Goal: Task Accomplishment & Management: Complete application form

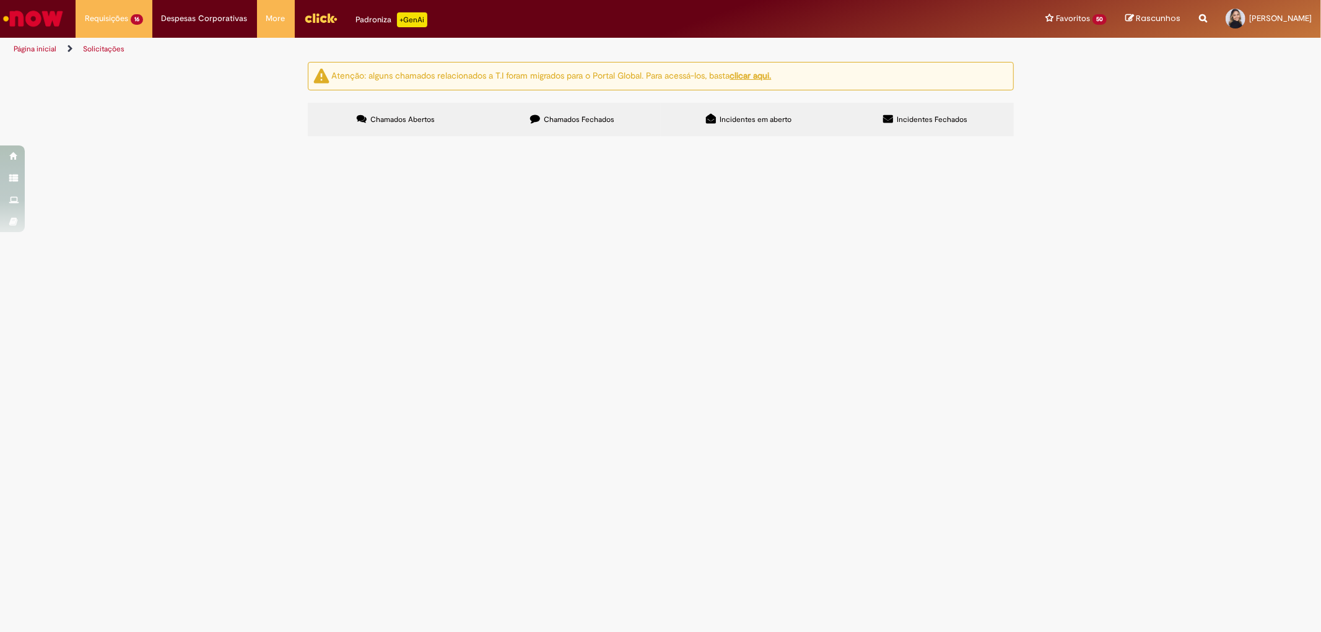
drag, startPoint x: 0, startPoint y: 0, endPoint x: 310, endPoint y: 20, distance: 310.9
click at [310, 20] on img "Menu Cabeçalho" at bounding box center [320, 18] width 33 height 19
click at [198, 46] on link "Minhas Despesas" at bounding box center [235, 50] width 165 height 14
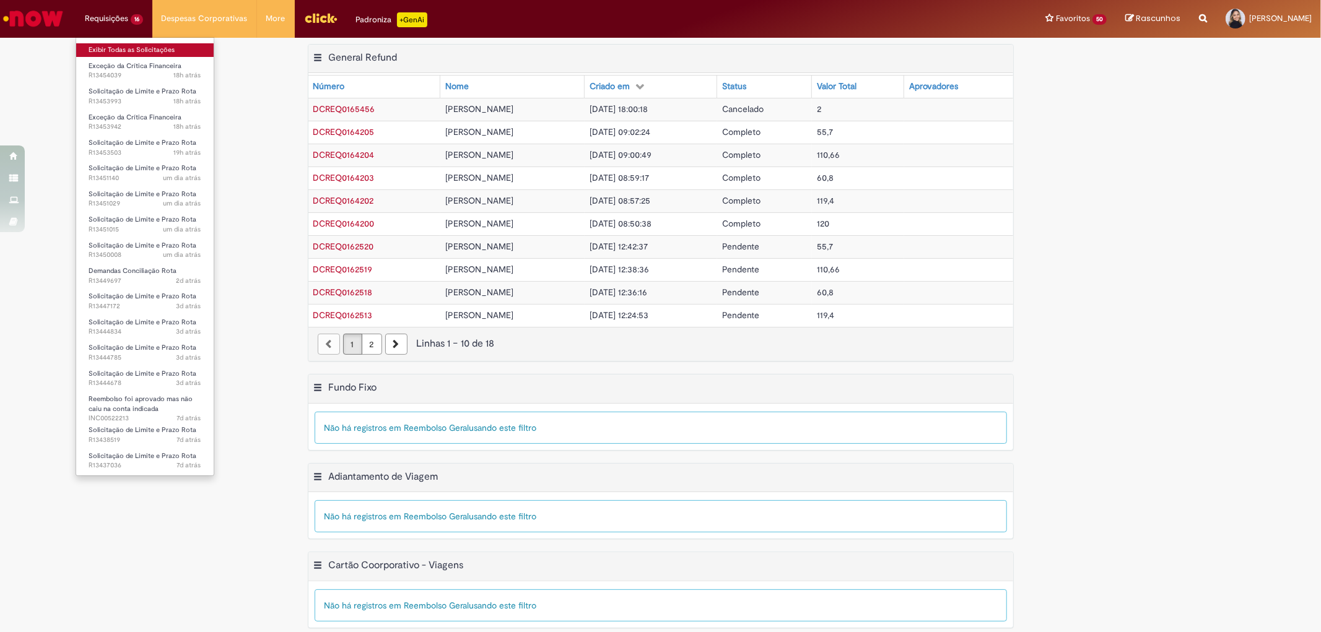
click at [124, 48] on link "Exibir Todas as Solicitações" at bounding box center [144, 50] width 137 height 14
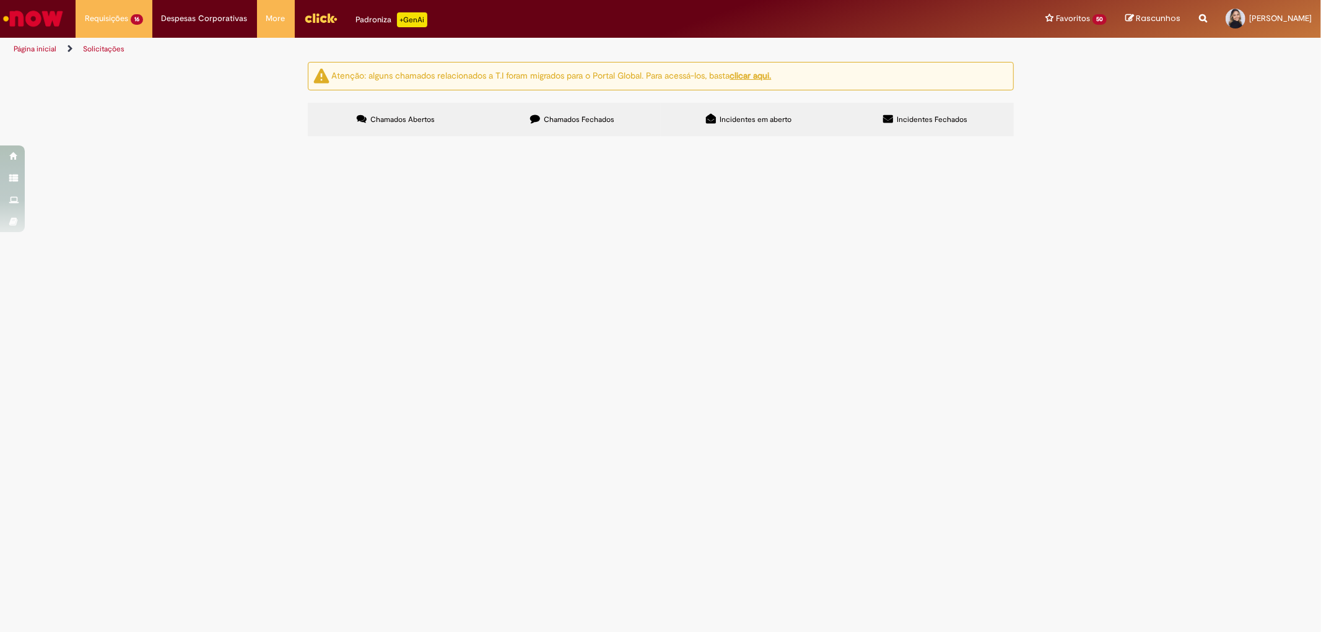
click at [0, 0] on span "Exceção da Crítica Financeira" at bounding box center [0, 0] width 0 height 0
click at [0, 0] on span "R13454039" at bounding box center [0, 0] width 0 height 0
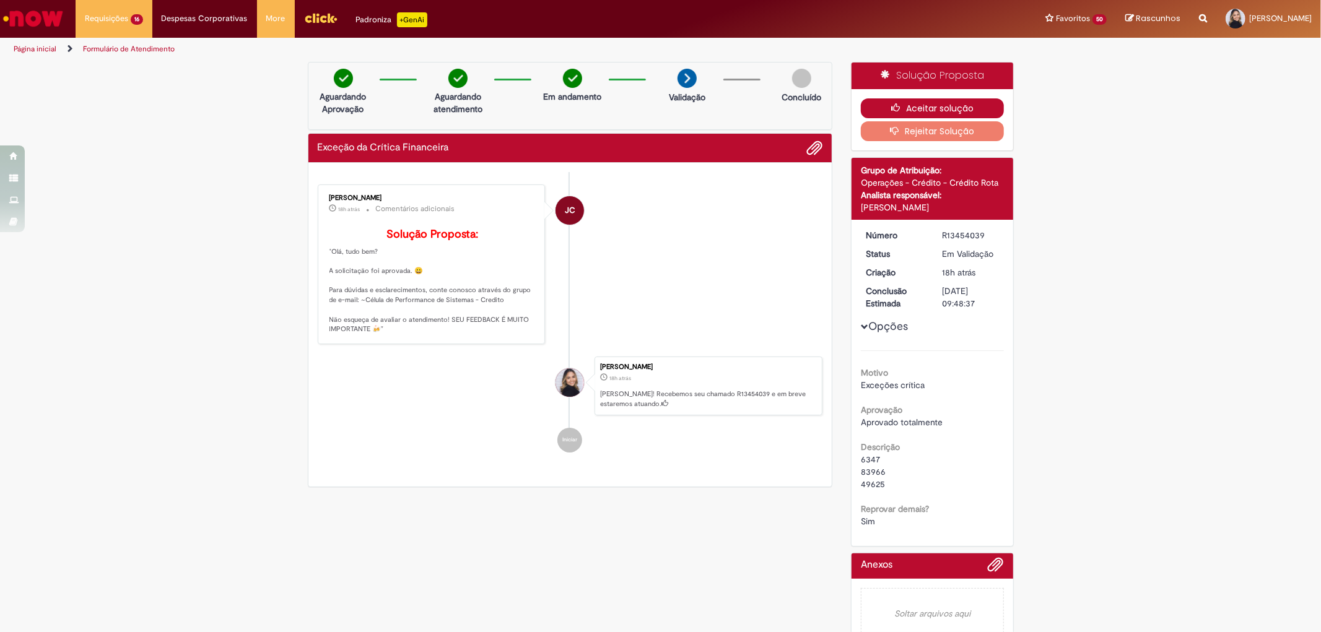
drag, startPoint x: 887, startPoint y: 110, endPoint x: 874, endPoint y: 106, distance: 13.7
click at [891, 110] on icon "button" at bounding box center [898, 107] width 15 height 9
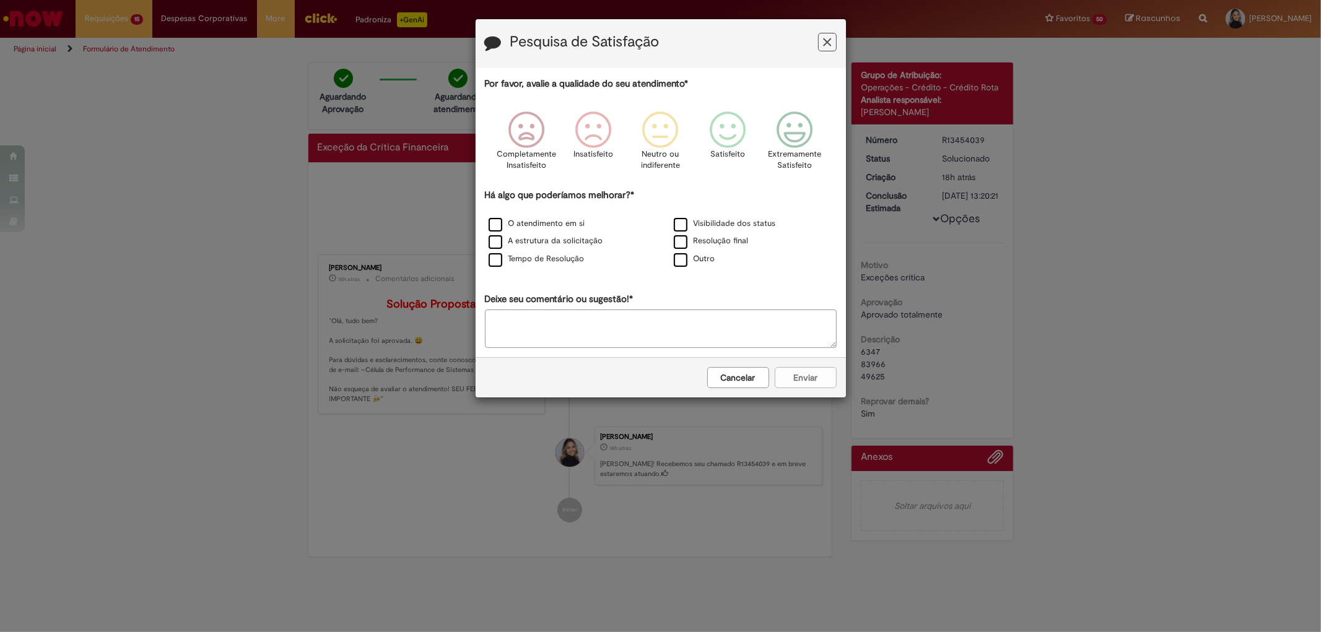
click at [825, 44] on icon "Feedback" at bounding box center [827, 42] width 8 height 13
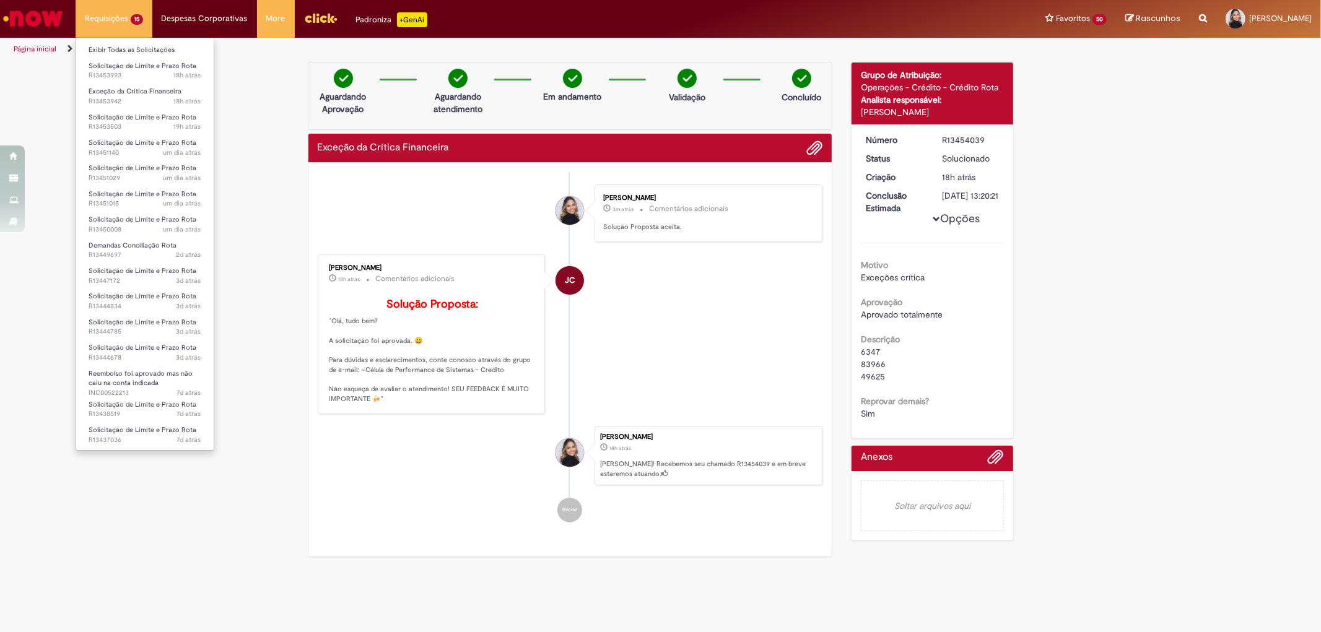
click at [122, 15] on li "Requisições 15 Exibir Todas as Solicitações Solicitação de Limite e Prazo Rota …" at bounding box center [114, 18] width 77 height 37
click at [131, 48] on link "Exibir Todas as Solicitações" at bounding box center [144, 50] width 137 height 14
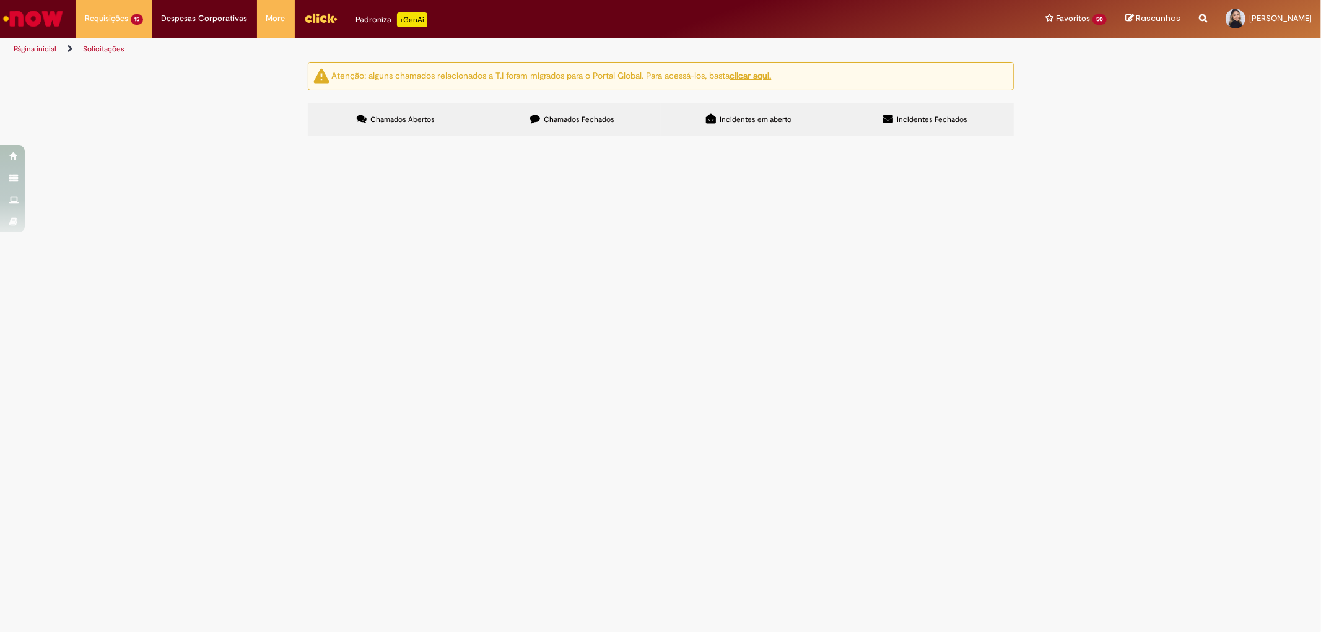
click at [0, 0] on span "Solicitação de Limite e Prazo Rota" at bounding box center [0, 0] width 0 height 0
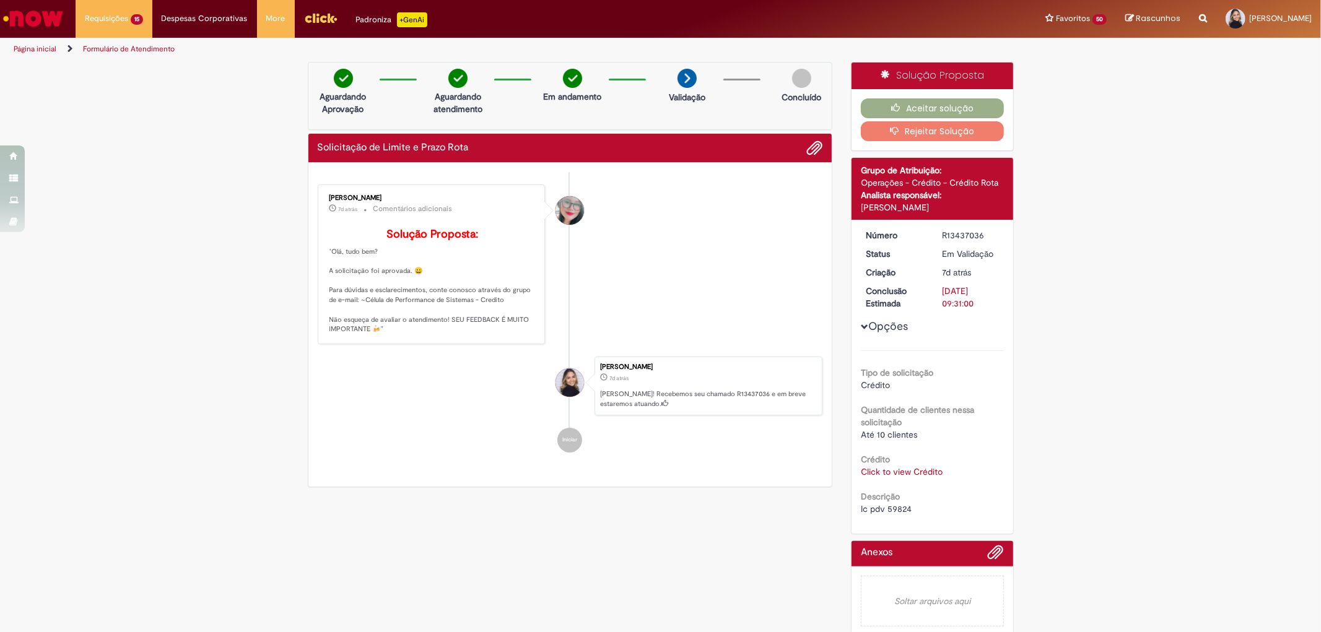
click at [900, 503] on span "lc pdv 59824" at bounding box center [886, 508] width 51 height 11
copy span "59824"
click at [931, 109] on button "Aceitar solução" at bounding box center [932, 108] width 143 height 20
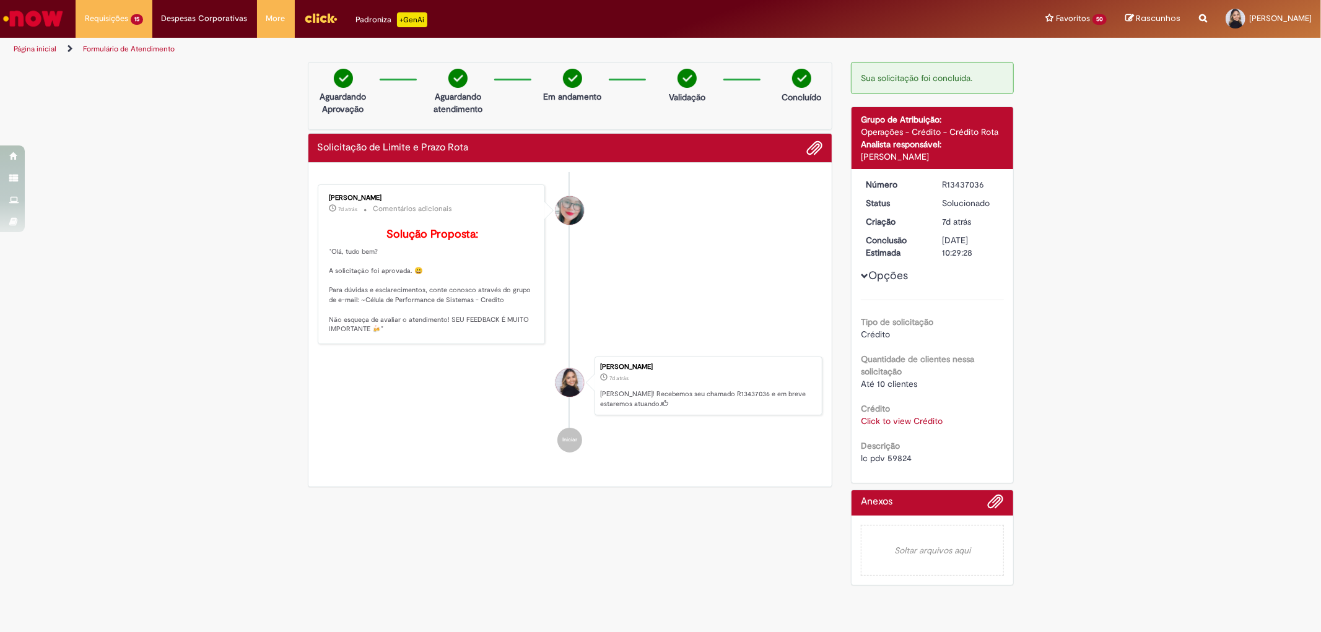
click at [741, 263] on li "Franciele Fernanda Melo dos Santos 7d atrás 7 dias atrás Comentários adicionais…" at bounding box center [570, 265] width 505 height 160
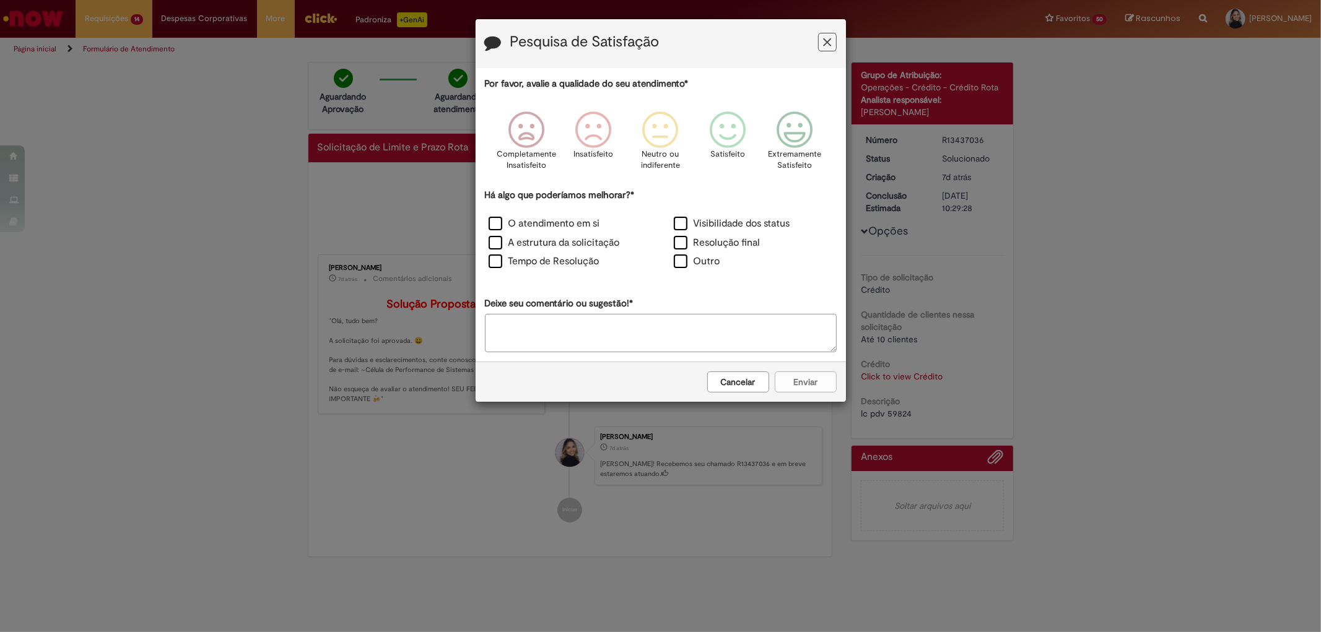
click at [825, 44] on icon "Feedback" at bounding box center [827, 42] width 8 height 13
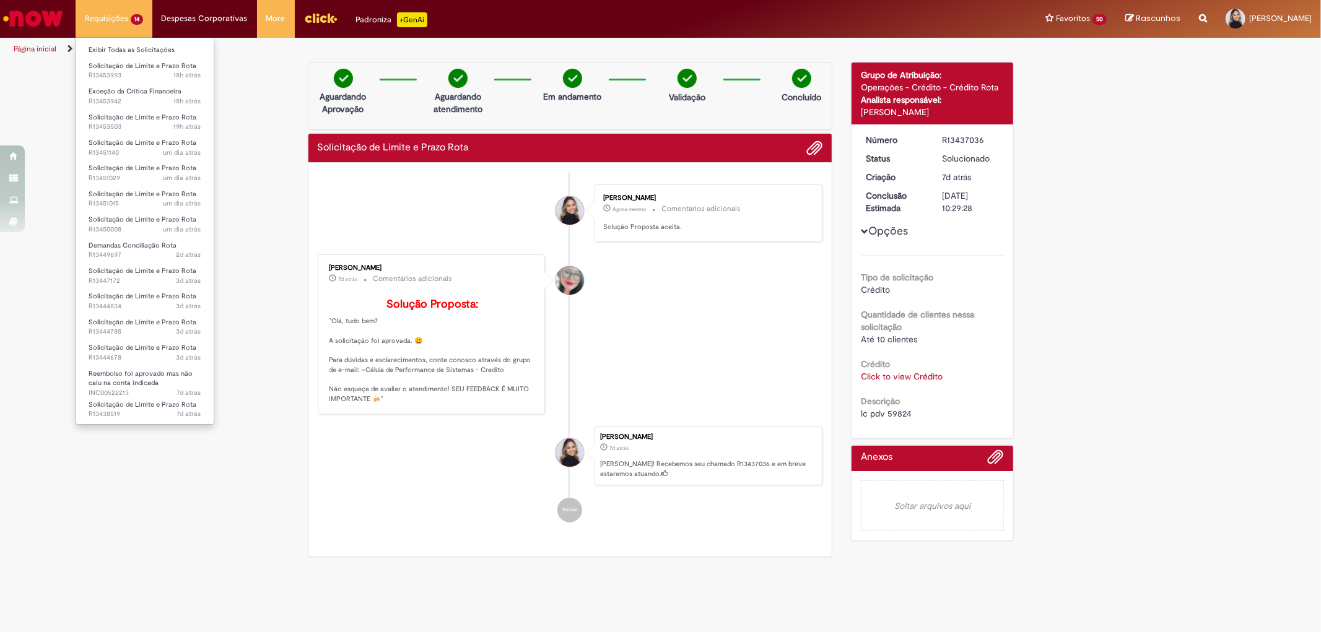
click at [116, 20] on li "Requisições 14 Exibir Todas as Solicitações Solicitação de Limite e Prazo Rota …" at bounding box center [114, 18] width 77 height 37
click at [136, 47] on link "Exibir Todas as Solicitações" at bounding box center [144, 50] width 137 height 14
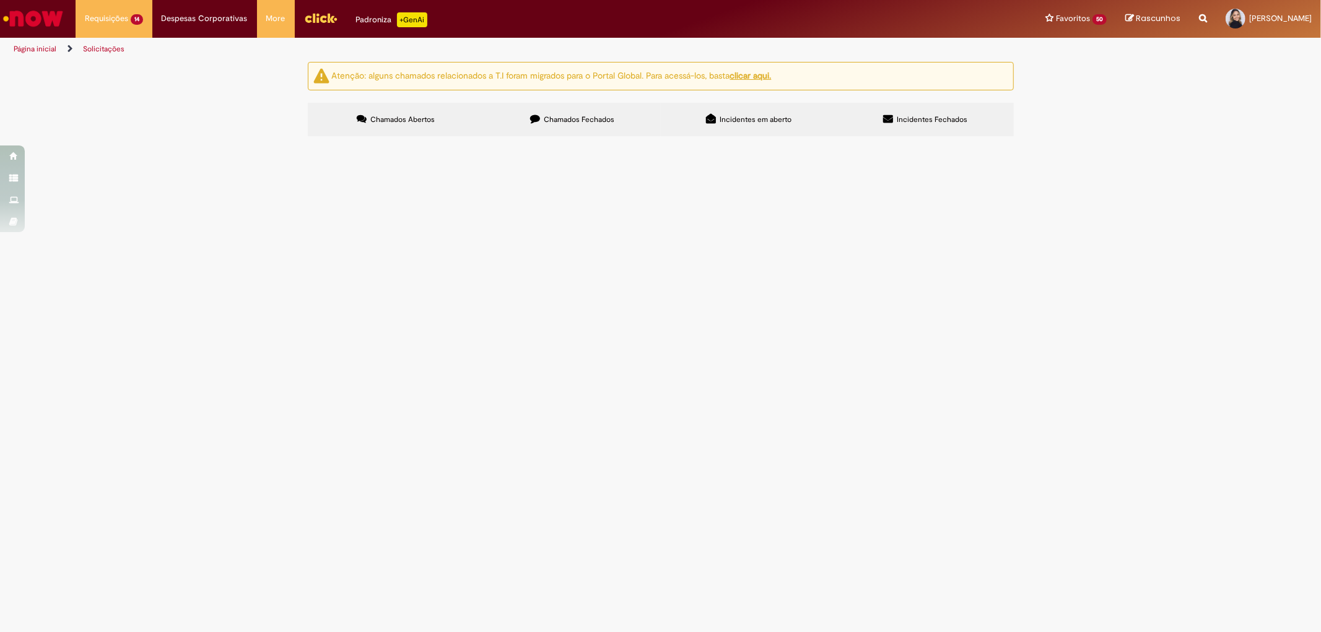
click at [0, 0] on span "Solicitação de Limite e Prazo Rota" at bounding box center [0, 0] width 0 height 0
click at [0, 0] on td "Solicitação de Limite e Prazo Rota" at bounding box center [0, 0] width 0 height 0
click at [0, 0] on span "Solicitação de Limite e Prazo Rota" at bounding box center [0, 0] width 0 height 0
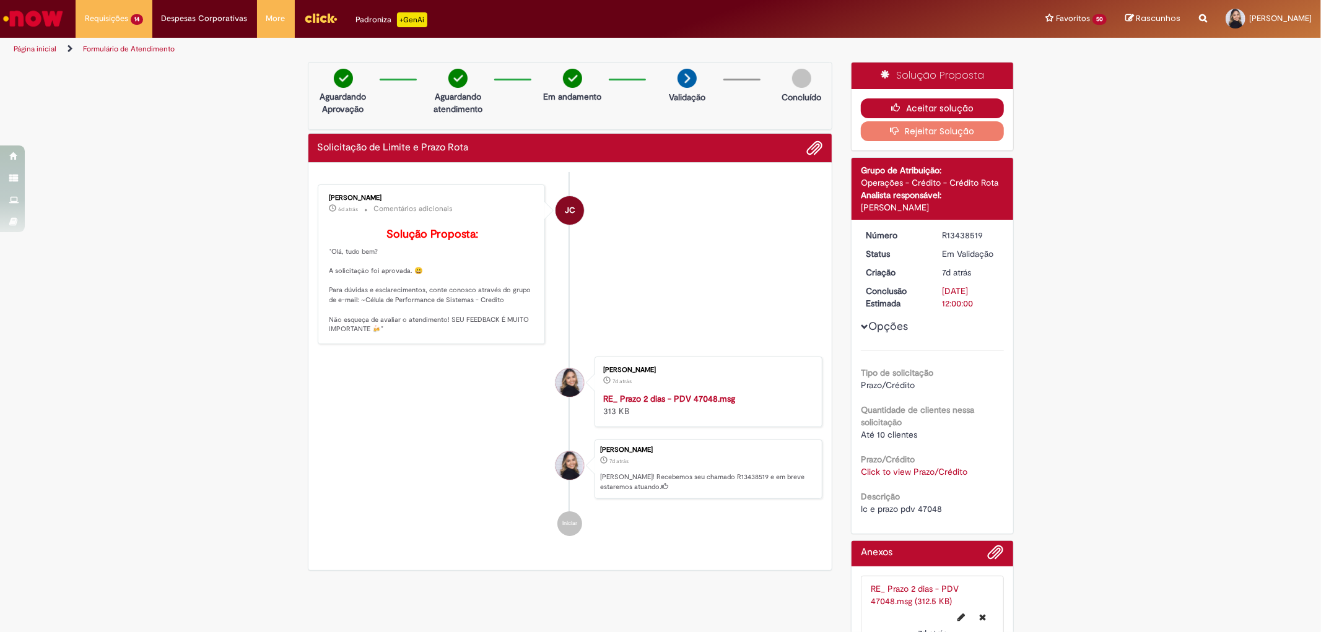
click at [924, 106] on button "Aceitar solução" at bounding box center [932, 108] width 143 height 20
click at [927, 505] on span "lc e prazo pdv 47048" at bounding box center [901, 508] width 81 height 11
copy span "47048"
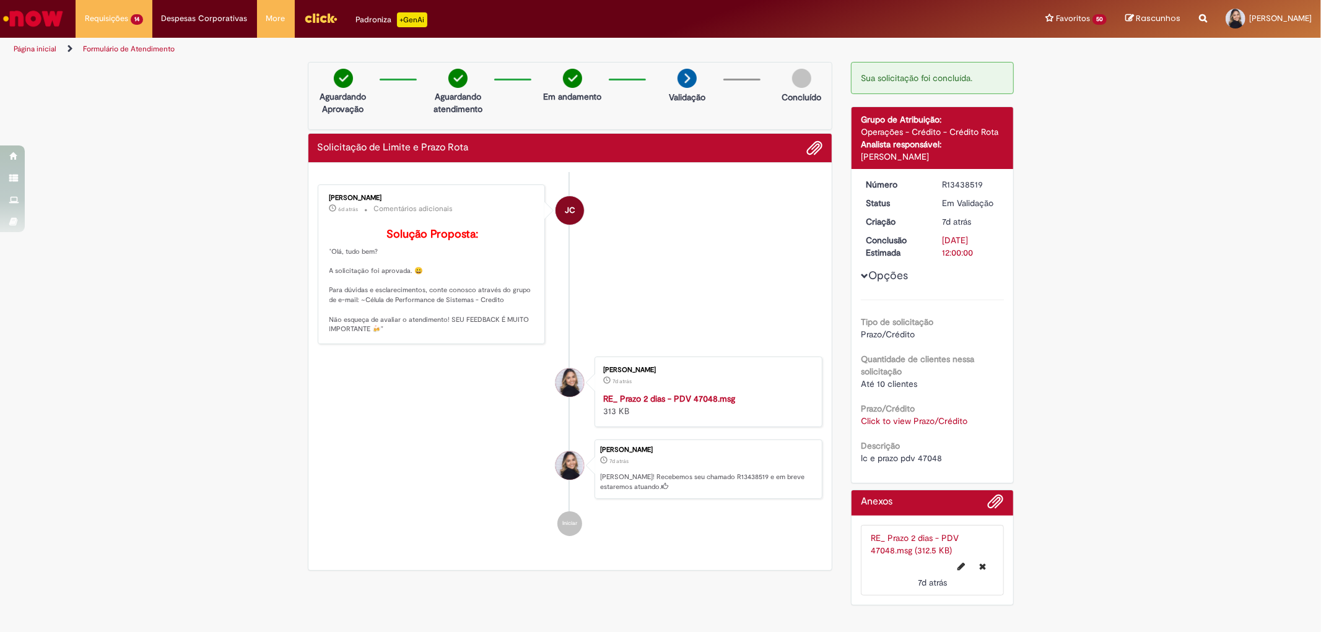
click at [729, 221] on li "JC Jonas Correia 6d atrás 6 dias atrás Comentários adicionais Solução Proposta:…" at bounding box center [570, 265] width 505 height 160
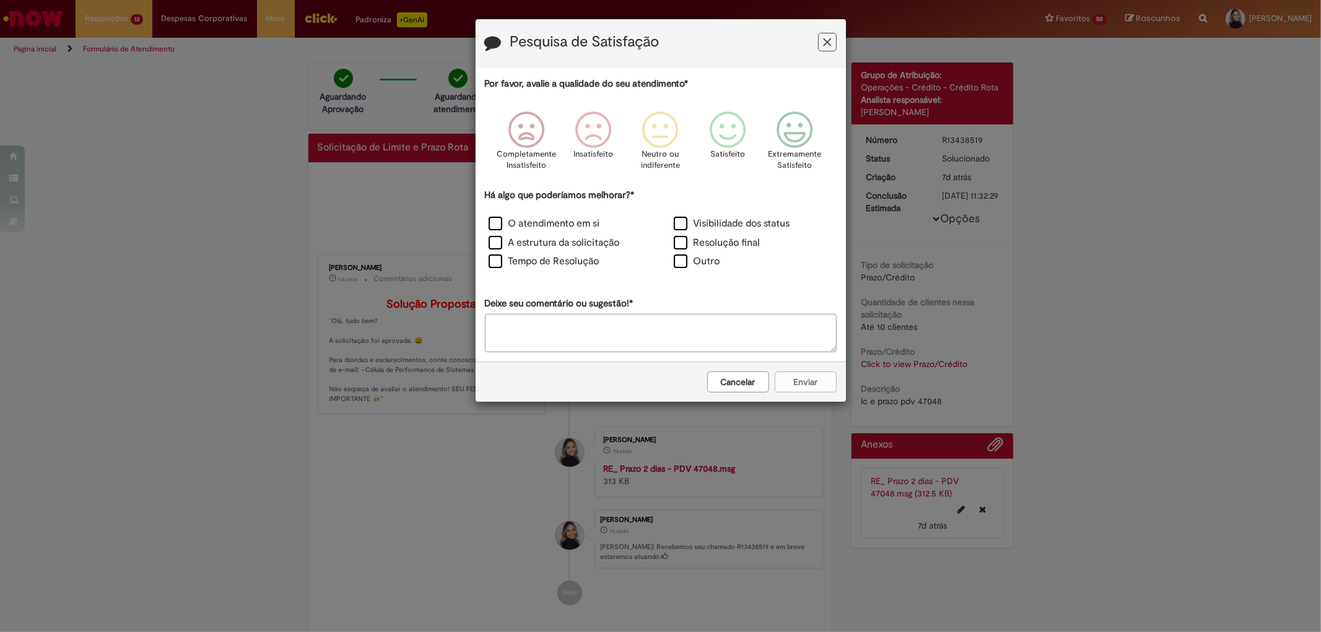
click at [824, 43] on icon "Feedback" at bounding box center [827, 42] width 8 height 13
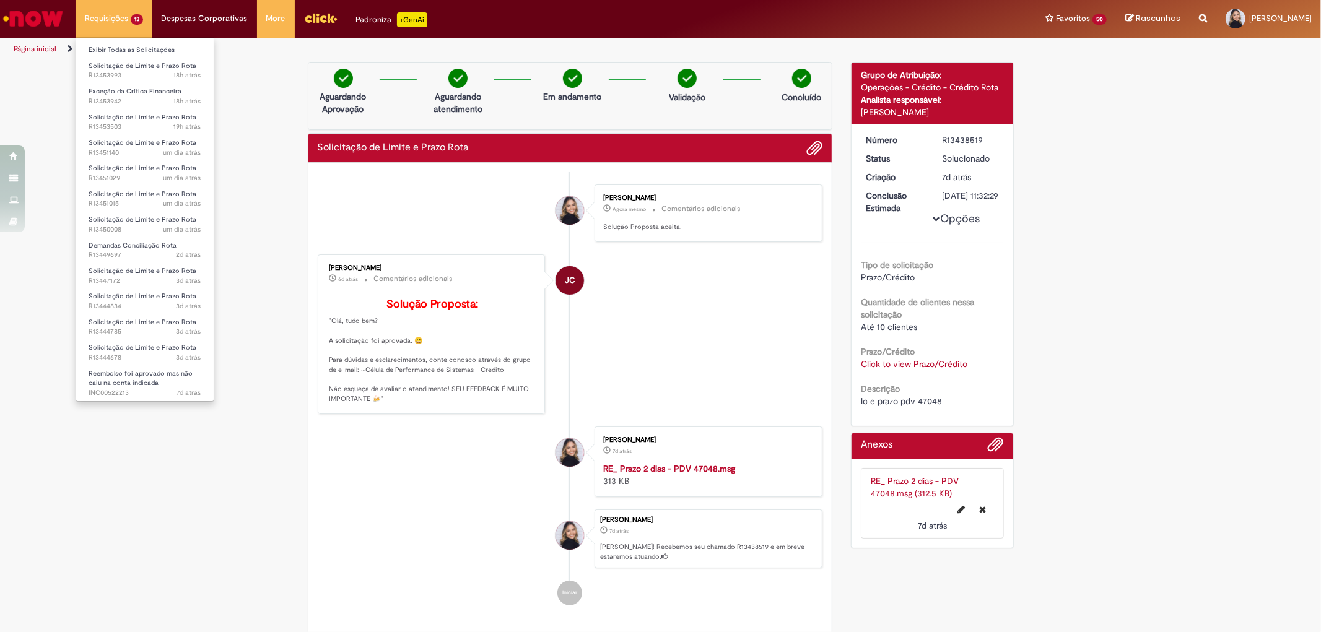
click at [121, 16] on li "Requisições 13 Exibir Todas as Solicitações Solicitação de Limite e Prazo Rota …" at bounding box center [114, 18] width 77 height 37
click at [129, 48] on link "Exibir Todas as Solicitações" at bounding box center [144, 50] width 137 height 14
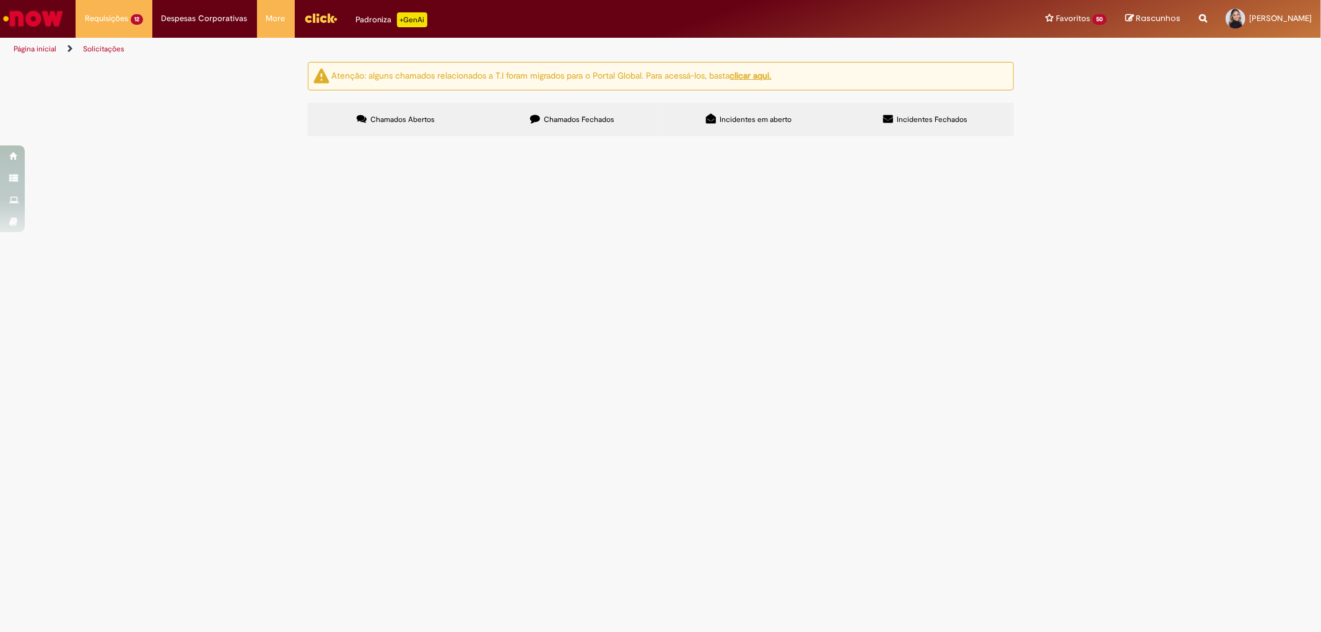
click at [0, 0] on span "Solicitação de Limite e Prazo Rota" at bounding box center [0, 0] width 0 height 0
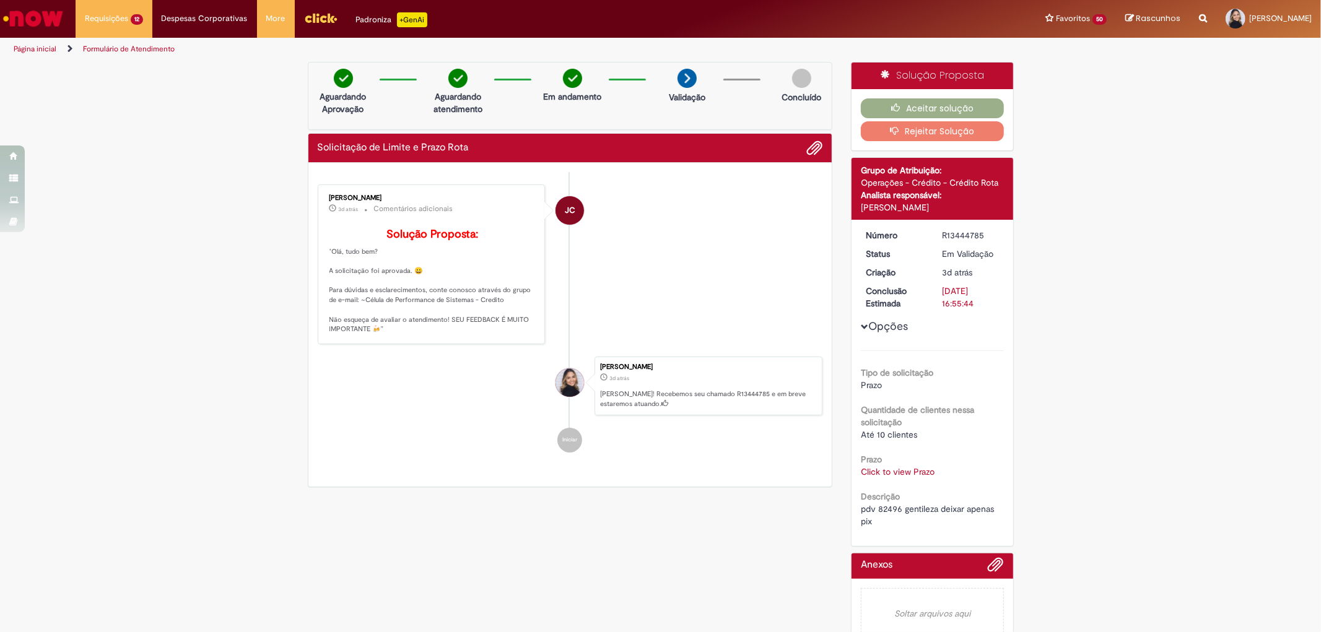
click at [882, 510] on span "pdv 82496 gentileza deixar apenas pix" at bounding box center [929, 515] width 136 height 24
click at [881, 510] on span "pdv 82496 gentileza deixar apenas pix" at bounding box center [929, 515] width 136 height 24
copy span "82496"
click at [941, 108] on button "Aceitar solução" at bounding box center [932, 108] width 143 height 20
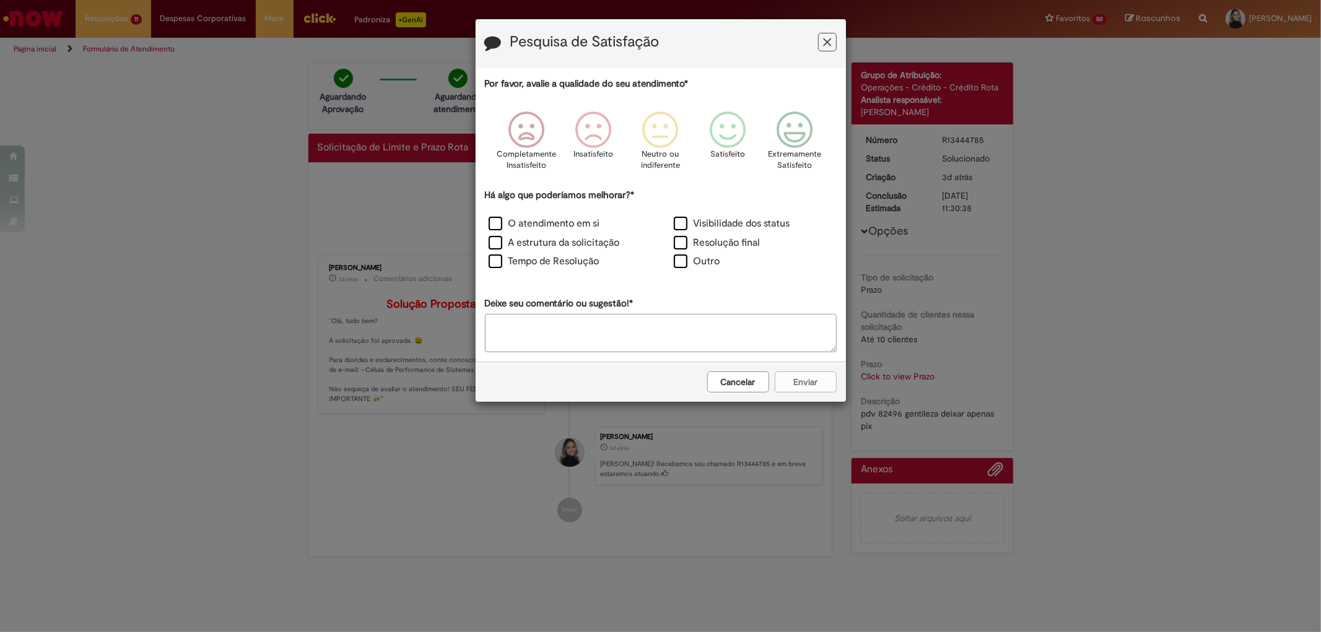
click at [825, 43] on icon "Feedback" at bounding box center [827, 42] width 8 height 13
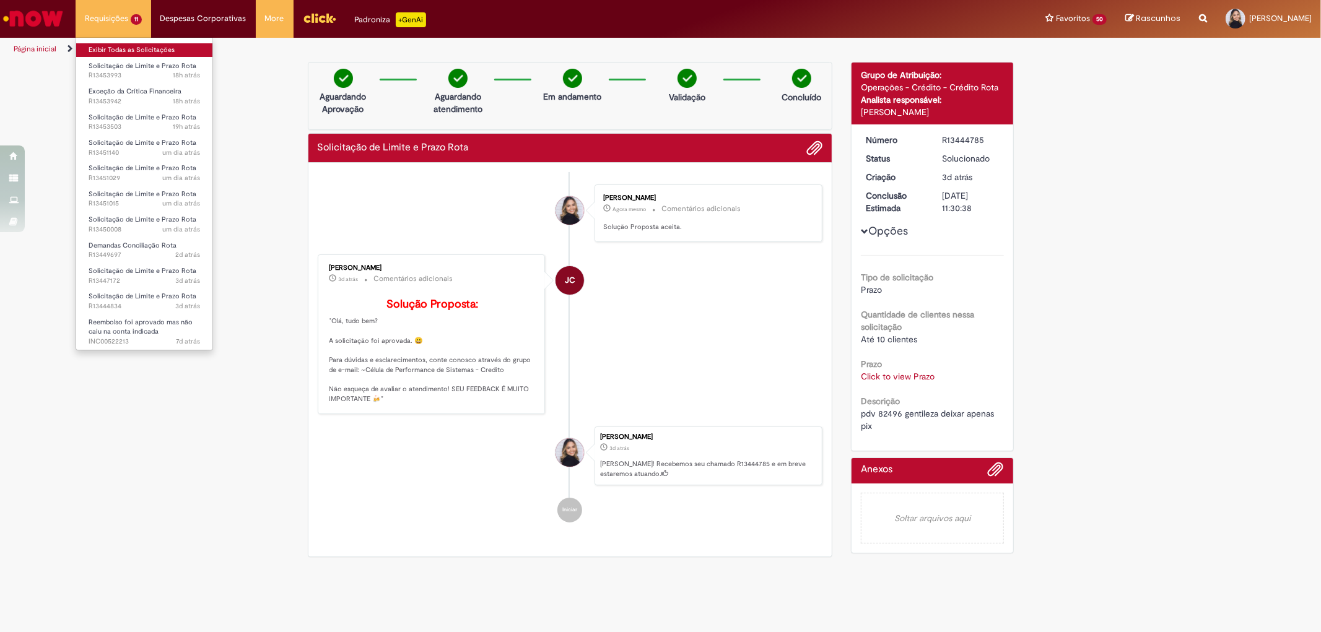
click at [141, 54] on link "Exibir Todas as Solicitações" at bounding box center [144, 50] width 136 height 14
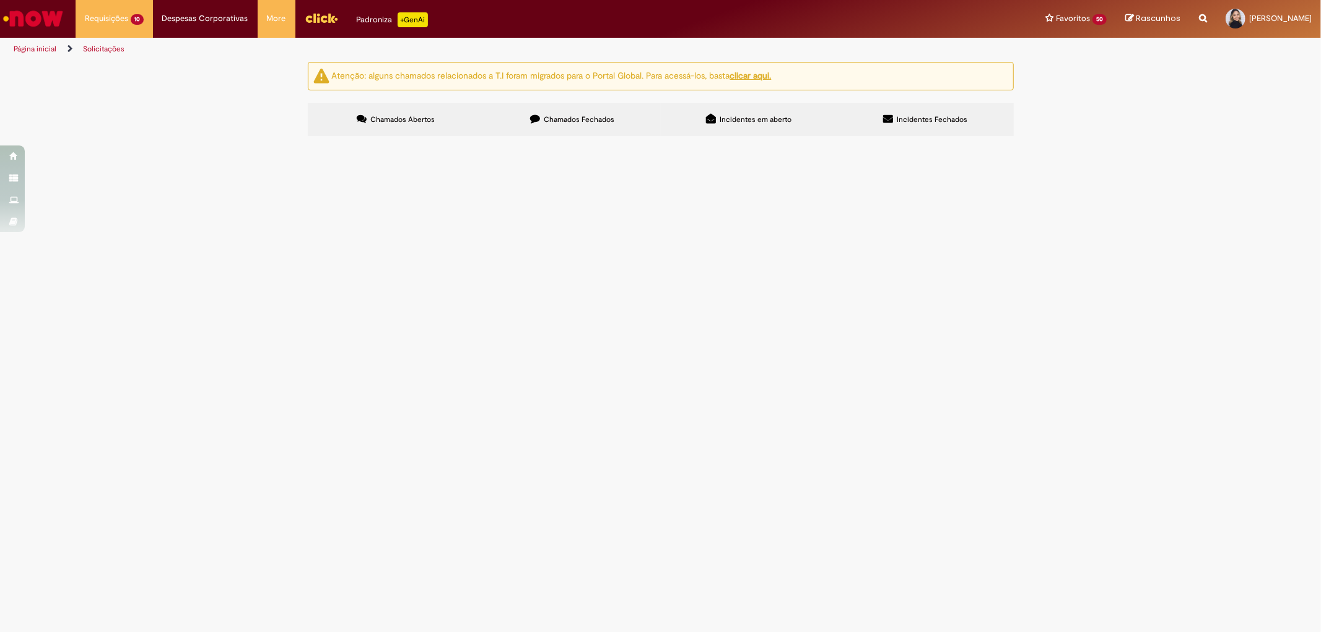
click at [0, 0] on span "Solicitação de Limite e Prazo Rota" at bounding box center [0, 0] width 0 height 0
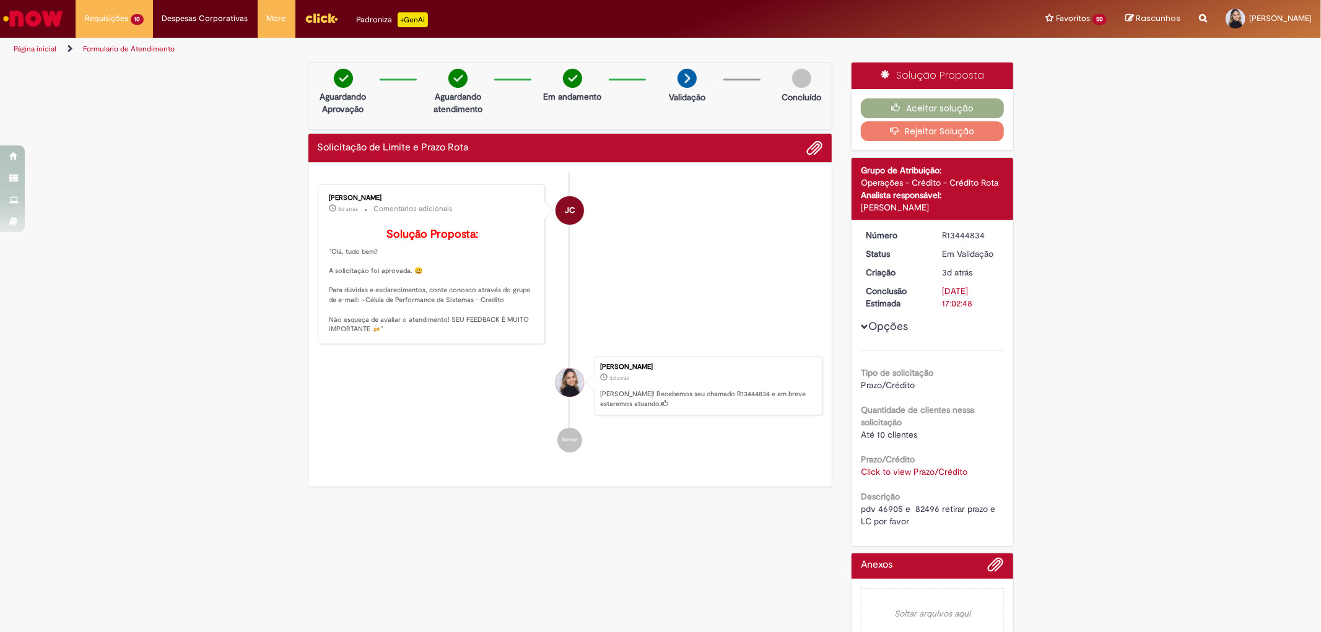
click at [880, 506] on span "pdv 46905 e 82496 retirar prazo e LC por favor" at bounding box center [929, 515] width 137 height 24
copy span "46905"
click at [934, 105] on button "Aceitar solução" at bounding box center [932, 108] width 143 height 20
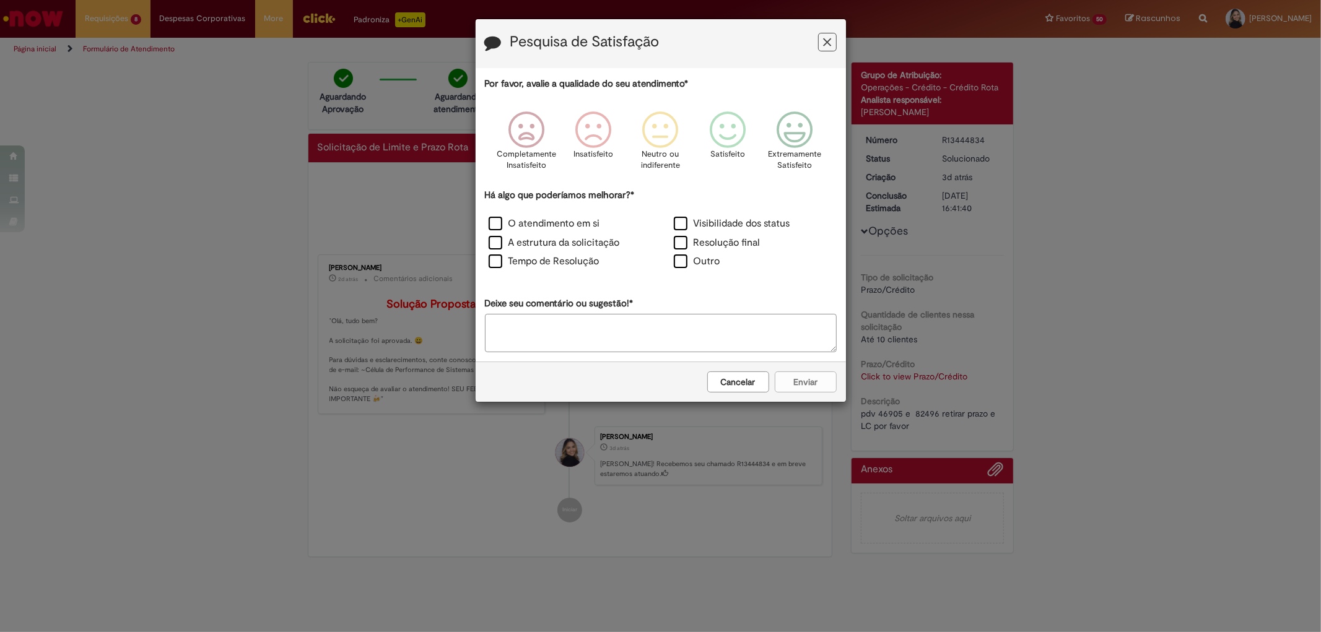
click at [824, 42] on icon "Feedback" at bounding box center [827, 42] width 8 height 13
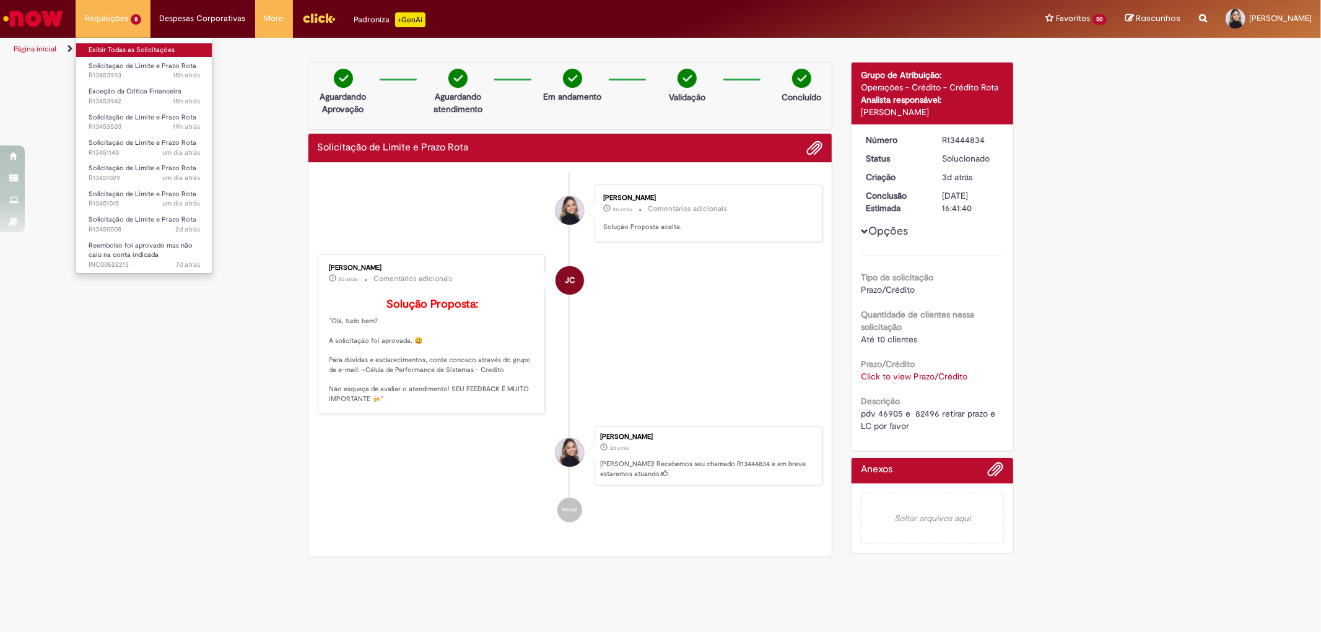
click at [134, 45] on link "Exibir Todas as Solicitações" at bounding box center [144, 50] width 136 height 14
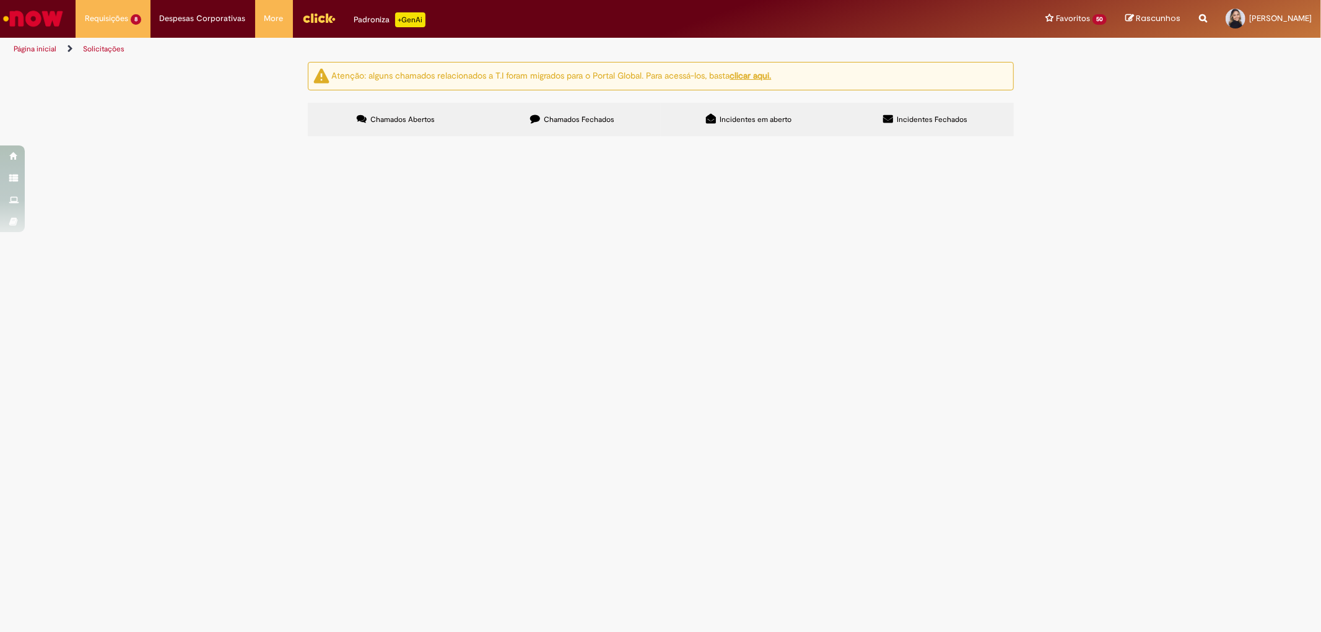
click at [0, 0] on span "Solicitação de Limite e Prazo Rota" at bounding box center [0, 0] width 0 height 0
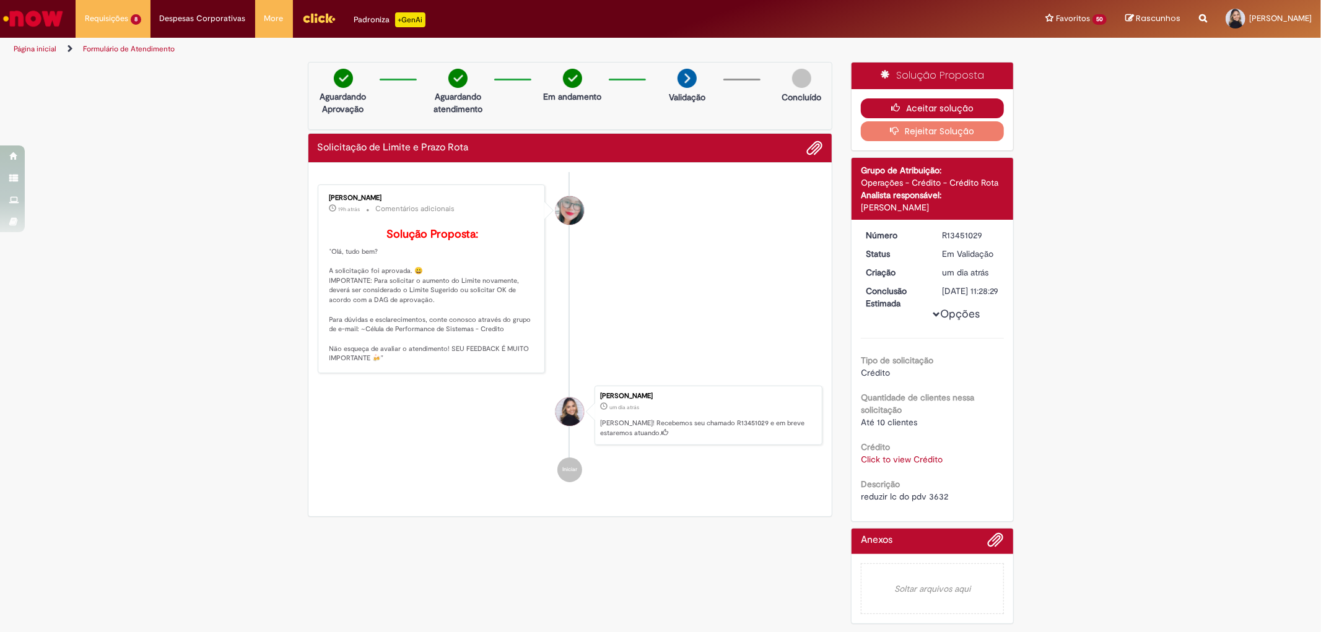
click at [944, 109] on button "Aceitar solução" at bounding box center [932, 108] width 143 height 20
click at [937, 502] on span "reduzir lc do pdv 3632" at bounding box center [904, 496] width 87 height 11
click at [937, 535] on div at bounding box center [932, 544] width 143 height 19
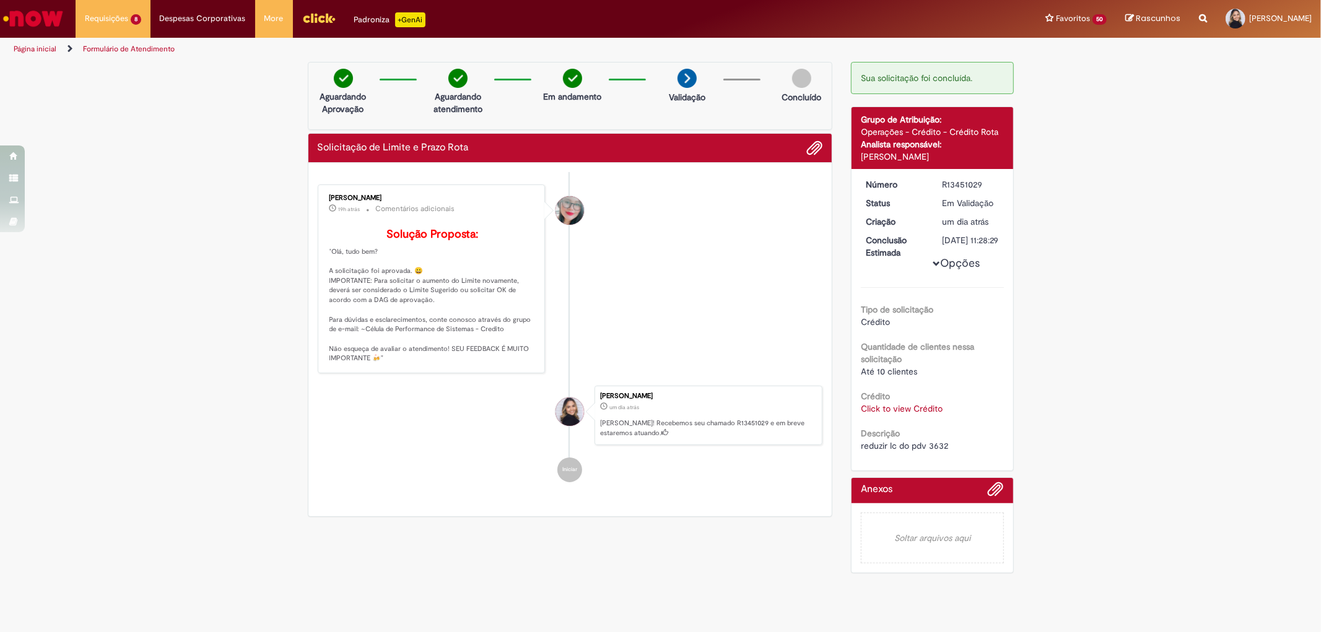
click at [931, 451] on span "reduzir lc do pdv 3632" at bounding box center [904, 445] width 87 height 11
copy span "3632"
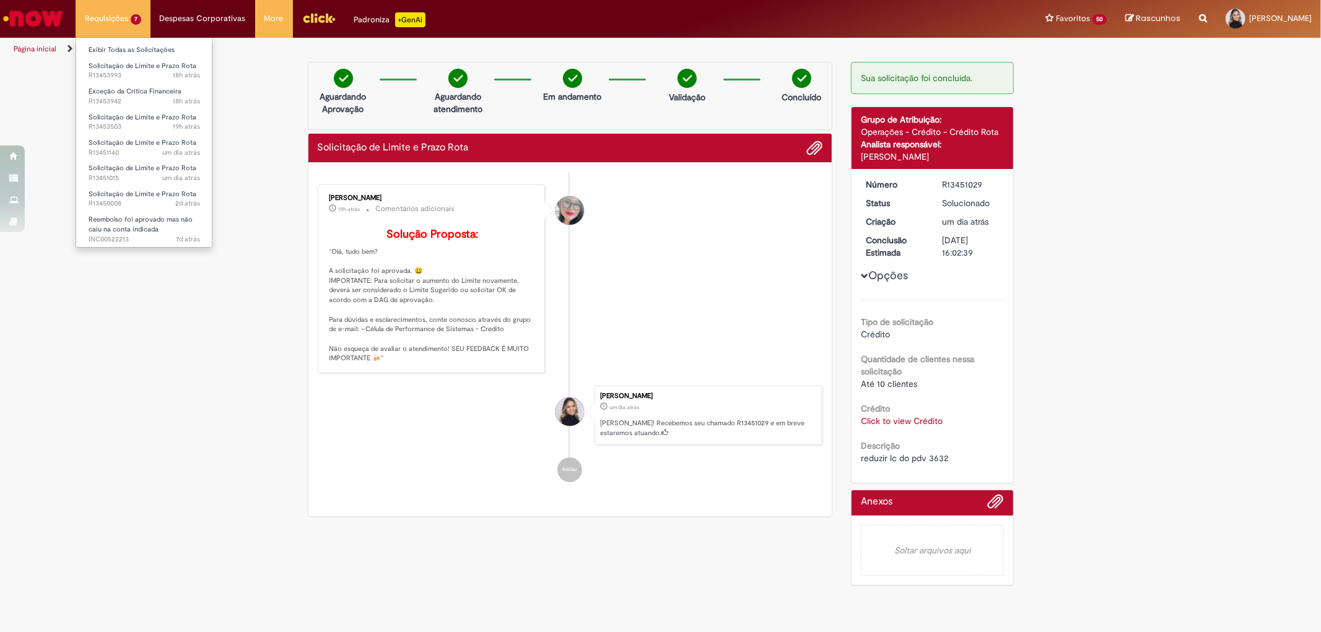
click at [132, 17] on li "Requisições 7 Exibir Todas as Solicitações Solicitação de Limite e Prazo Rota 1…" at bounding box center [113, 18] width 75 height 37
click at [128, 17] on li "Requisições 7 Exibir Todas as Solicitações Solicitação de Limite e Prazo Rota 1…" at bounding box center [113, 18] width 75 height 37
click at [138, 48] on link "Exibir Todas as Solicitações" at bounding box center [144, 50] width 136 height 14
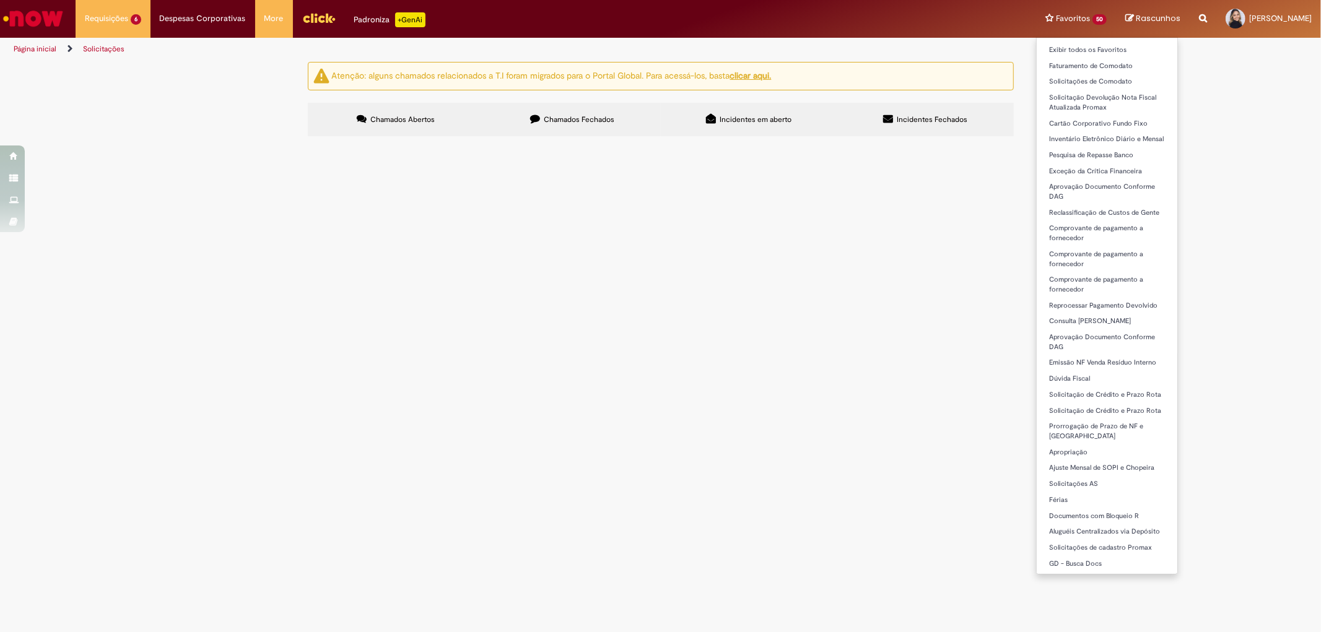
click at [1100, 17] on li "Favoritos 50 Exibir todos os Favoritos Faturamento de Comodato Solicitações de …" at bounding box center [1076, 18] width 80 height 37
click at [1114, 393] on link "Solicitação de Crédito e Prazo Rota" at bounding box center [1106, 395] width 141 height 14
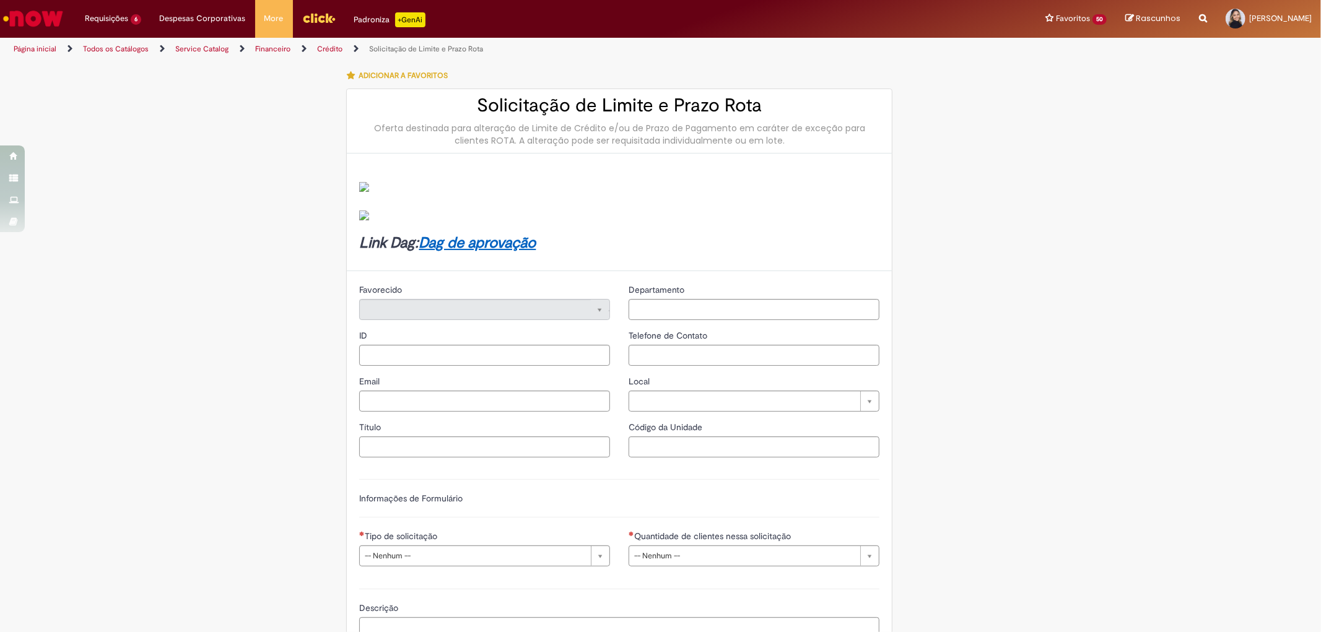
type input "********"
type input "**********"
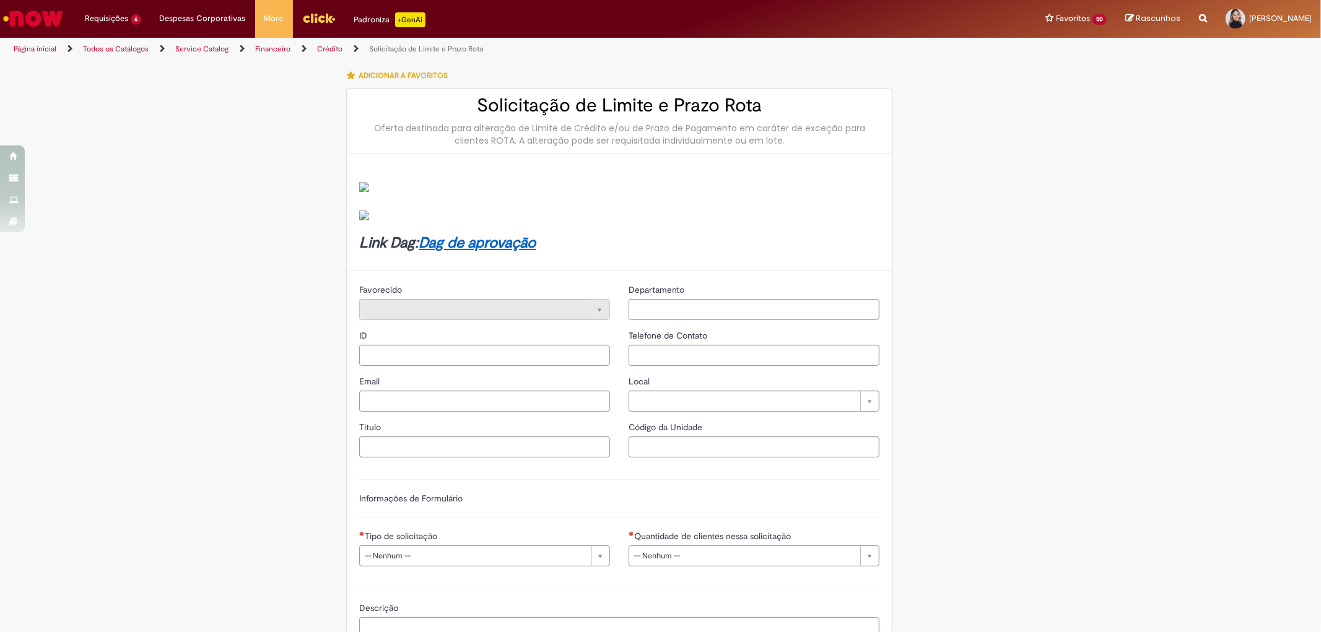
type input "****"
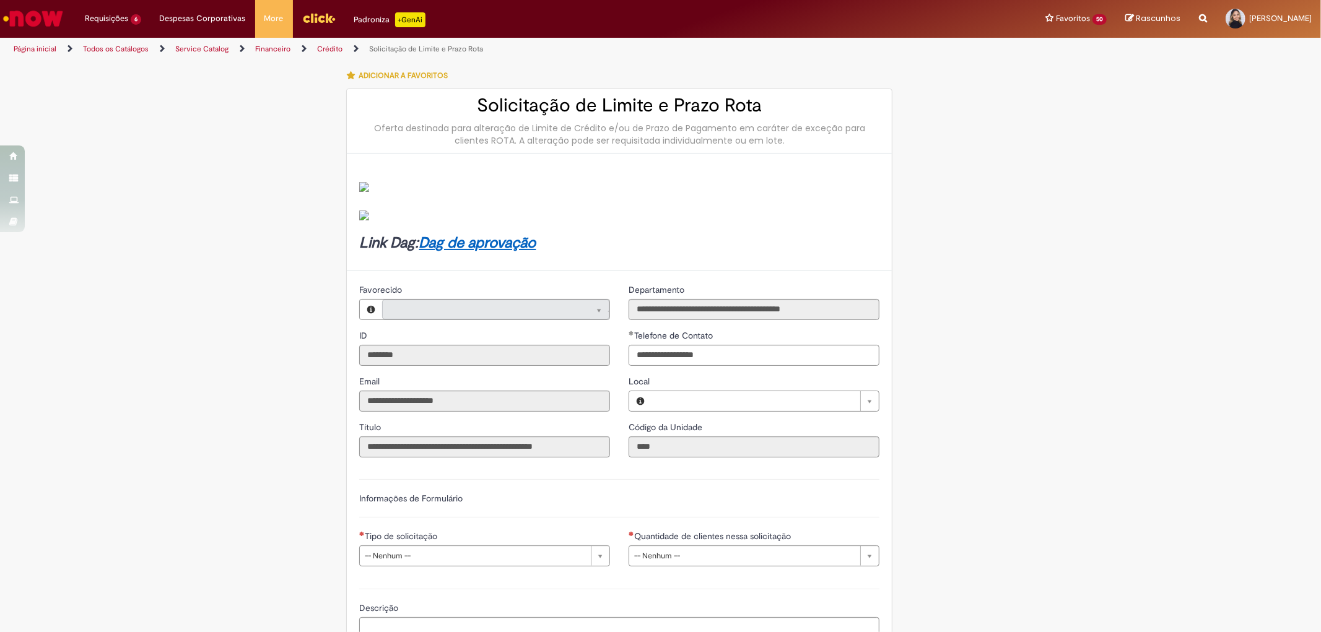
type input "**********"
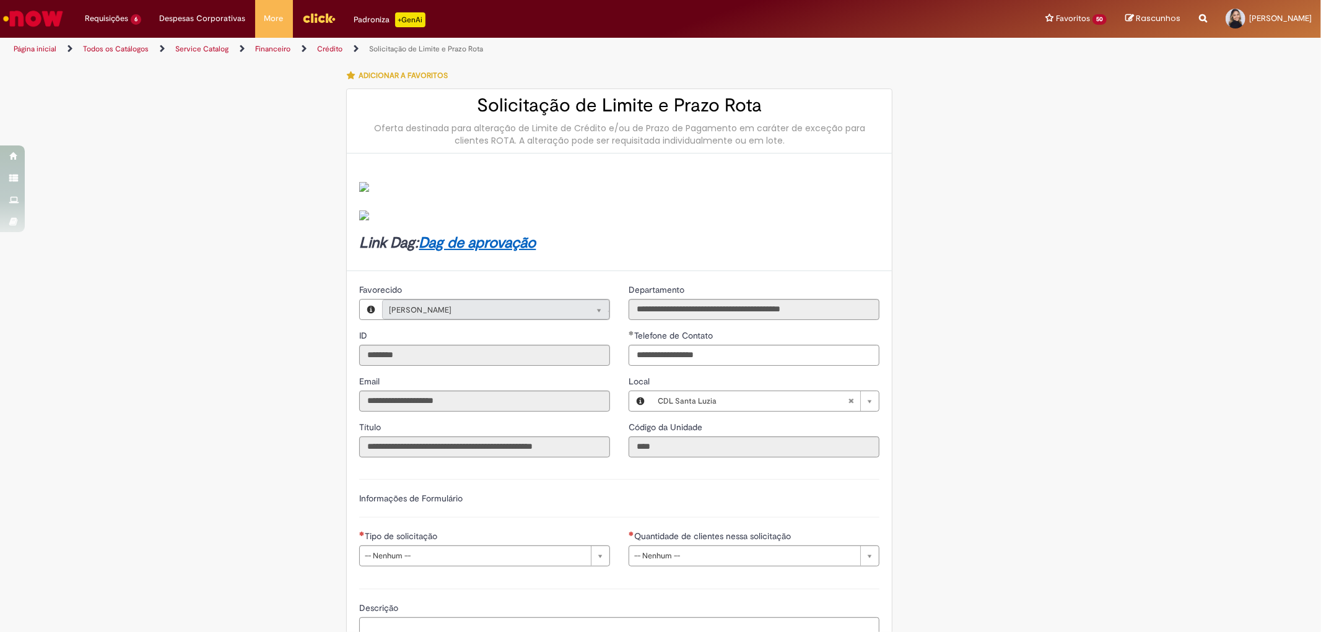
type input "**********"
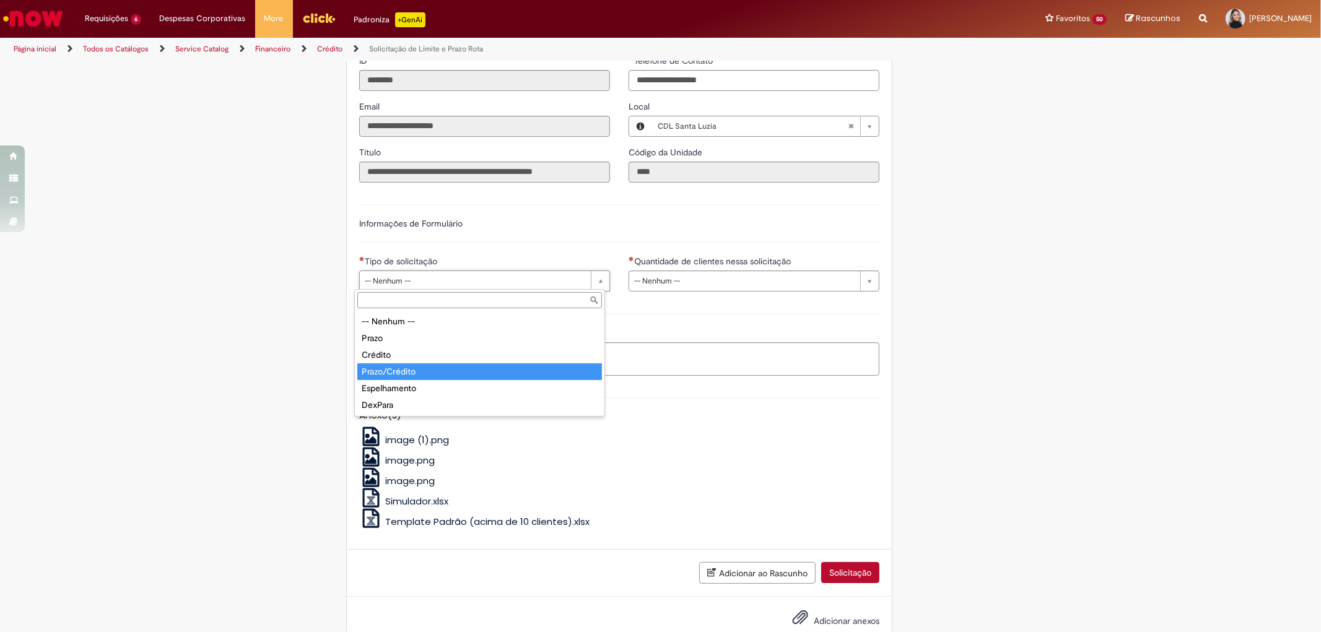
type input "**********"
select select "**********"
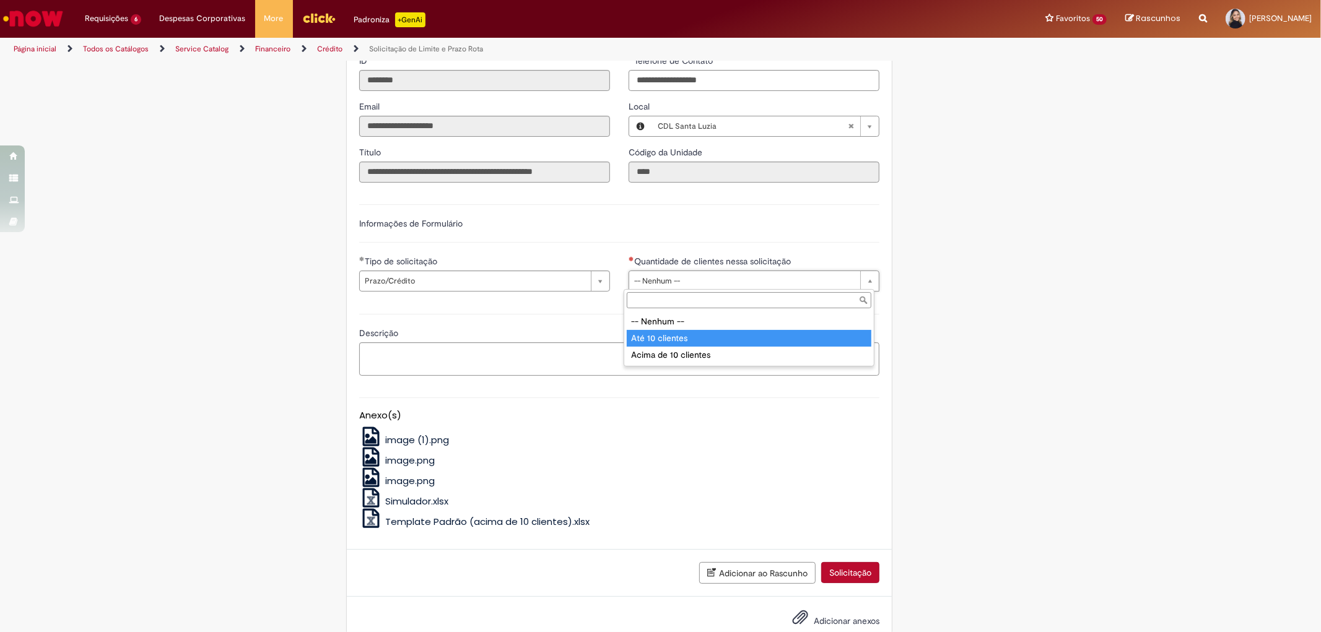
type input "**********"
select select "*********"
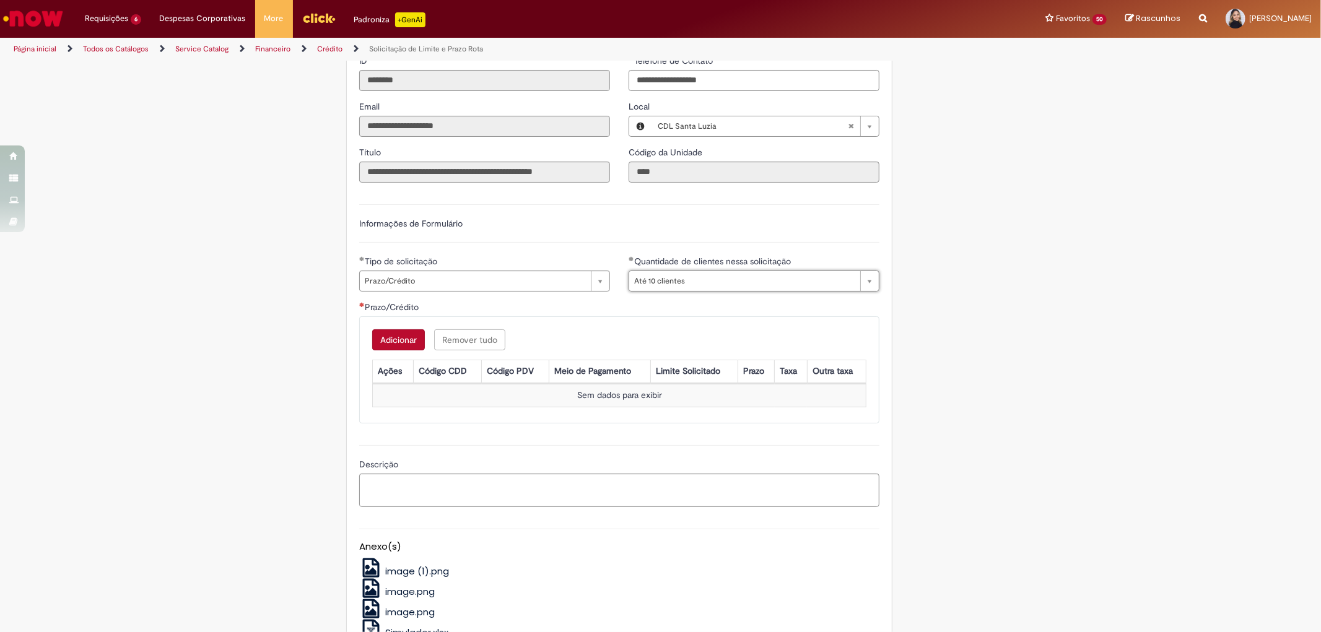
click at [399, 341] on button "Adicionar" at bounding box center [398, 339] width 53 height 21
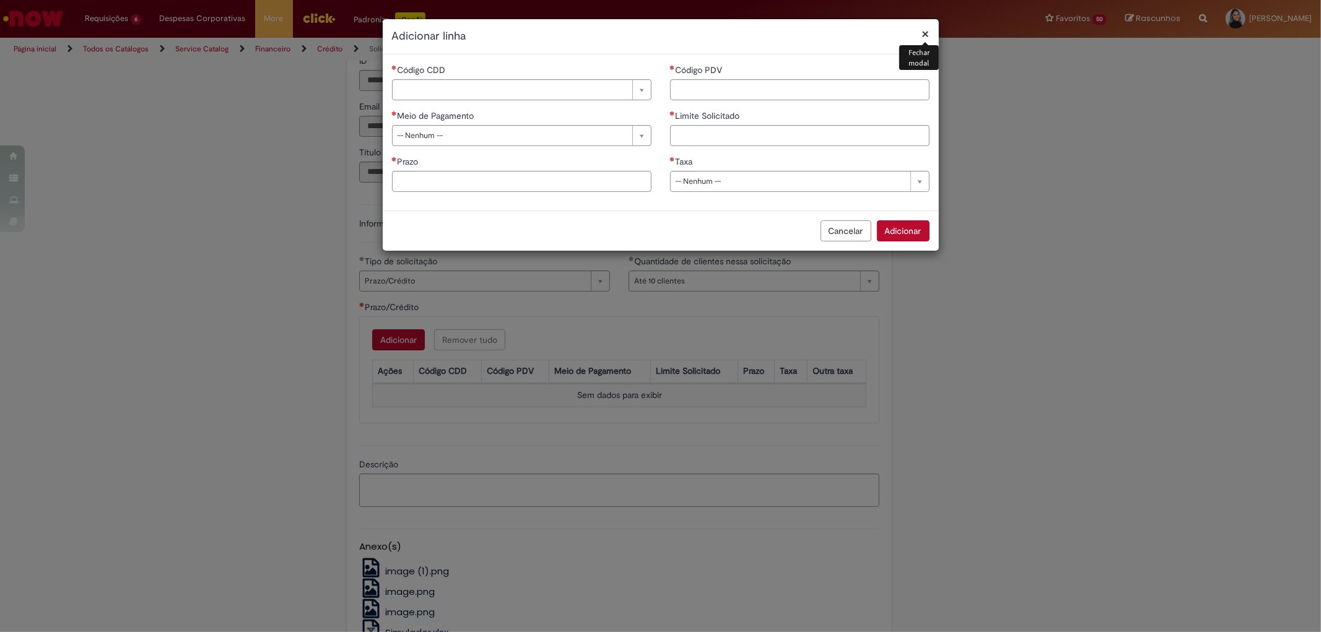
drag, startPoint x: 461, startPoint y: 93, endPoint x: 450, endPoint y: 100, distance: 13.1
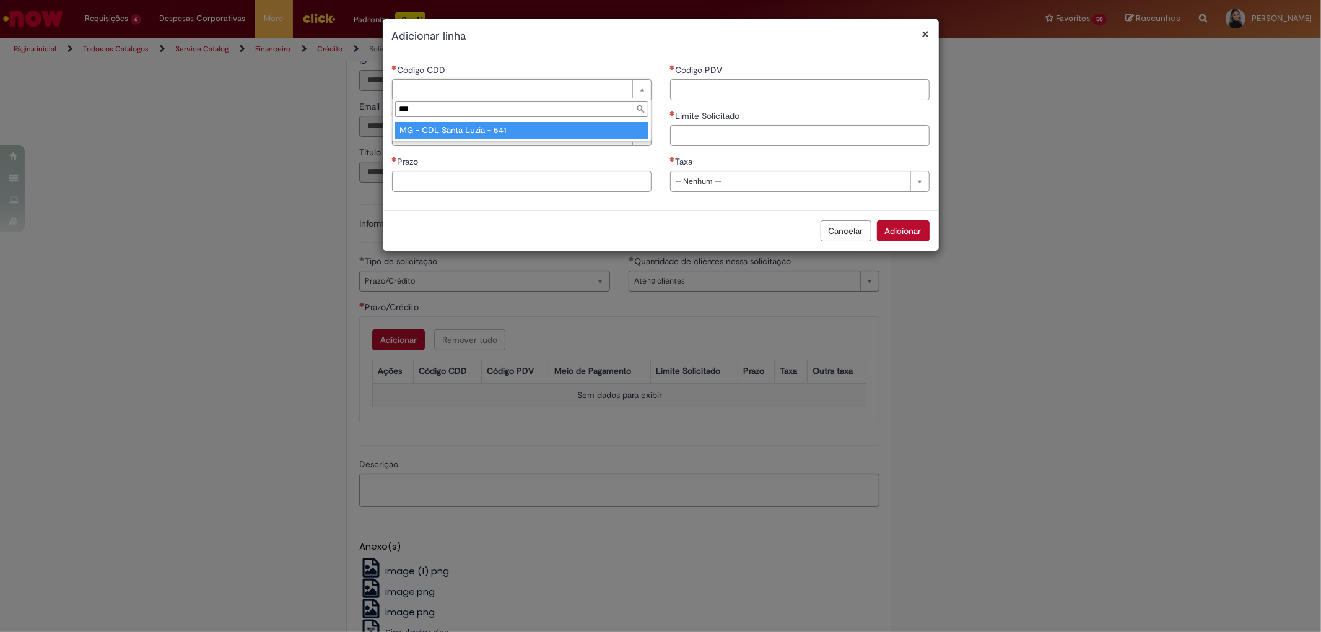
type input "***"
type input "**********"
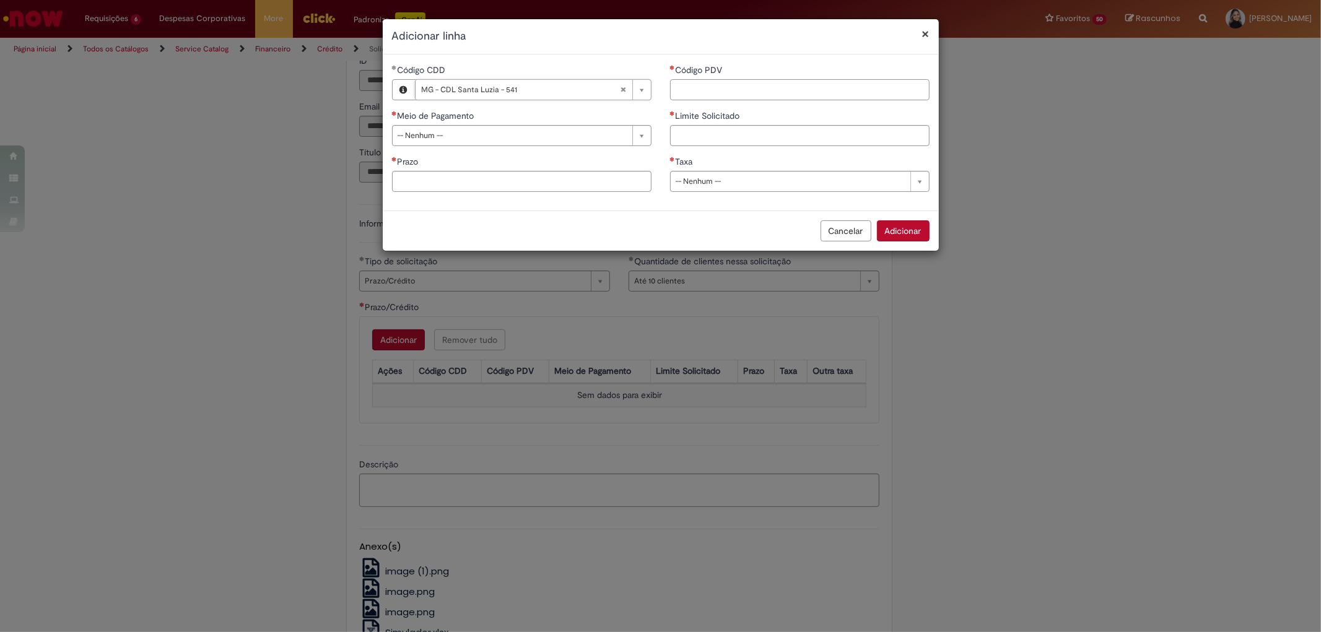
click at [685, 90] on input "Código PDV" at bounding box center [799, 89] width 259 height 21
type input "****"
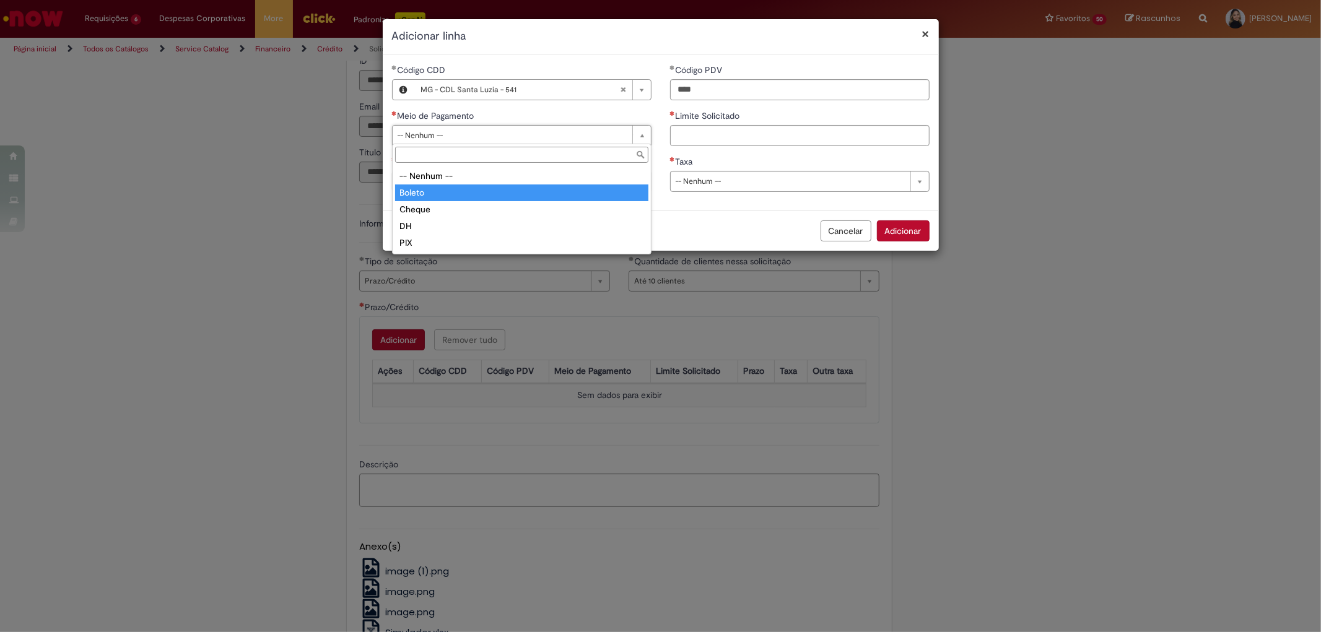
type input "******"
select select "******"
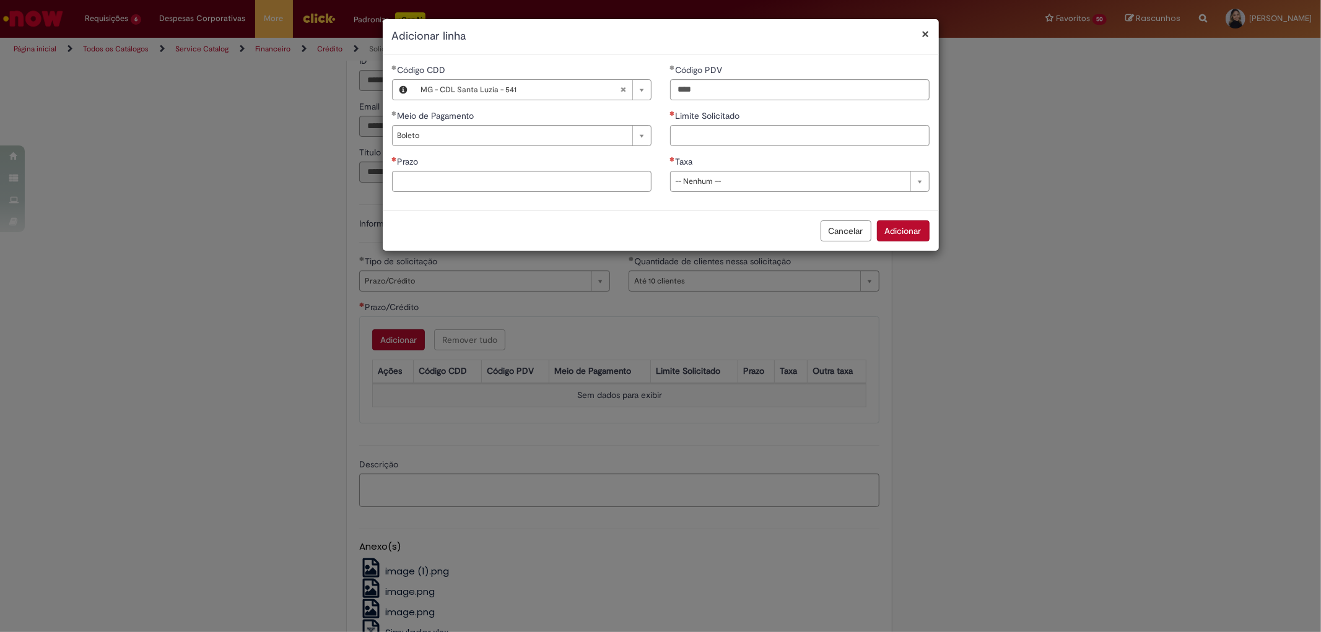
click at [700, 132] on input "Limite Solicitado" at bounding box center [799, 135] width 259 height 21
type input "********"
click at [620, 178] on input "Prazo" at bounding box center [521, 181] width 259 height 21
type input "*"
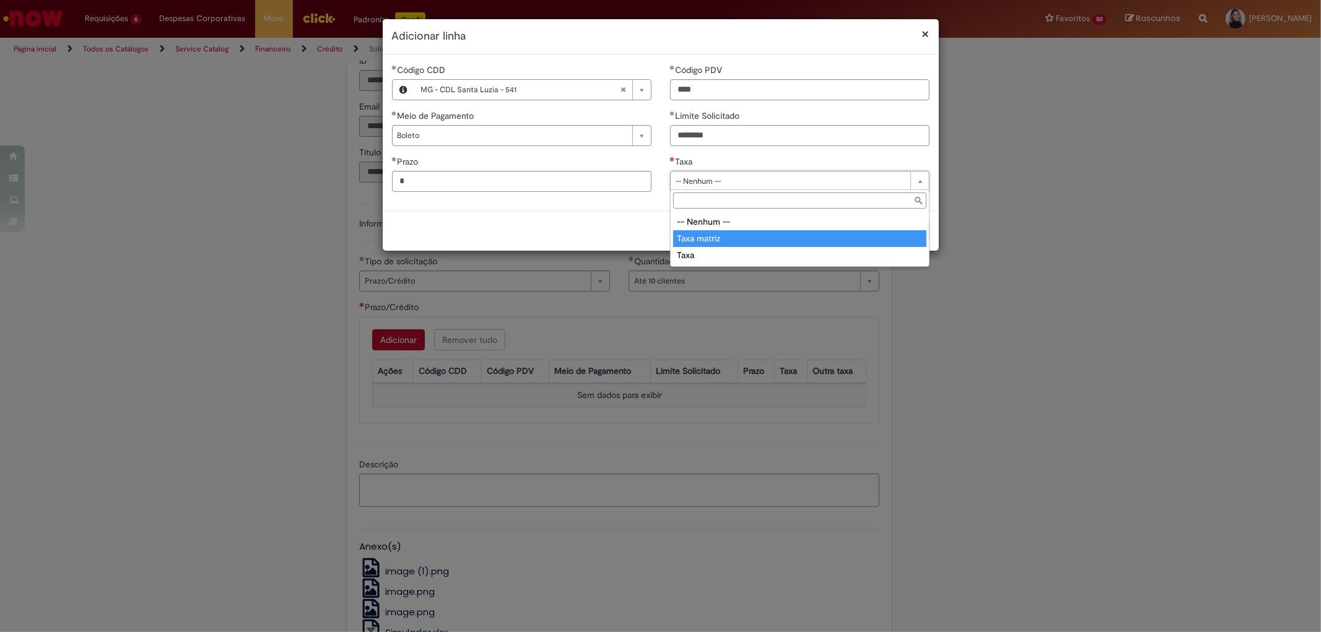
type input "**********"
select select "**********"
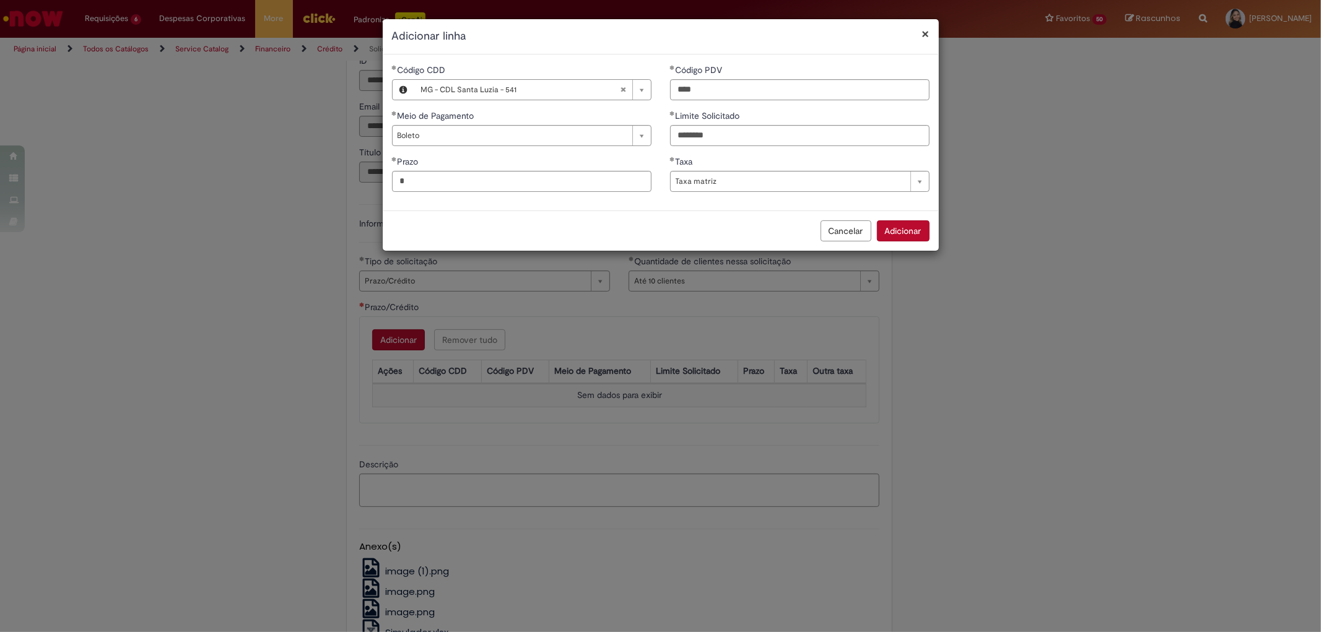
click at [882, 224] on button "Adicionar" at bounding box center [903, 230] width 53 height 21
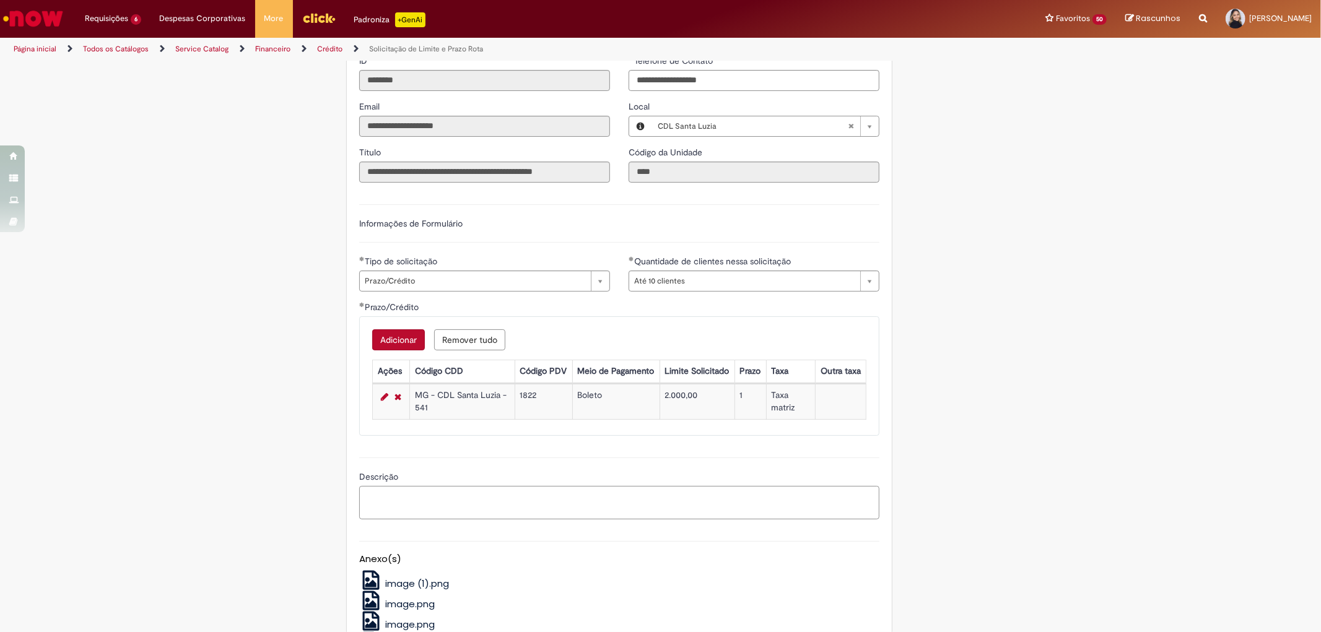
click at [585, 497] on textarea "Descrição" at bounding box center [619, 502] width 520 height 33
type textarea "*******"
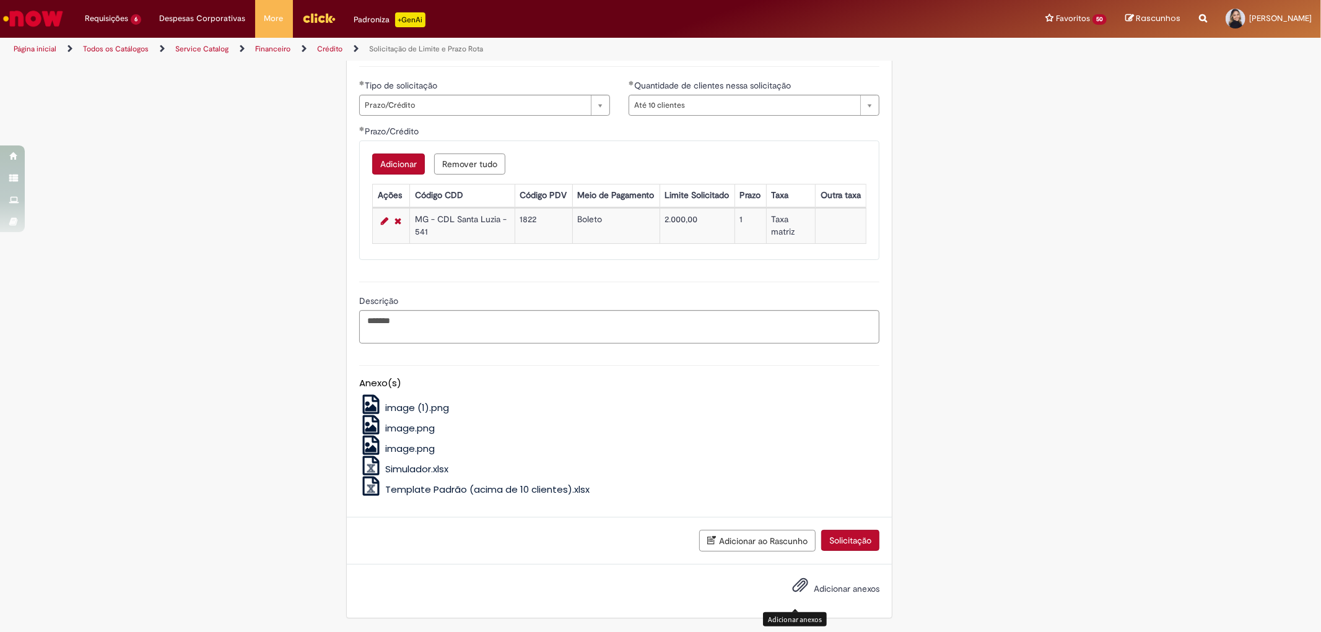
click at [797, 589] on span "Adicionar anexos" at bounding box center [800, 585] width 15 height 15
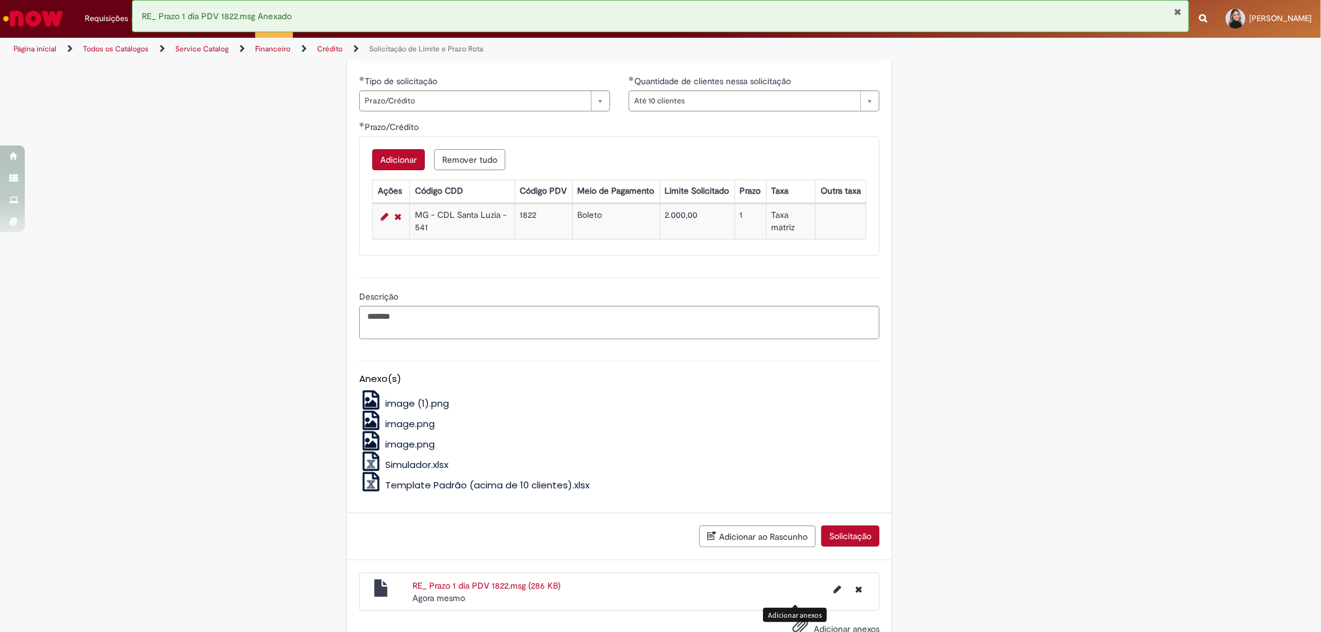
click at [842, 540] on button "Solicitação" at bounding box center [850, 536] width 58 height 21
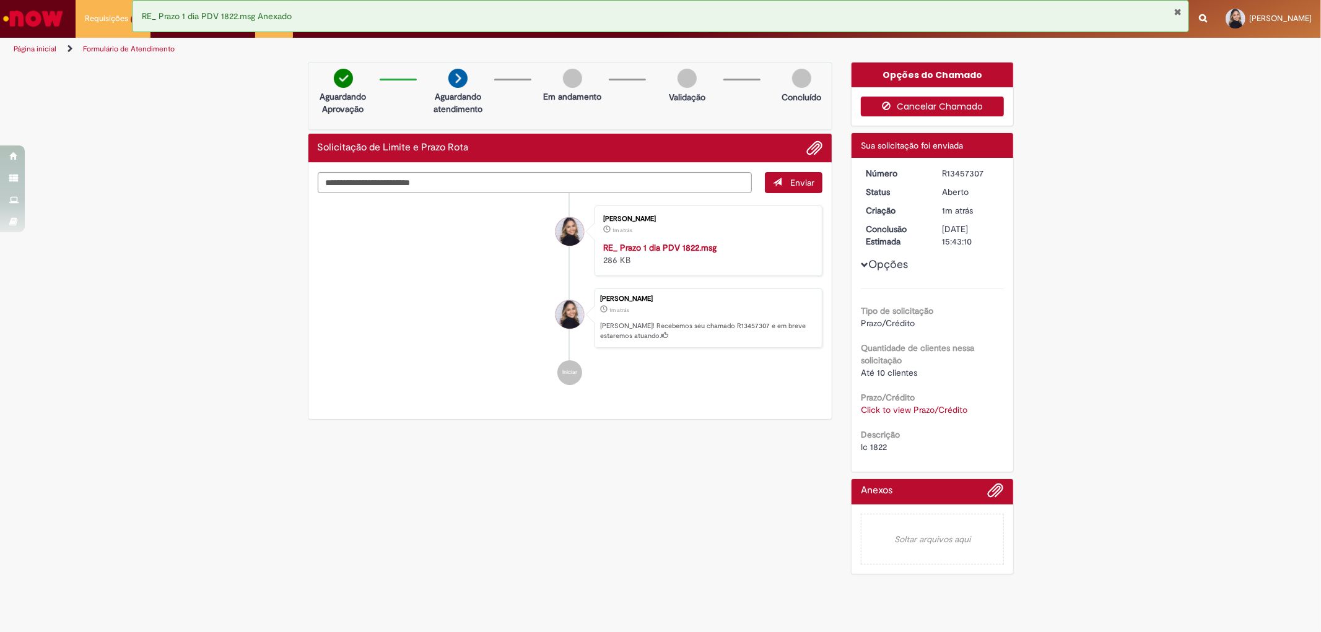
click at [937, 105] on button "Cancelar Chamado" at bounding box center [932, 107] width 143 height 20
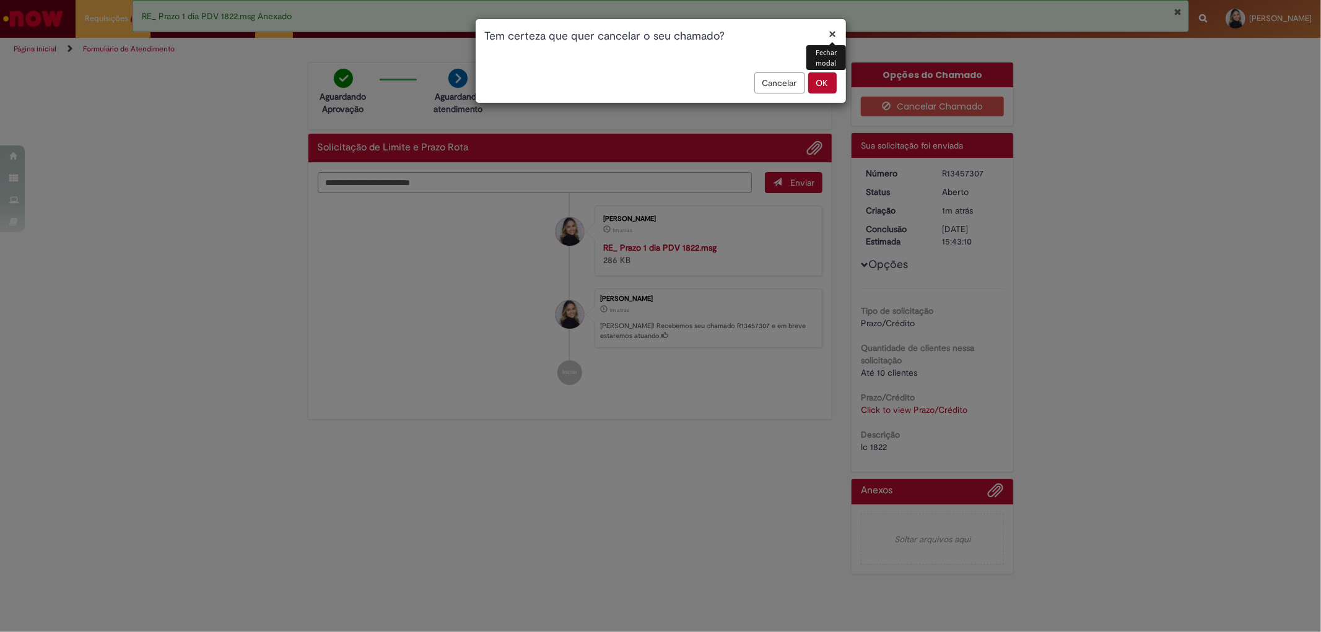
click at [828, 82] on button "OK" at bounding box center [822, 82] width 28 height 21
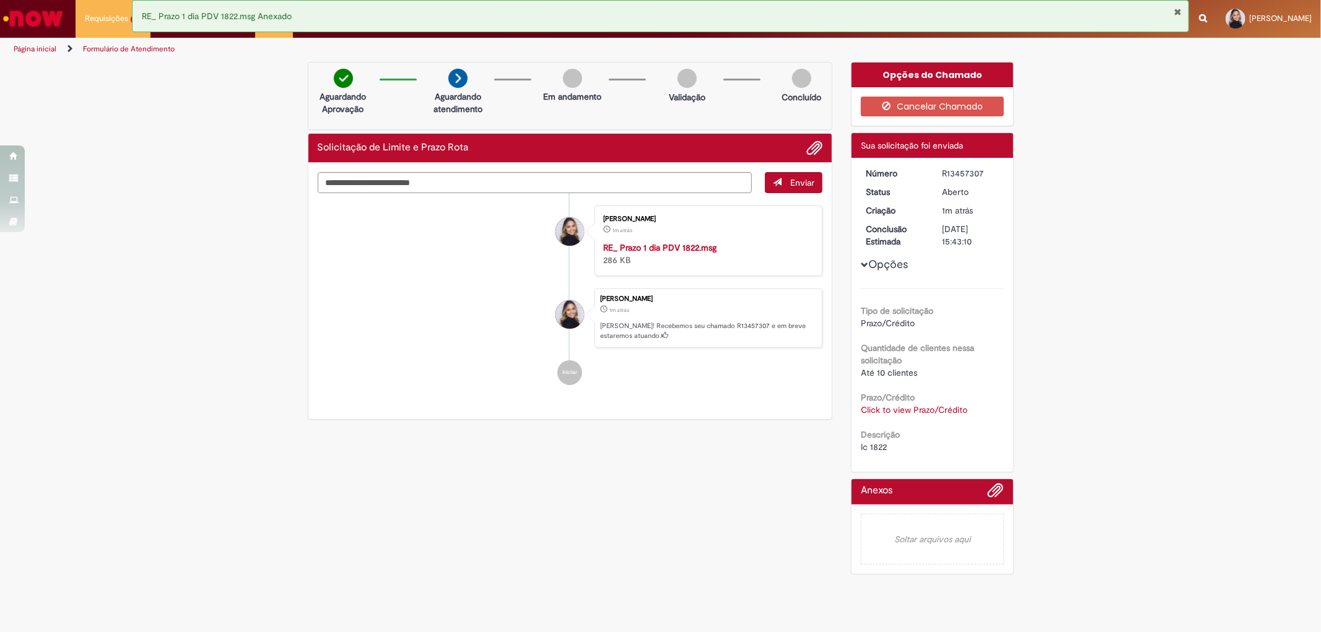
click at [1178, 11] on button "Fechar Notificação" at bounding box center [1178, 12] width 8 height 10
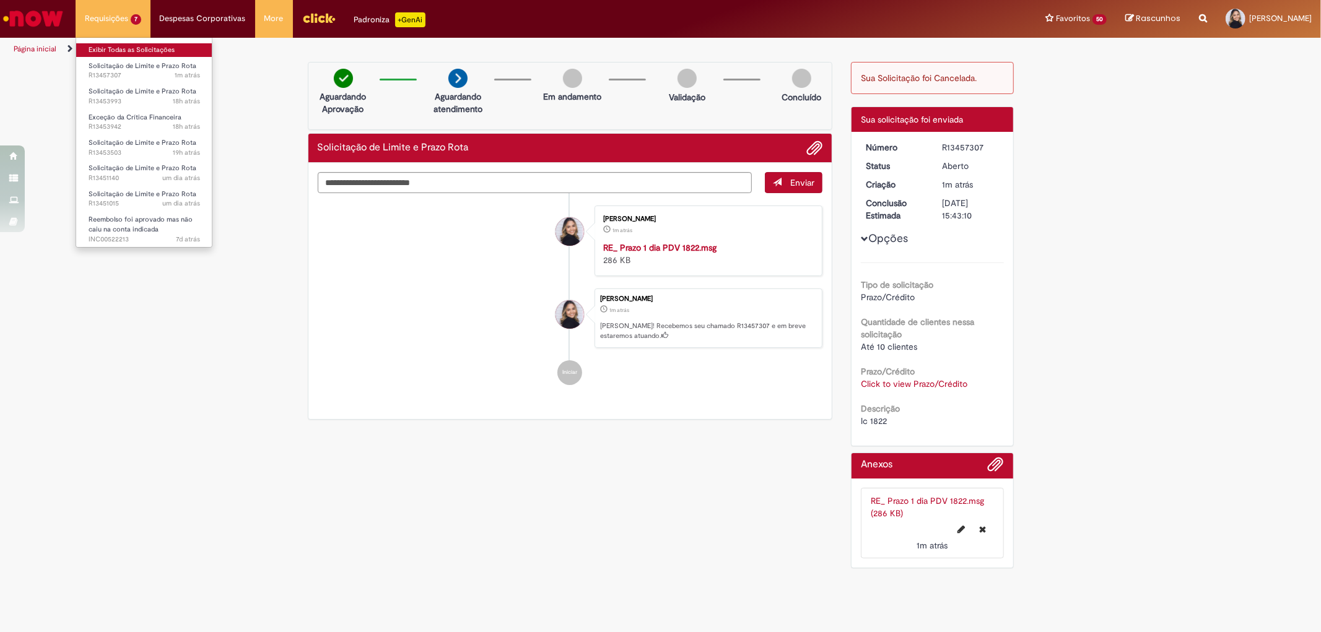
click at [132, 53] on link "Exibir Todas as Solicitações" at bounding box center [144, 50] width 136 height 14
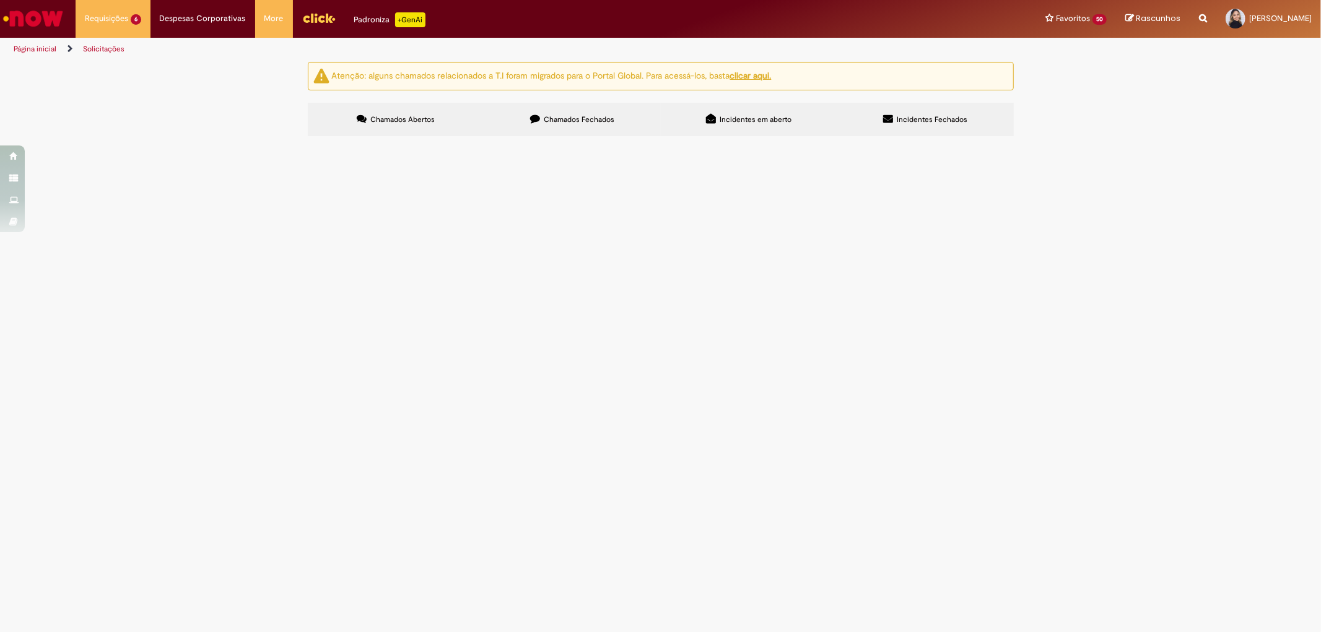
click at [0, 0] on span "Solicitação de Limite e Prazo Rota" at bounding box center [0, 0] width 0 height 0
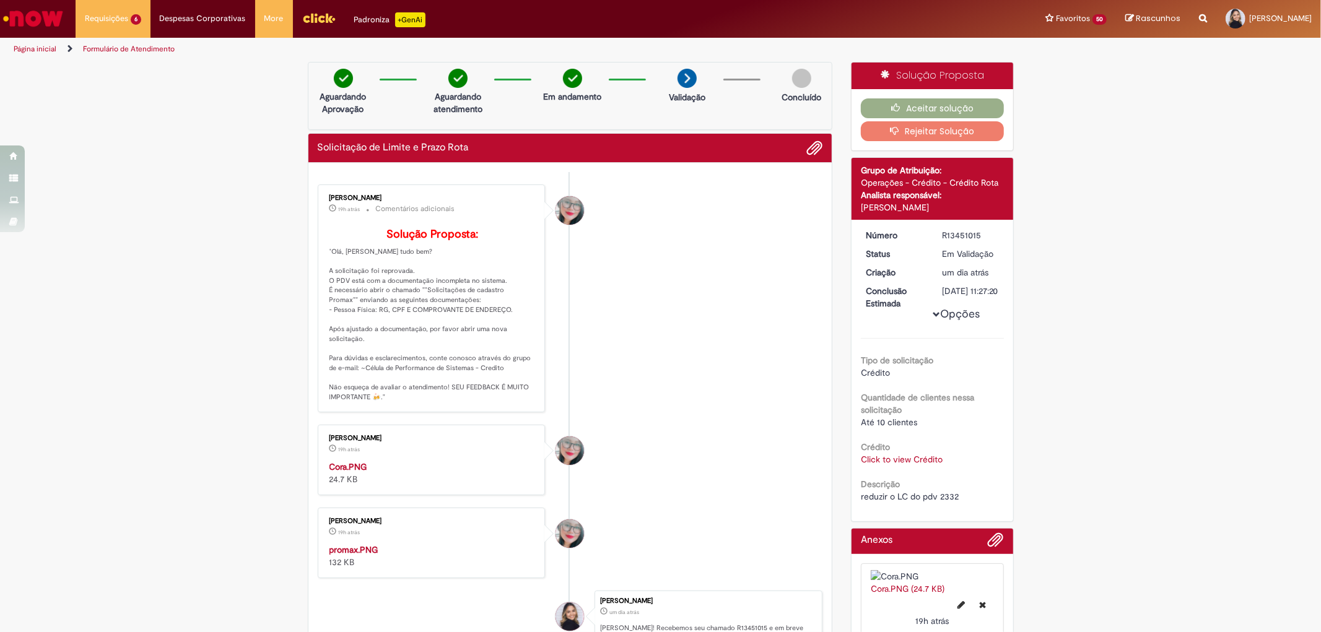
scroll to position [69, 0]
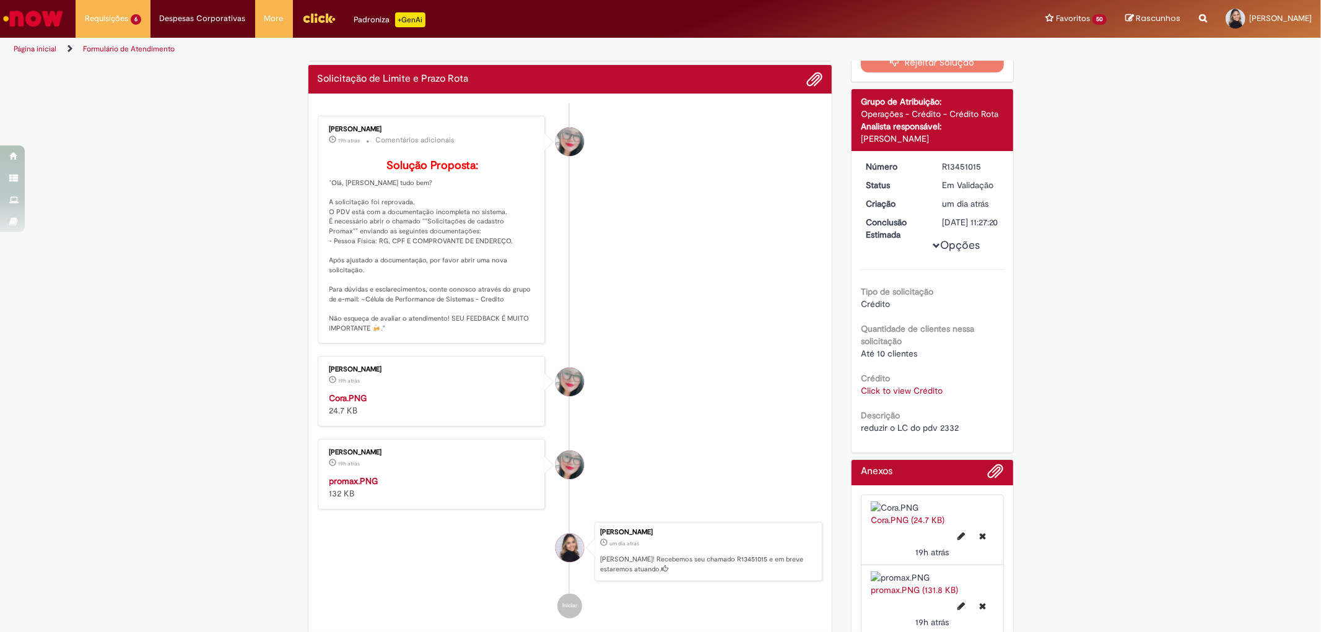
click at [940, 433] on span "reduzir o LC do pdv 2332" at bounding box center [910, 427] width 98 height 11
copy span "2332"
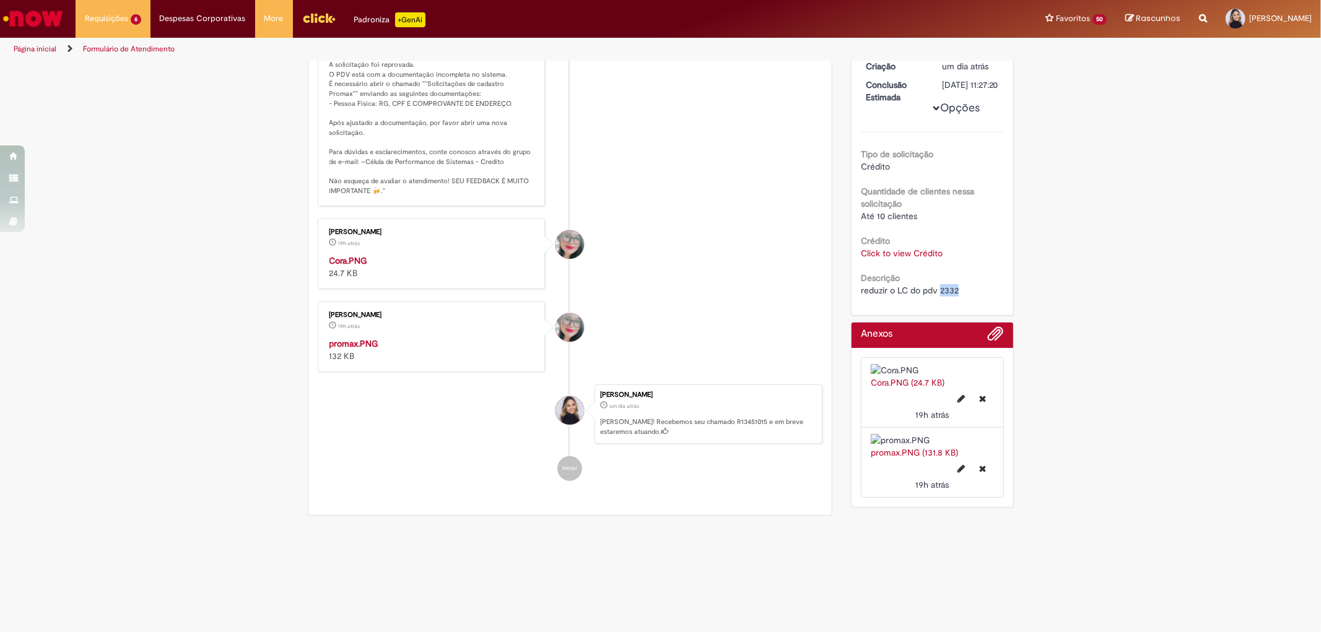
click at [461, 254] on img "Histórico de tíquete" at bounding box center [432, 254] width 206 height 0
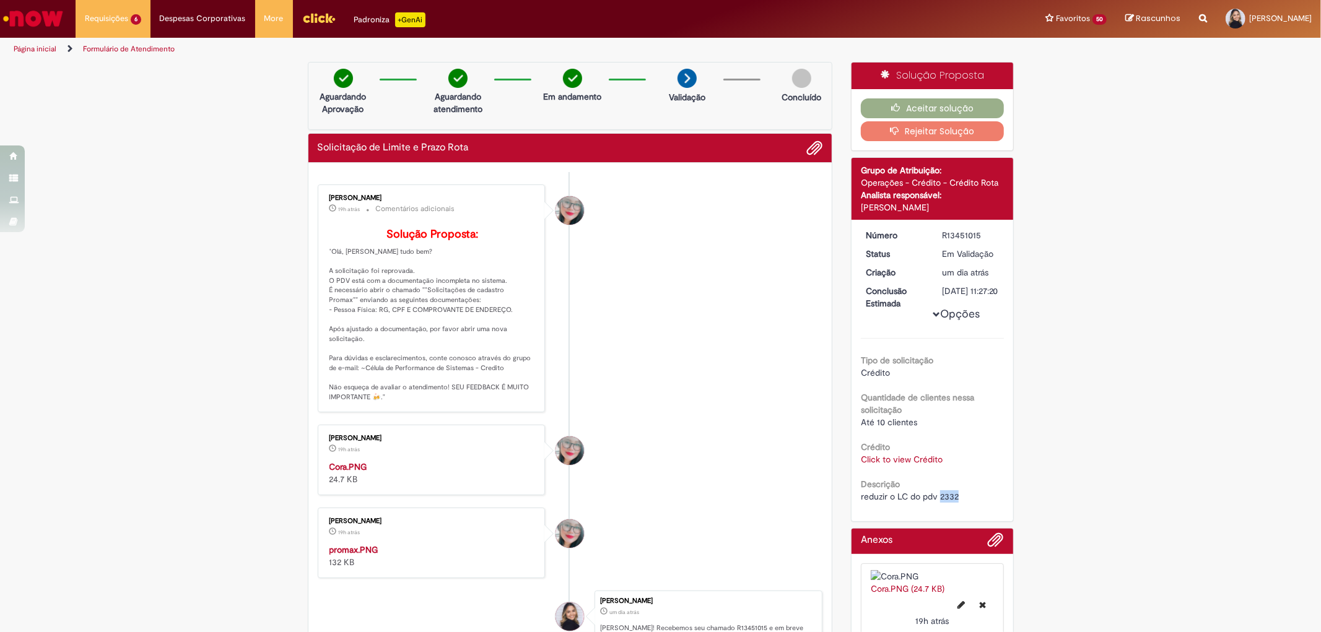
click at [916, 465] on link "Click to view Crédito" at bounding box center [902, 459] width 82 height 11
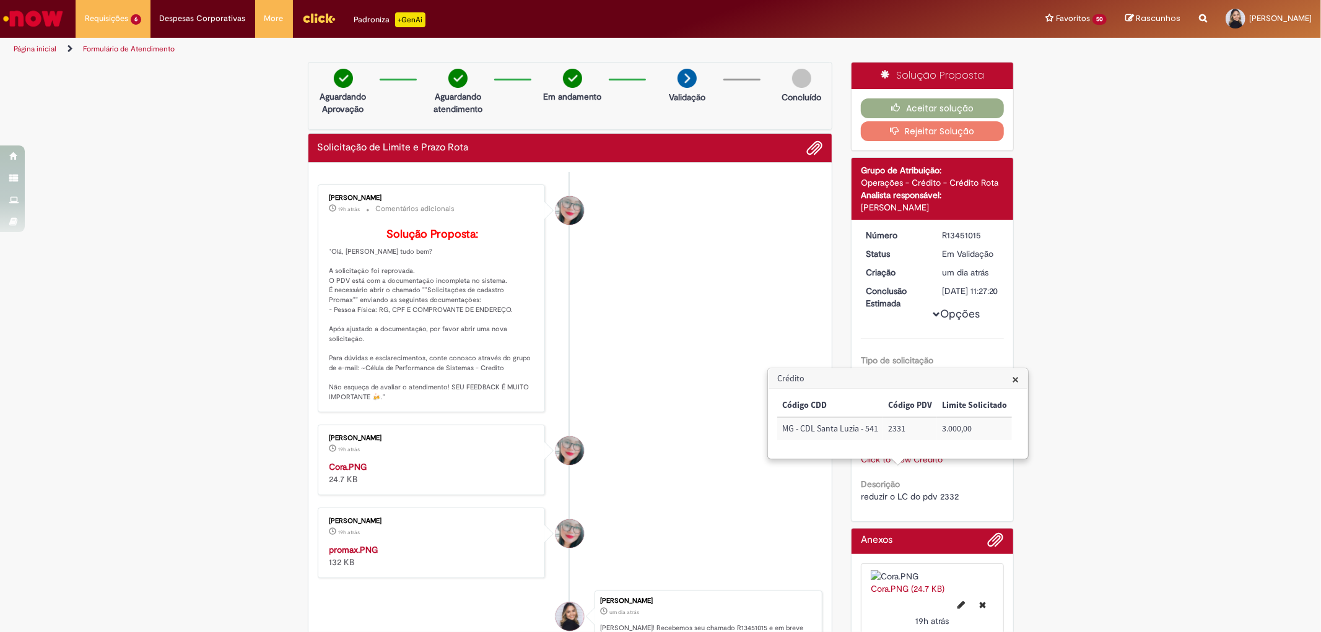
click at [679, 203] on li "Franciele Fernanda Melo dos Santos 19h atrás 19 horas atrás Comentários adicion…" at bounding box center [570, 299] width 505 height 228
click at [919, 103] on button "Aceitar solução" at bounding box center [932, 108] width 143 height 20
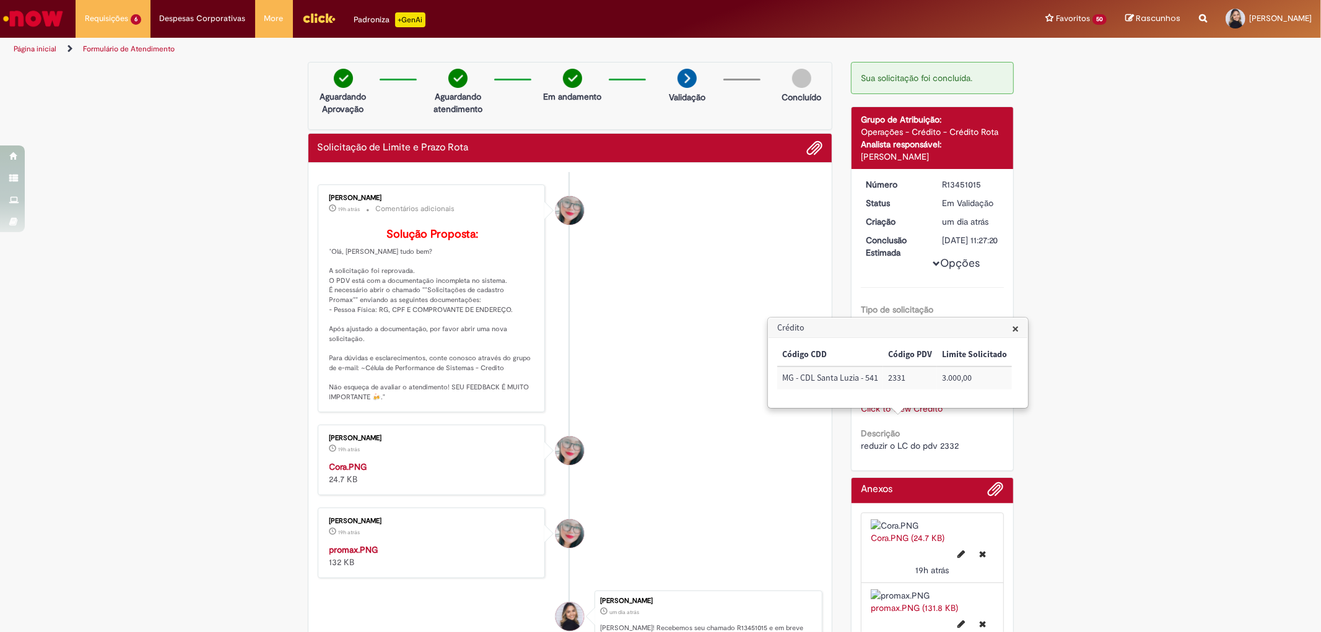
click at [1012, 329] on span "×" at bounding box center [1015, 328] width 7 height 17
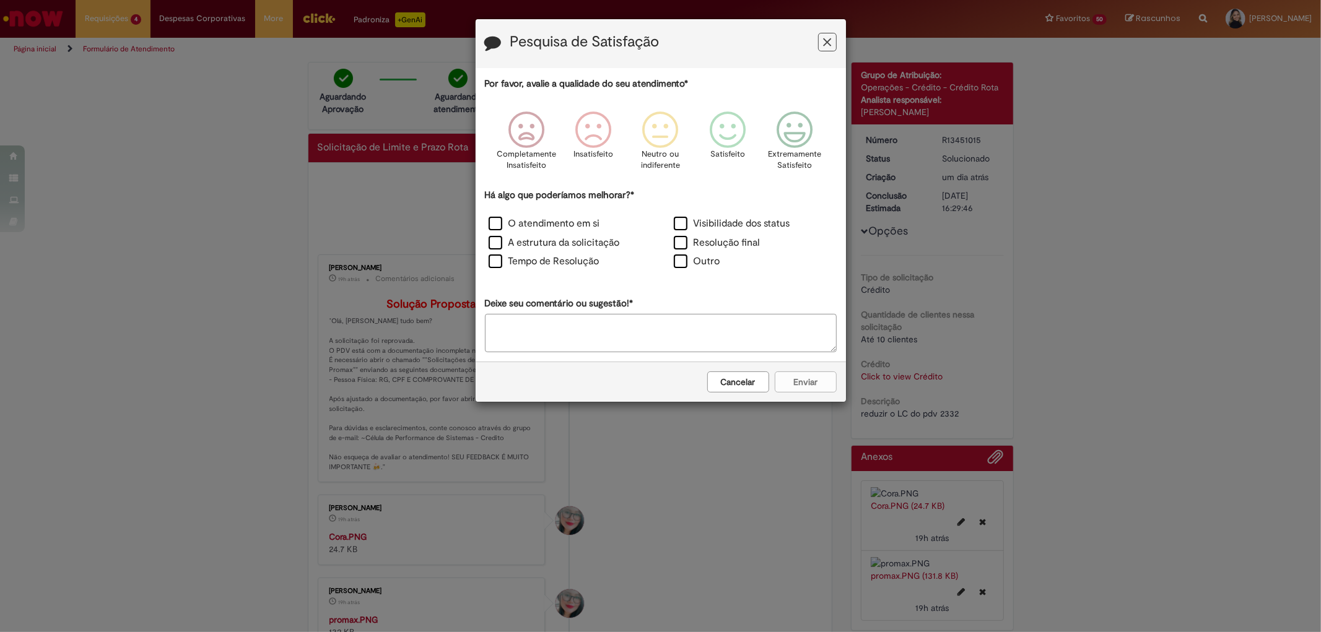
click at [820, 46] on button "Feedback" at bounding box center [827, 42] width 19 height 19
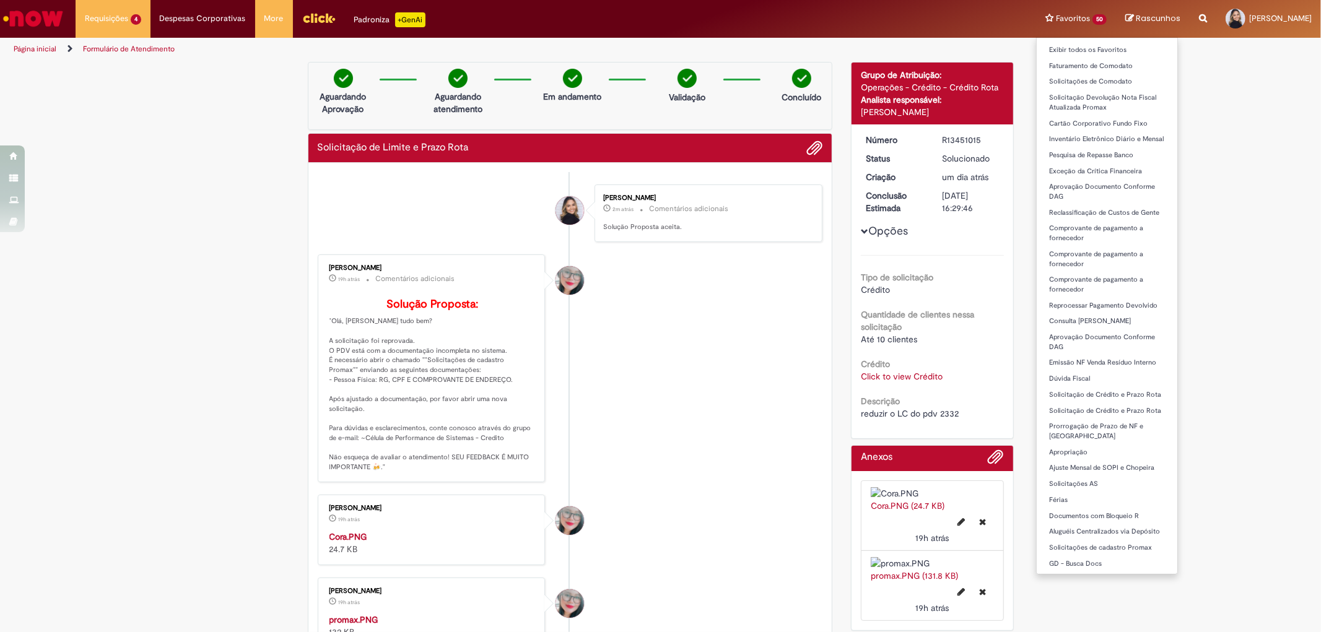
click at [1087, 19] on li "Favoritos 50 Exibir todos os Favoritos Faturamento de Comodato Solicitações de …" at bounding box center [1076, 18] width 80 height 37
click at [1106, 394] on link "Solicitação de Crédito e Prazo Rota" at bounding box center [1106, 395] width 141 height 14
click at [1077, 17] on li "Favoritos 50 Exibir todos os Favoritos Faturamento de Comodato Solicitações de …" at bounding box center [1076, 18] width 80 height 37
click at [1131, 393] on link "Solicitação de Crédito e Prazo Rota" at bounding box center [1106, 395] width 141 height 14
click at [1116, 399] on link "Solicitação de Crédito e Prazo Rota" at bounding box center [1106, 395] width 141 height 14
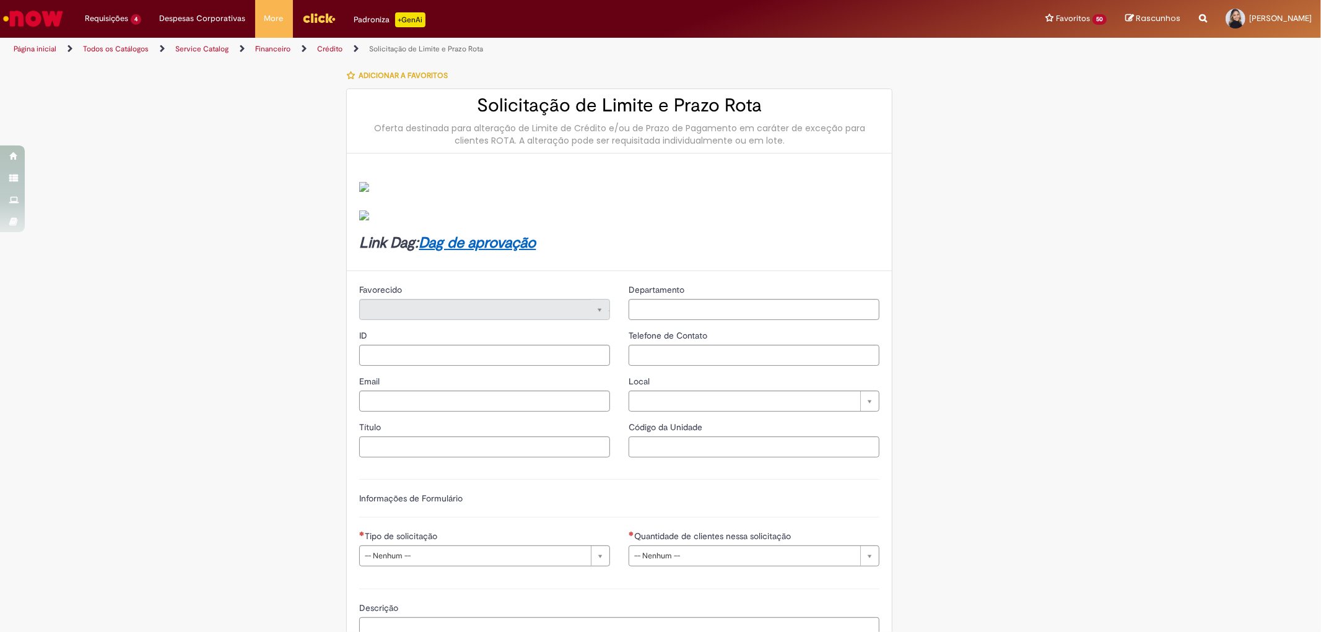
type input "********"
type input "**********"
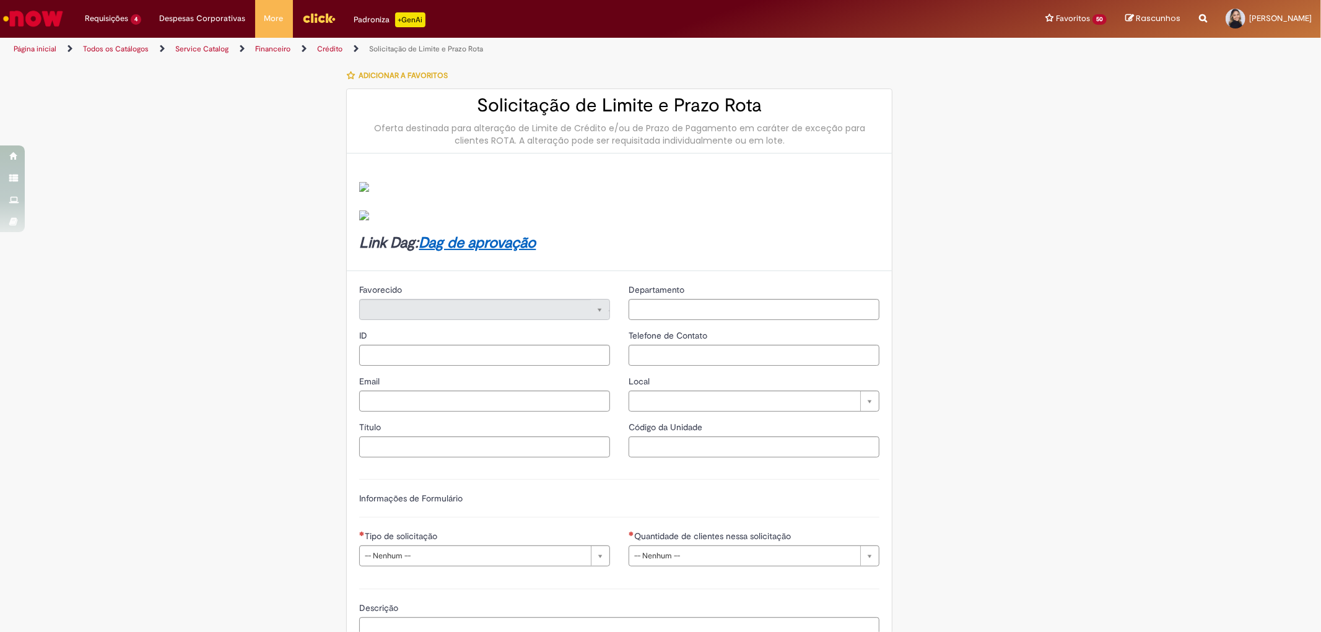
type input "****"
type input "**********"
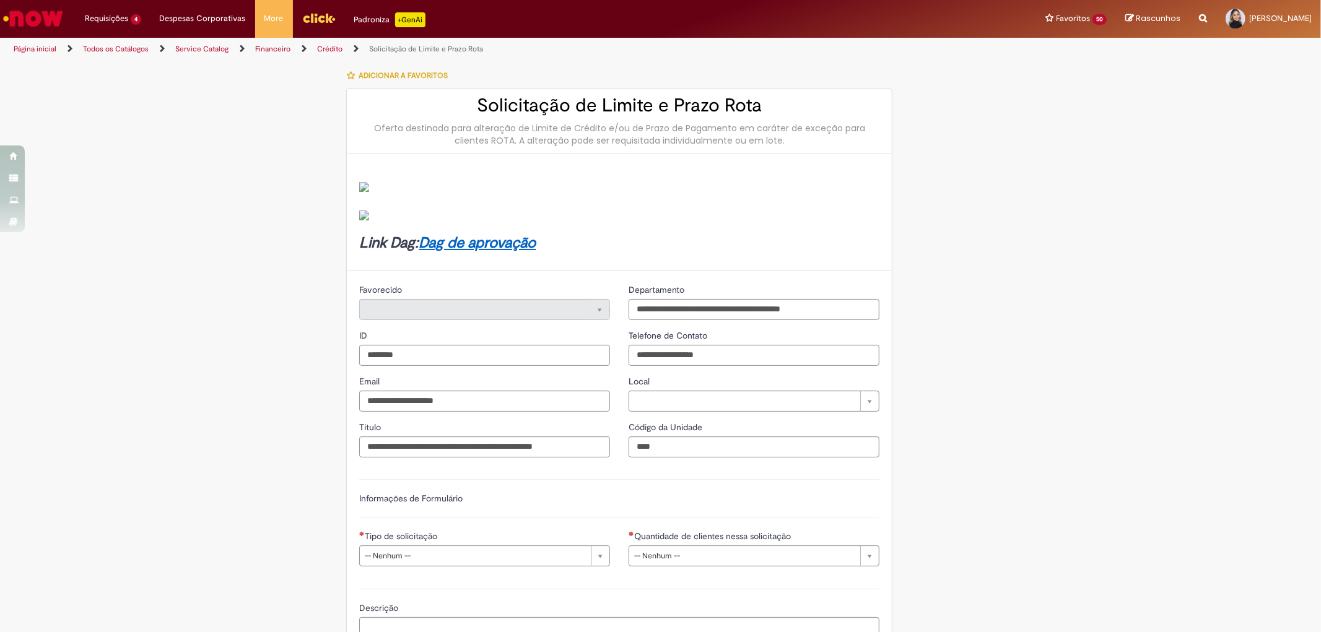
type input "**********"
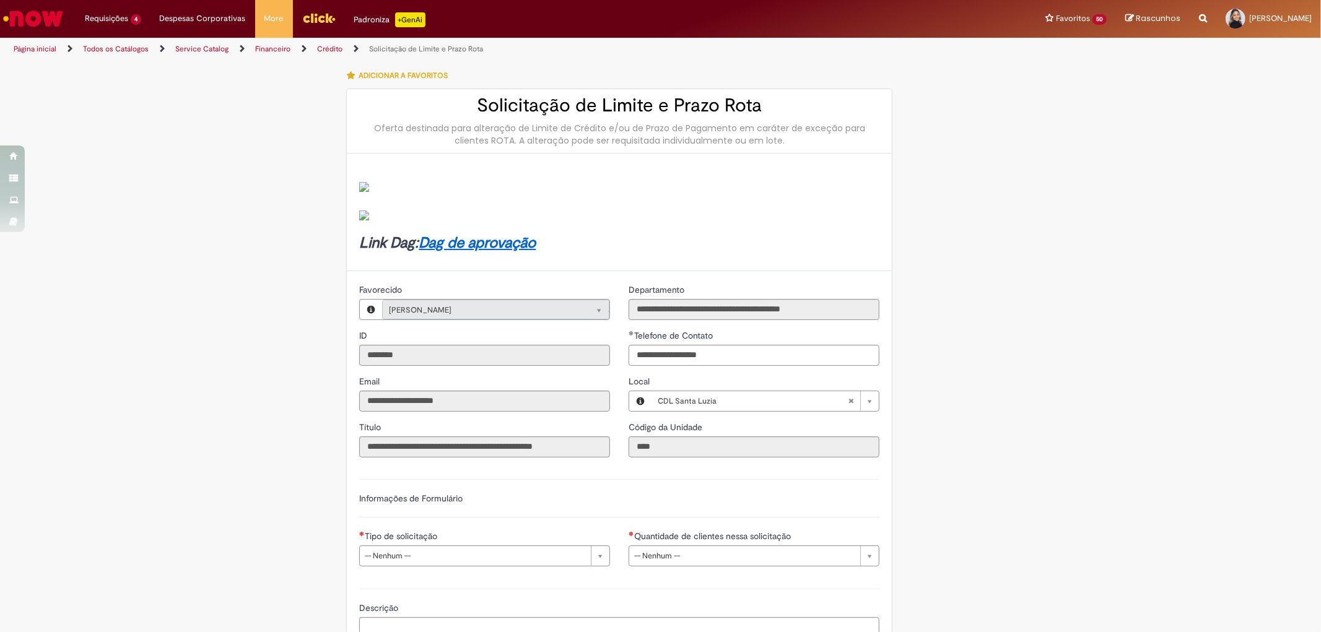
scroll to position [275, 0]
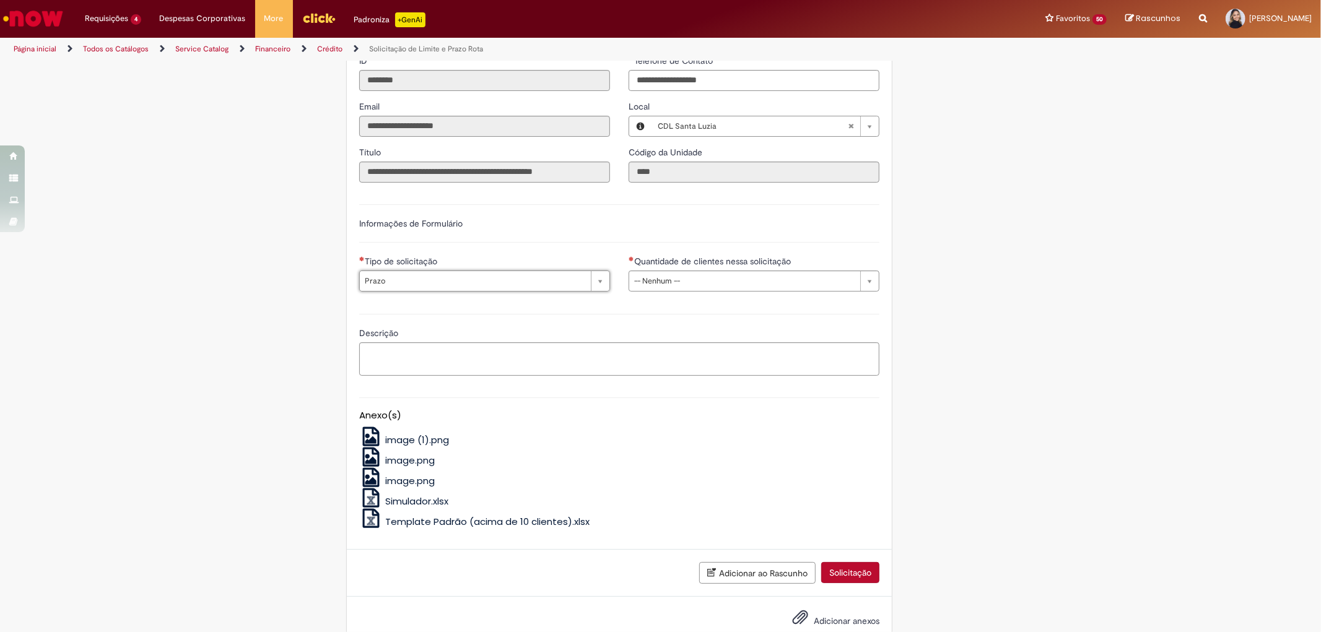
type input "*****"
select select "*****"
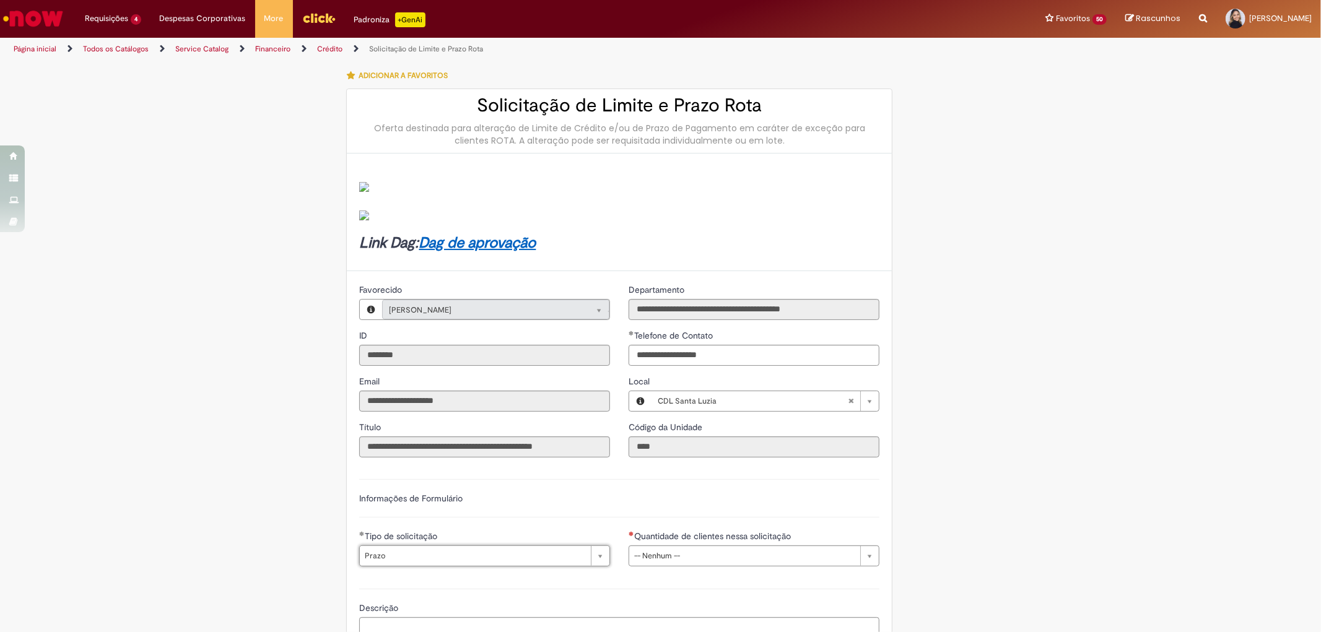
click at [492, 240] on link "Dag de aprovação" at bounding box center [477, 242] width 117 height 19
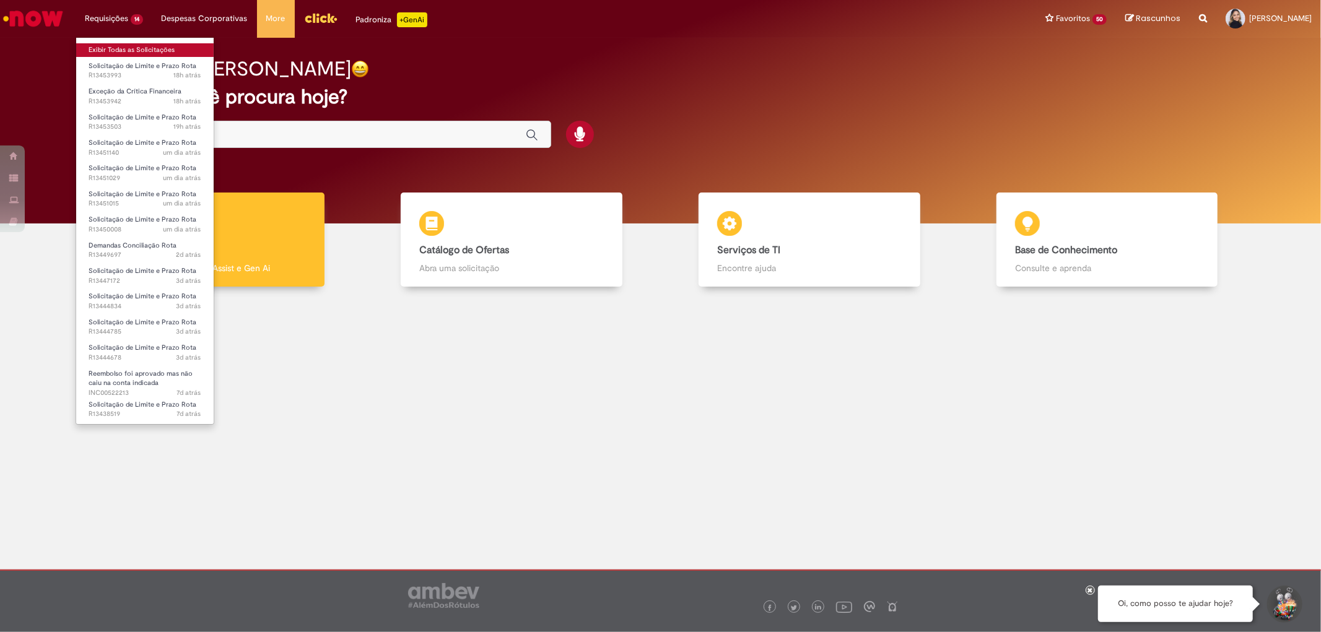
click at [136, 46] on link "Exibir Todas as Solicitações" at bounding box center [144, 50] width 137 height 14
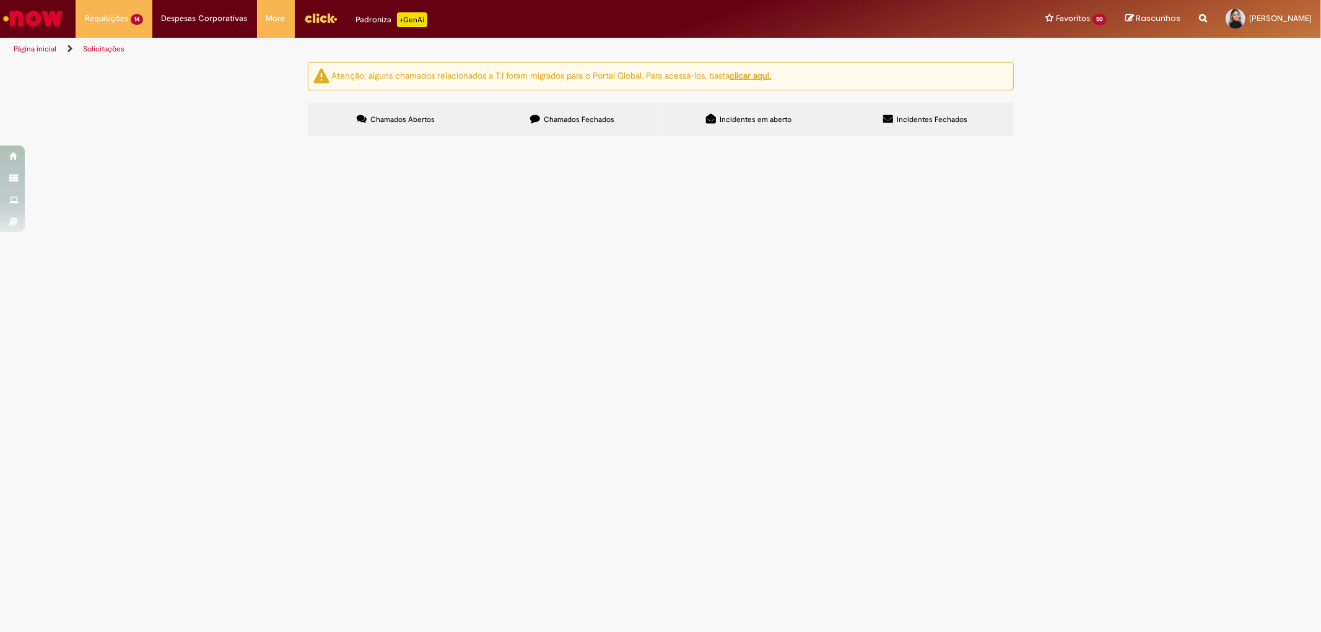
click at [0, 0] on span "R13444678" at bounding box center [0, 0] width 0 height 0
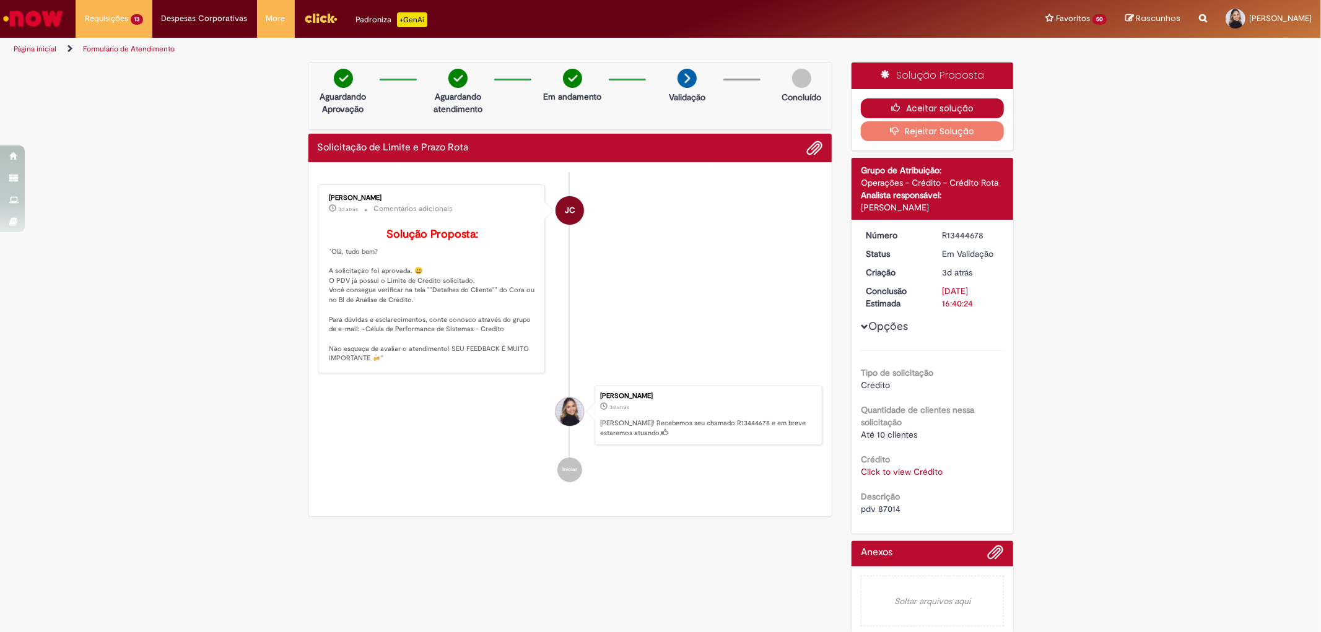
click at [931, 110] on button "Aceitar solução" at bounding box center [932, 108] width 143 height 20
click at [881, 508] on span "pdv 87014" at bounding box center [881, 508] width 40 height 11
copy span "87014"
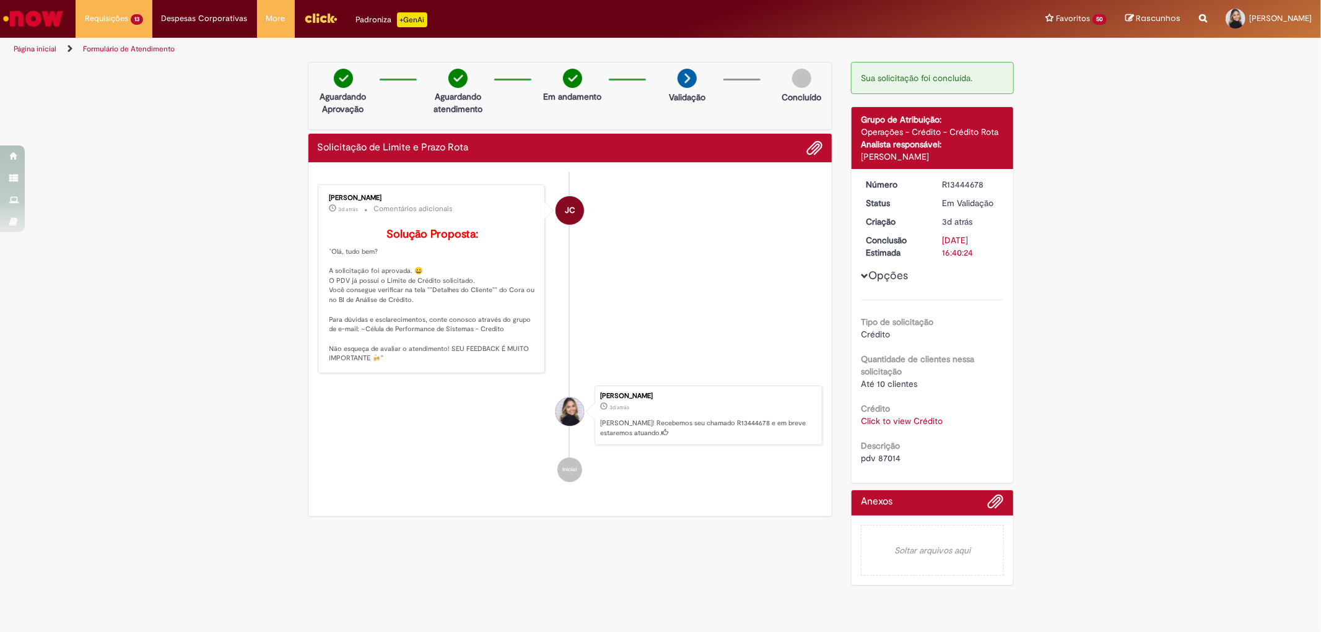
click at [750, 187] on li "JC [PERSON_NAME] 3d atrás 3 dias atrás Comentários adicionais Solução Proposta:…" at bounding box center [570, 279] width 505 height 189
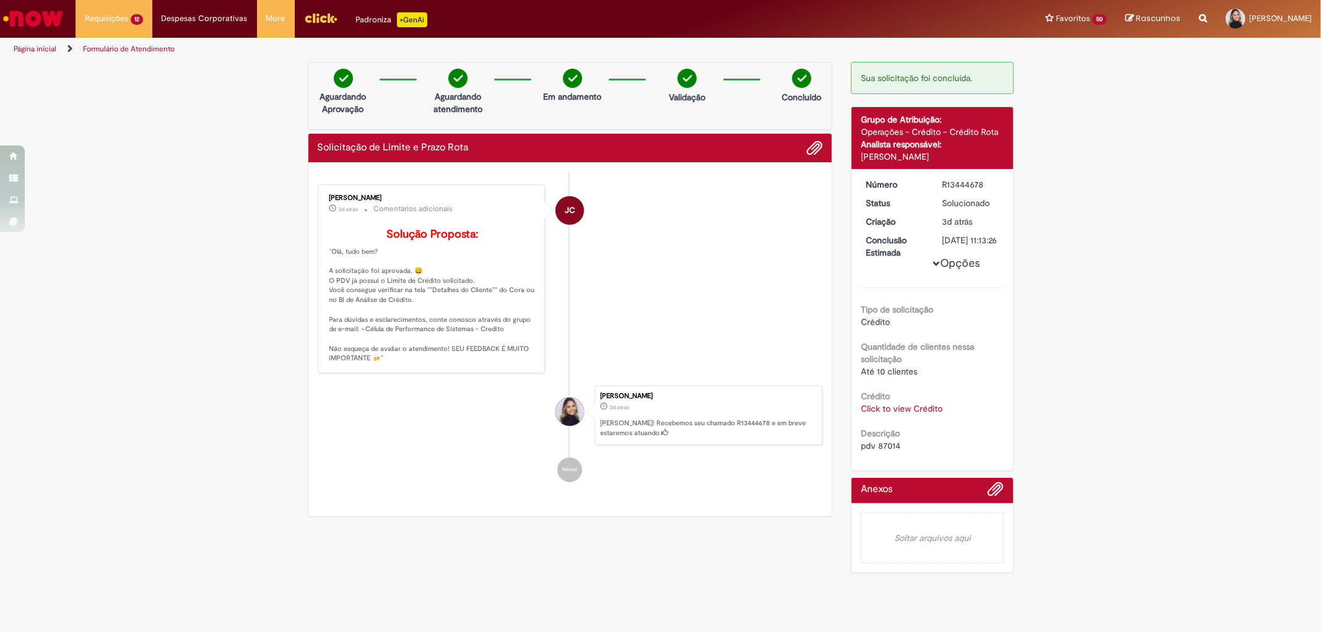
click at [901, 414] on link "Click to view Crédito" at bounding box center [902, 408] width 82 height 11
click at [650, 262] on li "JC [PERSON_NAME] 3d atrás 3 dias atrás Comentários adicionais Solução Proposta:…" at bounding box center [570, 279] width 505 height 189
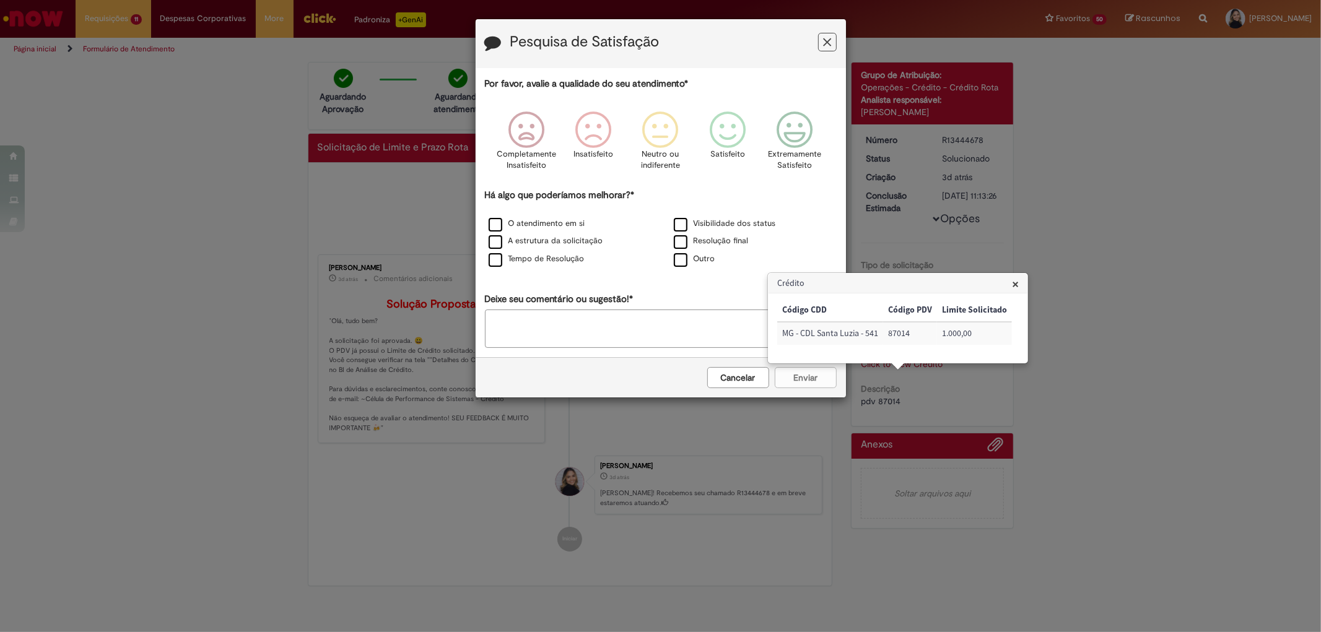
drag, startPoint x: 986, startPoint y: 262, endPoint x: 967, endPoint y: 250, distance: 22.8
click at [986, 261] on div "Pesquisa de Satisfação Por favor, avalie a qualidade do seu atendimento* Comple…" at bounding box center [660, 316] width 1321 height 632
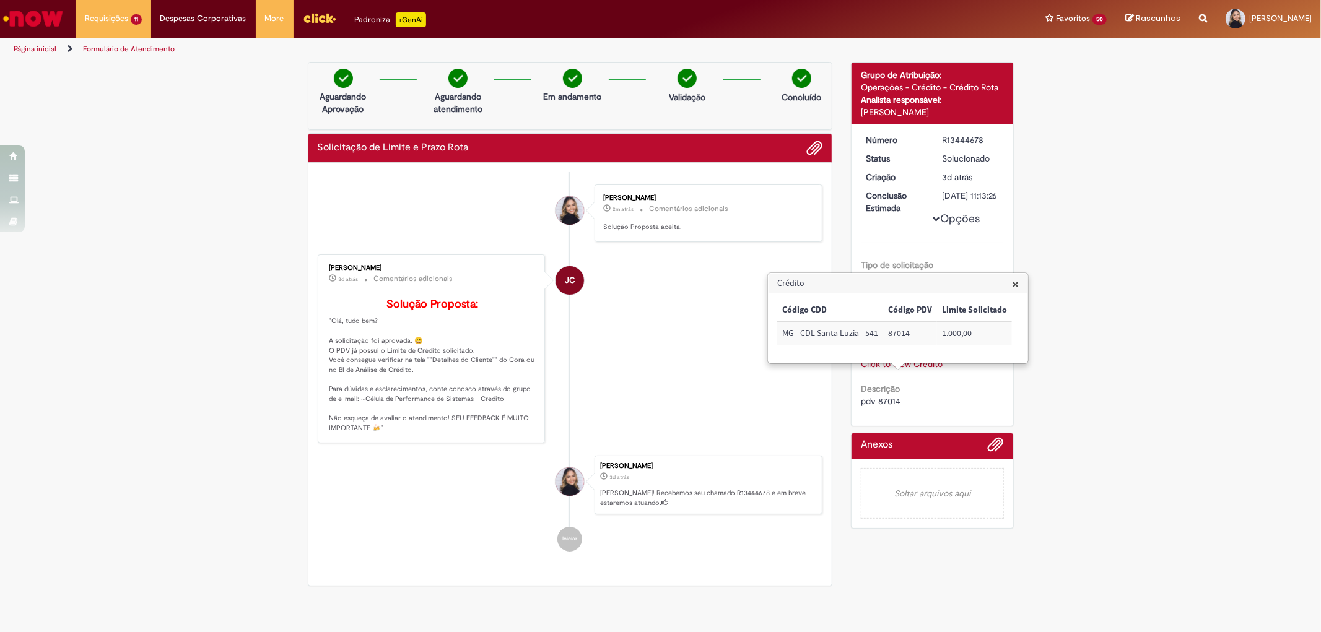
click at [1015, 282] on span "×" at bounding box center [1015, 284] width 7 height 17
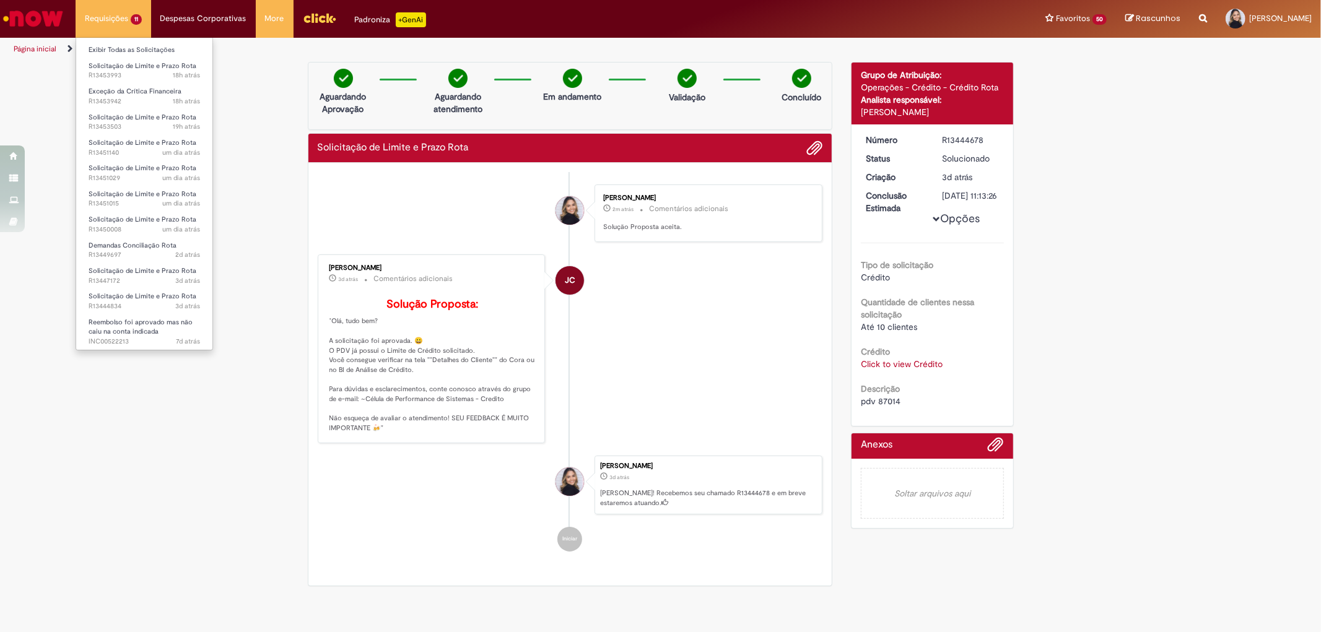
click at [125, 25] on li "Requisições 11 Exibir Todas as Solicitações Solicitação de Limite e Prazo Rota …" at bounding box center [114, 18] width 76 height 37
click at [133, 46] on link "Exibir Todas as Solicitações" at bounding box center [144, 50] width 136 height 14
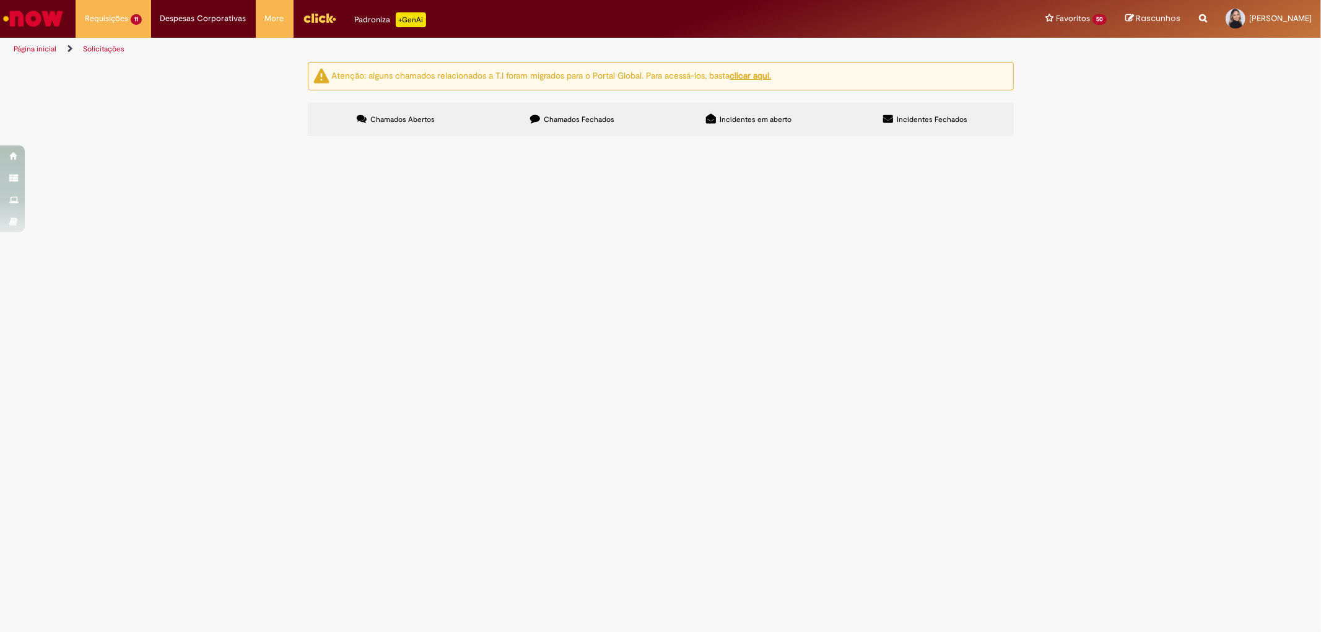
click at [0, 0] on span "Demandas Conciliação Rota" at bounding box center [0, 0] width 0 height 0
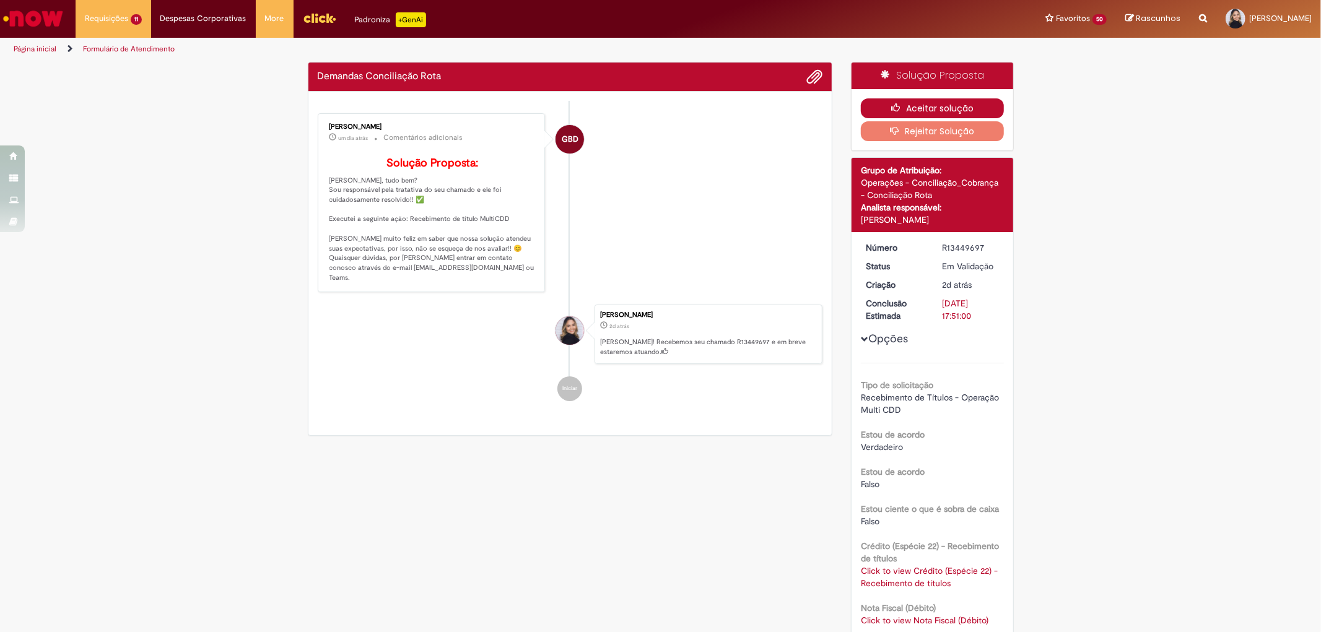
click at [910, 102] on button "Aceitar solução" at bounding box center [932, 108] width 143 height 20
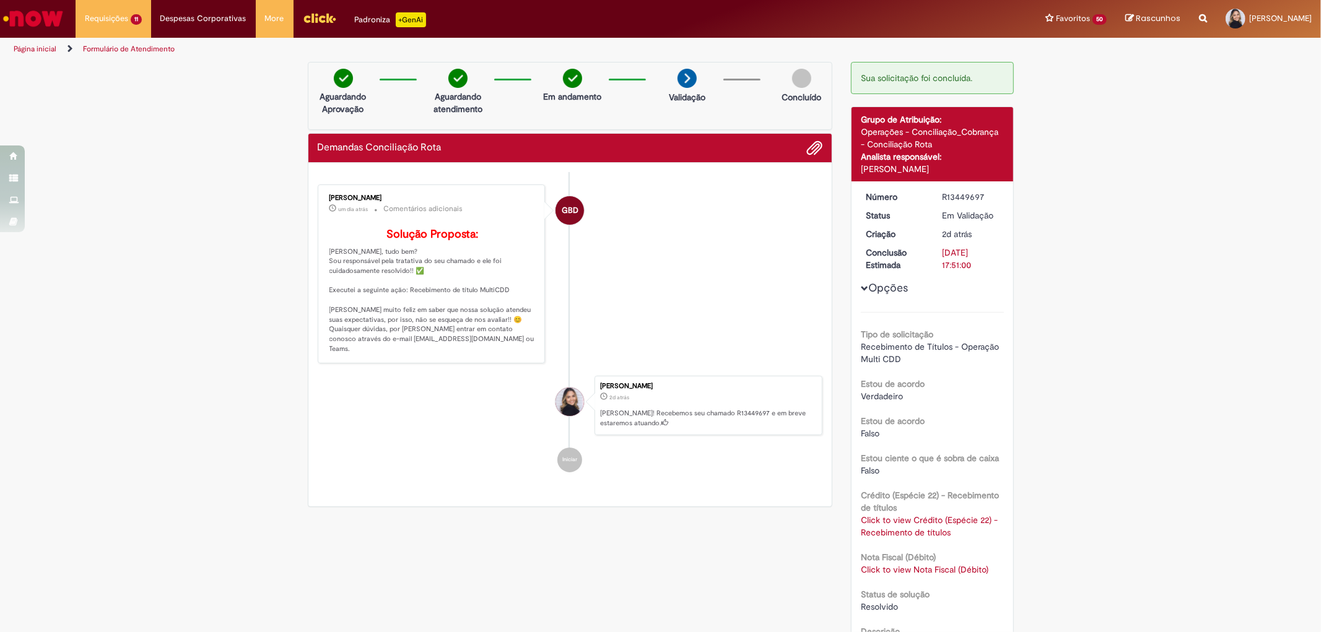
scroll to position [69, 0]
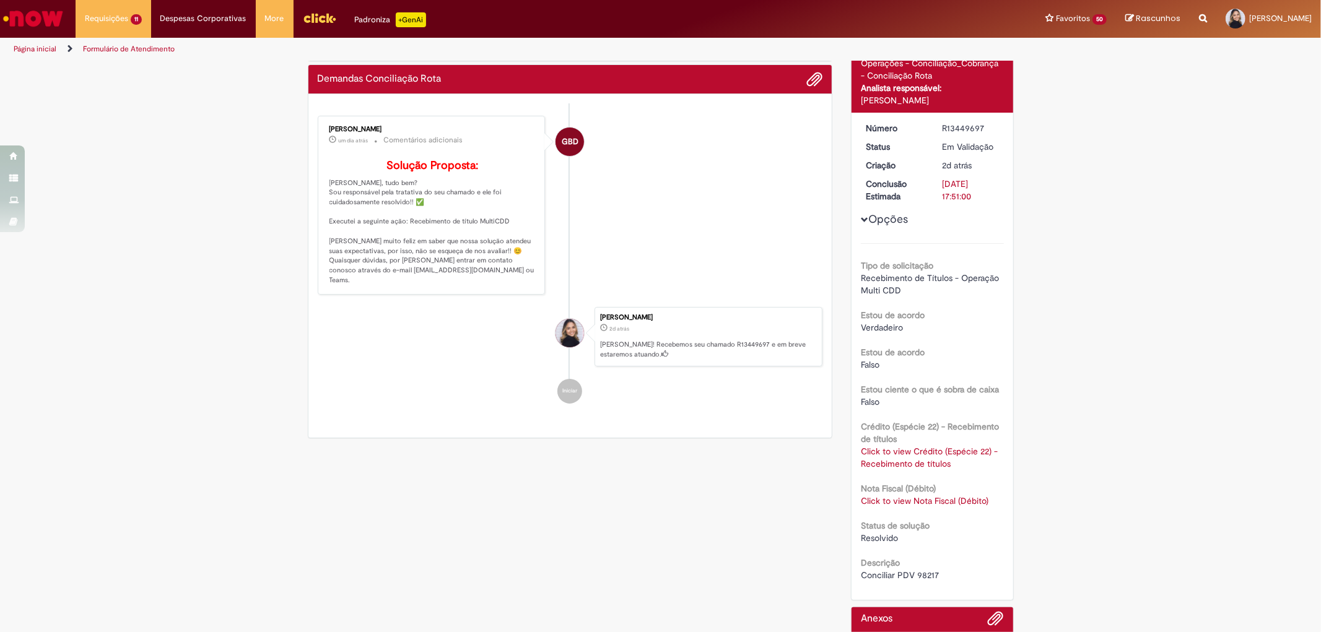
click at [924, 571] on span "Conciliar PDV 98217" at bounding box center [900, 575] width 78 height 11
copy span "98217"
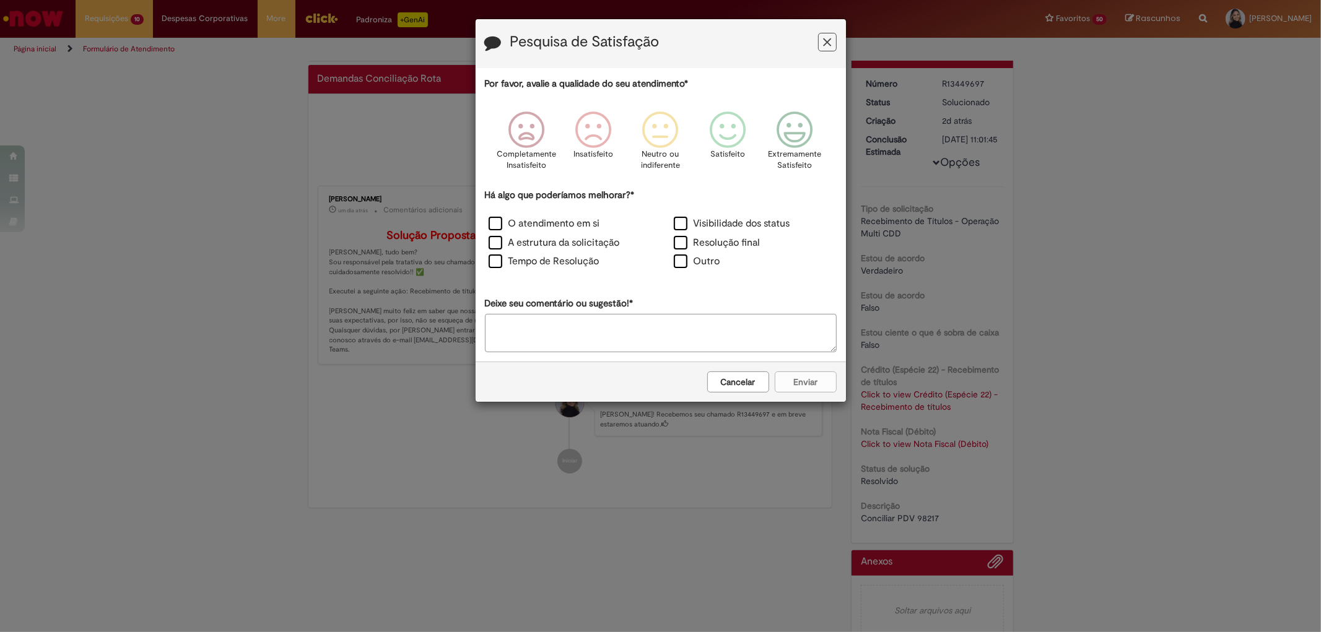
click at [832, 39] on button "Feedback" at bounding box center [827, 42] width 19 height 19
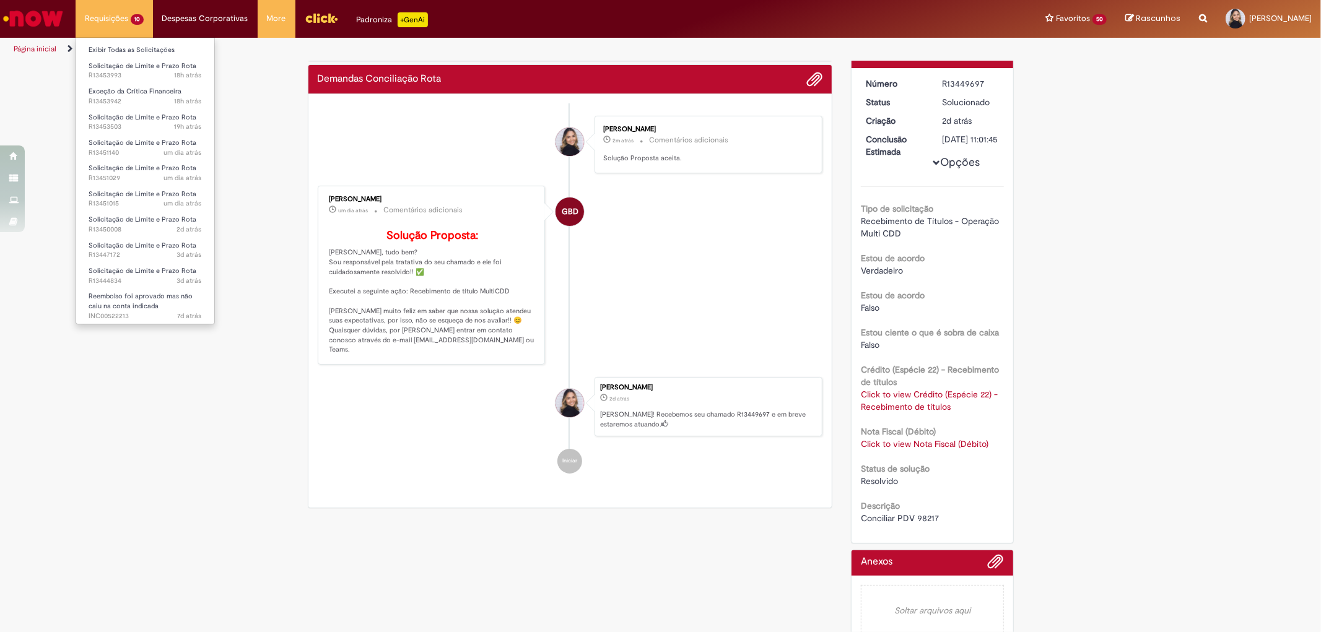
click at [121, 20] on li "Requisições 10 Exibir Todas as Solicitações Solicitação de Limite e Prazo Rota …" at bounding box center [114, 18] width 77 height 37
click at [130, 48] on link "Exibir Todas as Solicitações" at bounding box center [145, 50] width 138 height 14
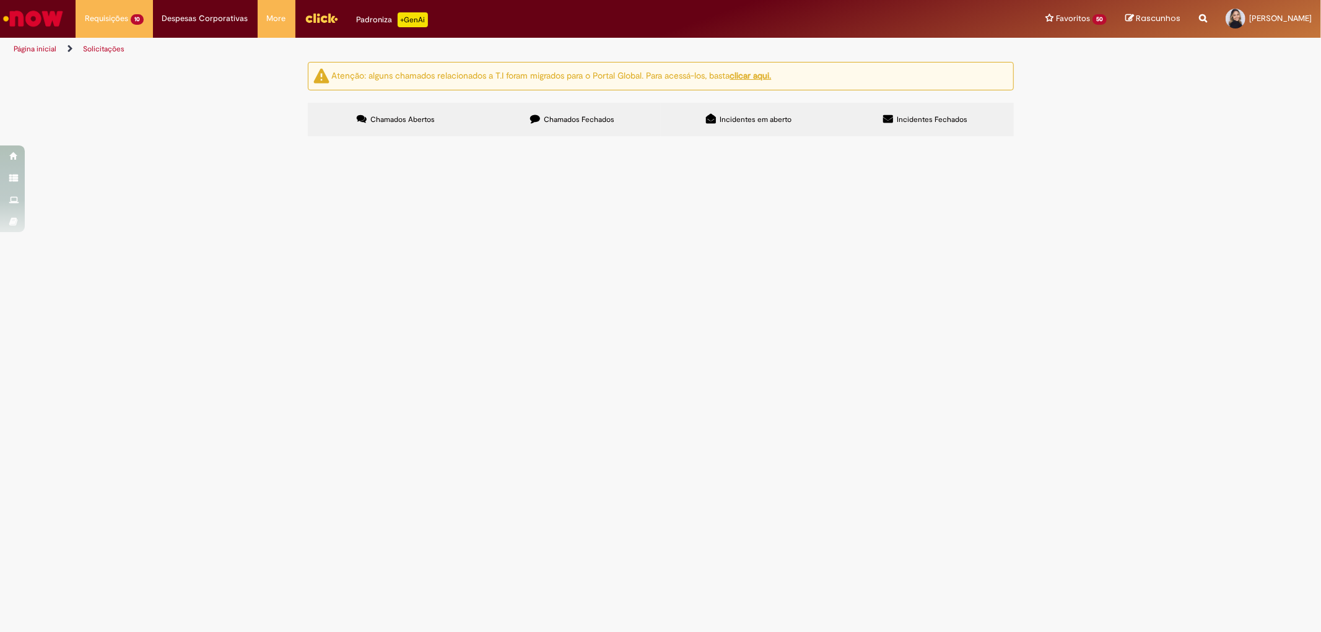
click at [0, 0] on span "Solicitação de Limite e Prazo Rota" at bounding box center [0, 0] width 0 height 0
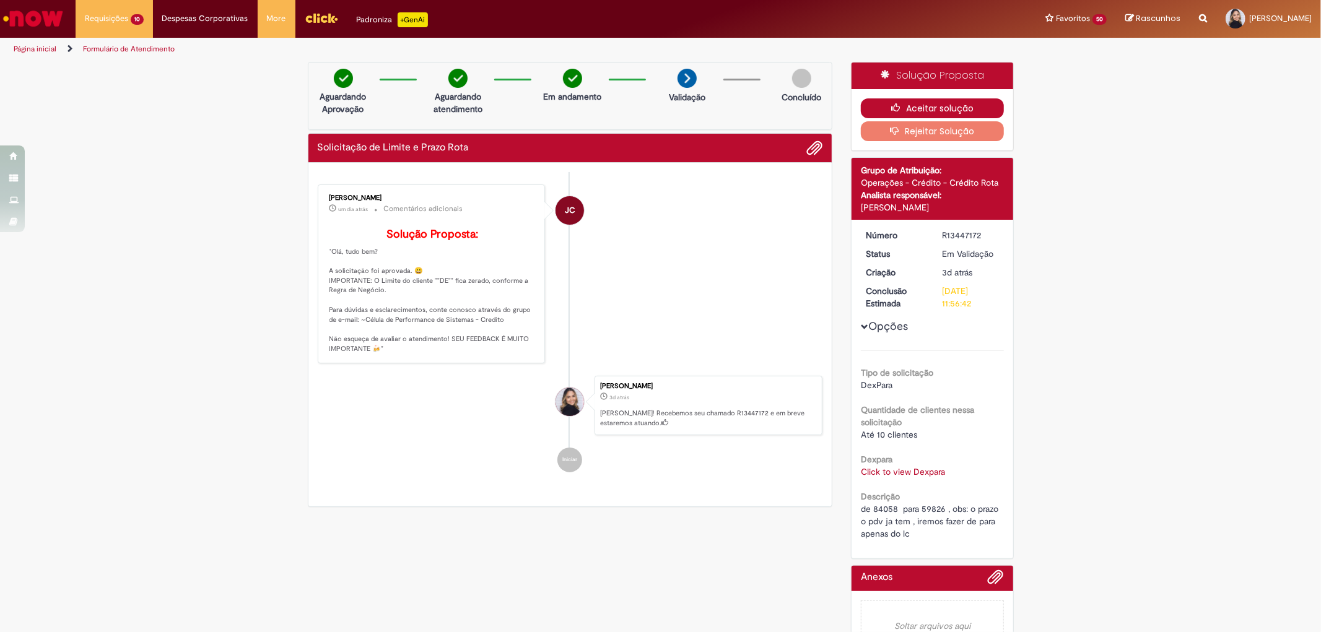
click at [919, 100] on button "Aceitar solução" at bounding box center [932, 108] width 143 height 20
click at [925, 508] on span "de 84058 para 59826 , obs: o prazo o pdv ja tem , iremos fazer de para apenas d…" at bounding box center [931, 521] width 140 height 36
copy span "59826"
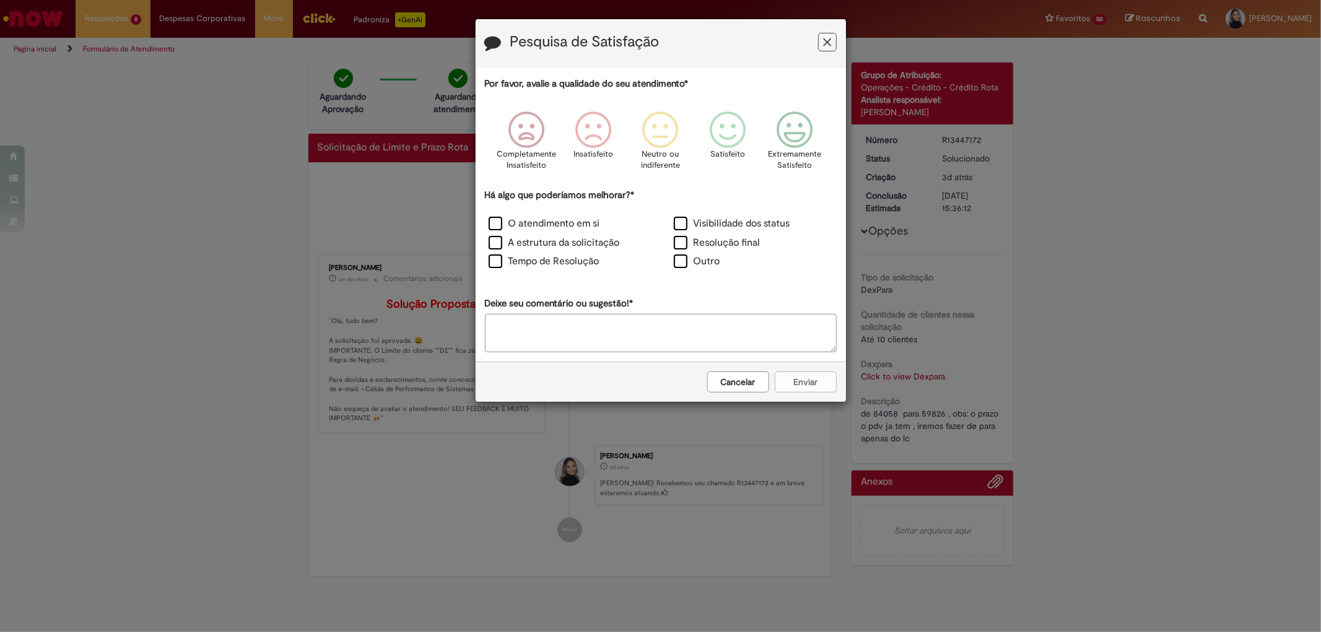
click at [819, 44] on button "Feedback" at bounding box center [827, 42] width 19 height 19
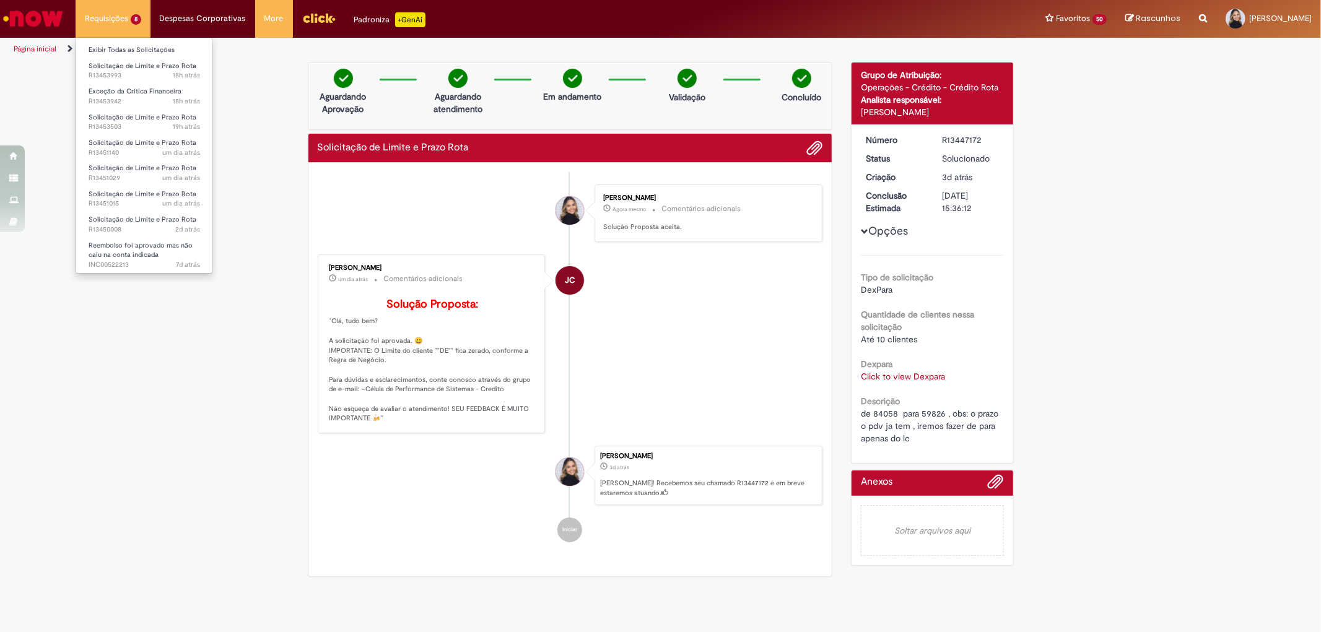
click at [106, 19] on li "Requisições 8 Exibir Todas as Solicitações Solicitação de Limite e Prazo Rota 1…" at bounding box center [113, 18] width 75 height 37
click at [122, 51] on link "Exibir Todas as Solicitações" at bounding box center [144, 50] width 136 height 14
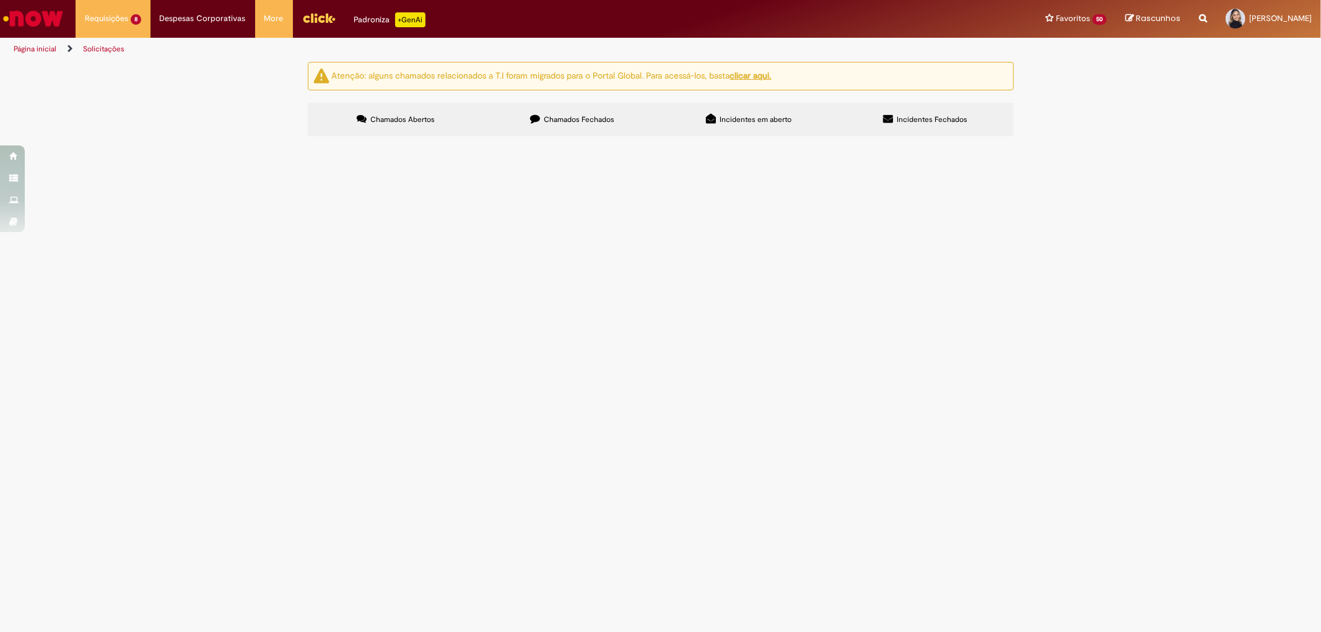
click at [0, 0] on td "Solicitação de Limite e Prazo Rota" at bounding box center [0, 0] width 0 height 0
click at [0, 0] on span "Solicitação de Limite e Prazo Rota" at bounding box center [0, 0] width 0 height 0
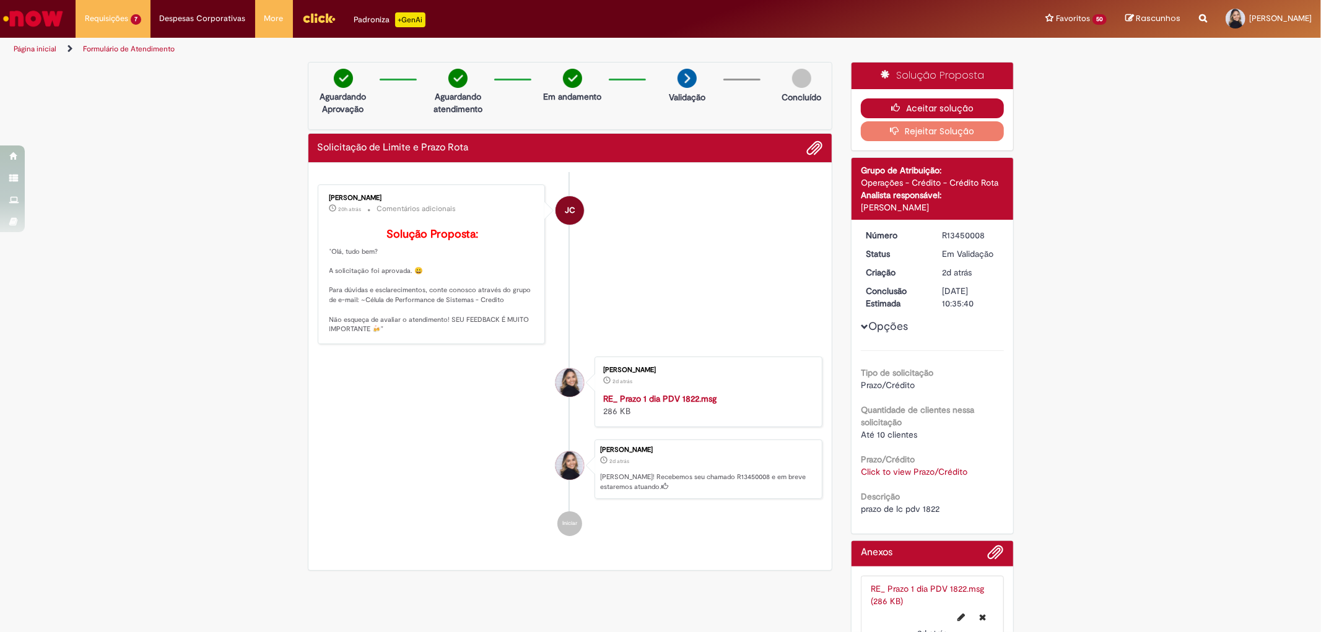
click at [906, 106] on button "Aceitar solução" at bounding box center [932, 108] width 143 height 20
click at [931, 509] on span "prazo de lc pdv 1822" at bounding box center [900, 508] width 79 height 11
copy span "1822"
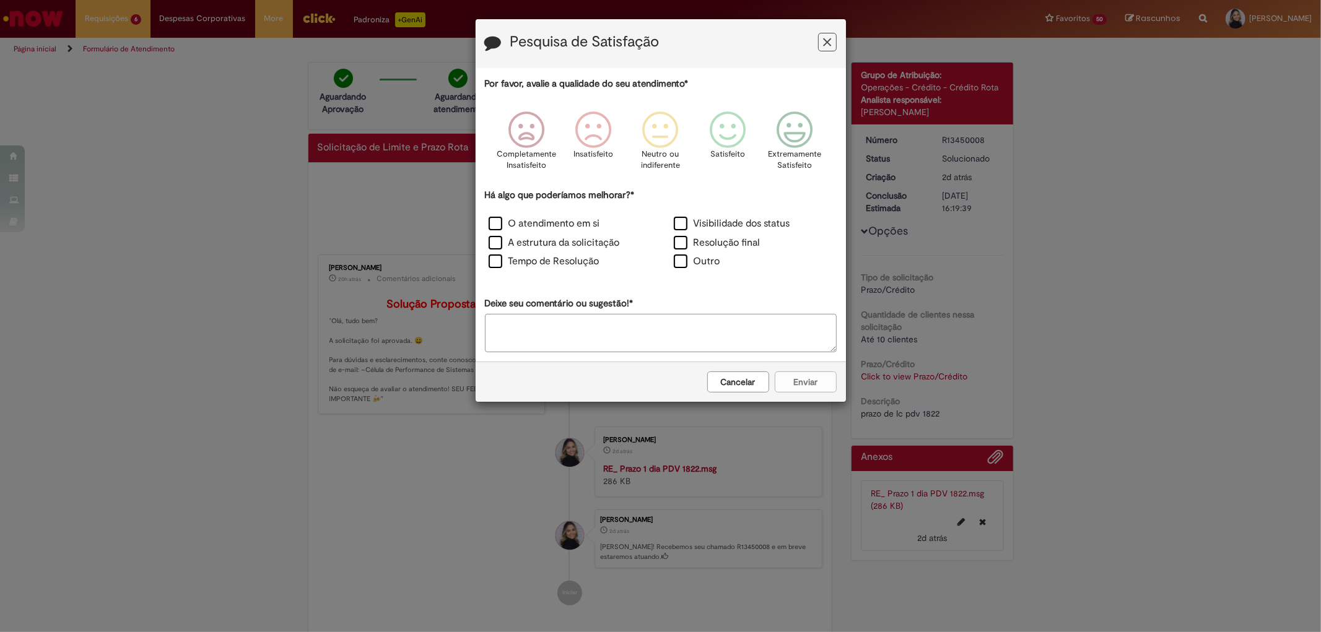
click at [825, 45] on icon "Feedback" at bounding box center [827, 42] width 8 height 13
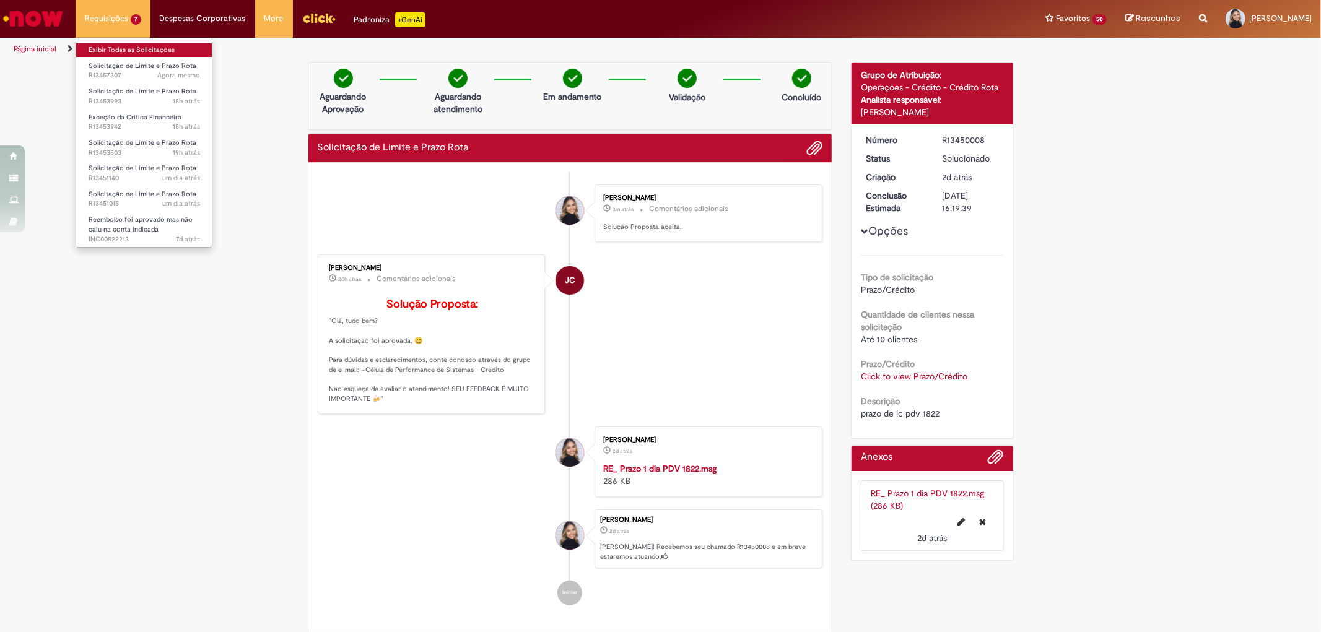
click at [125, 47] on link "Exibir Todas as Solicitações" at bounding box center [144, 50] width 136 height 14
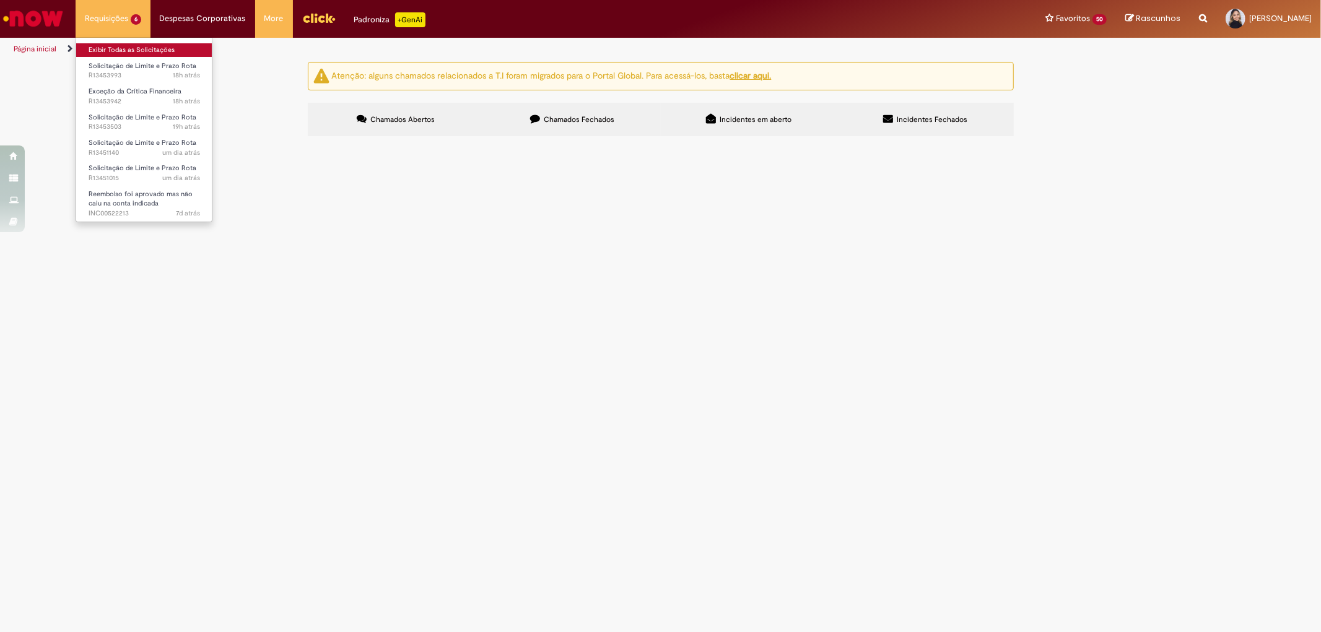
click at [128, 45] on link "Exibir Todas as Solicitações" at bounding box center [144, 50] width 136 height 14
click at [0, 0] on span "Solicitação de Limite e Prazo Rota" at bounding box center [0, 0] width 0 height 0
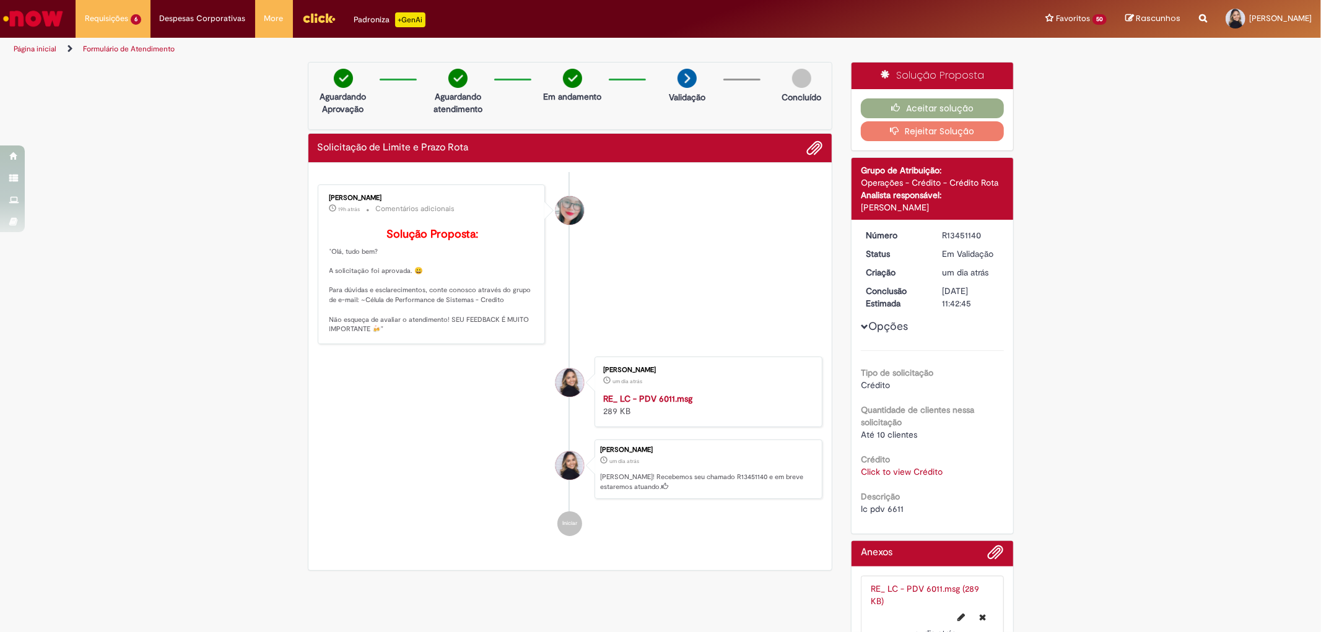
click at [890, 511] on span "lc pdv 6611" at bounding box center [882, 508] width 43 height 11
copy span "6611"
click at [924, 108] on button "Aceitar solução" at bounding box center [932, 108] width 143 height 20
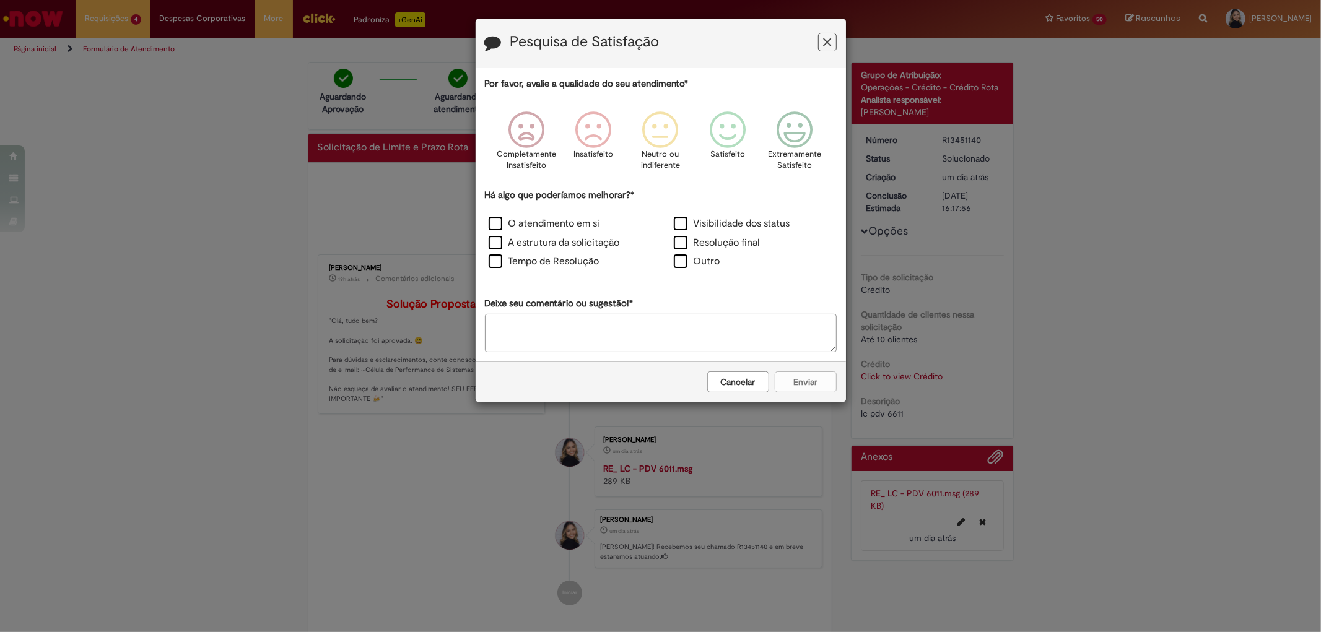
click at [827, 44] on icon "Feedback" at bounding box center [827, 42] width 8 height 13
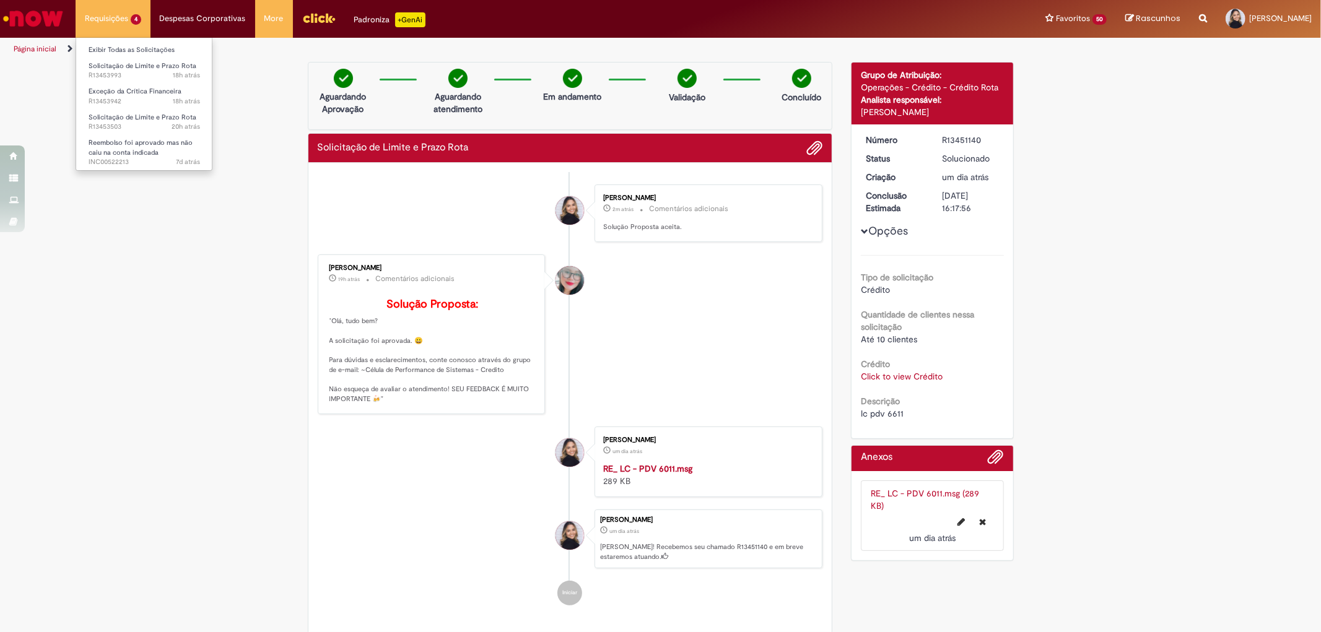
click at [116, 20] on li "Requisições 4 Exibir Todas as Solicitações Solicitação de Limite e Prazo Rota 1…" at bounding box center [113, 18] width 75 height 37
click at [132, 50] on link "Exibir Todas as Solicitações" at bounding box center [144, 50] width 136 height 14
